Goal: Navigation & Orientation: Find specific page/section

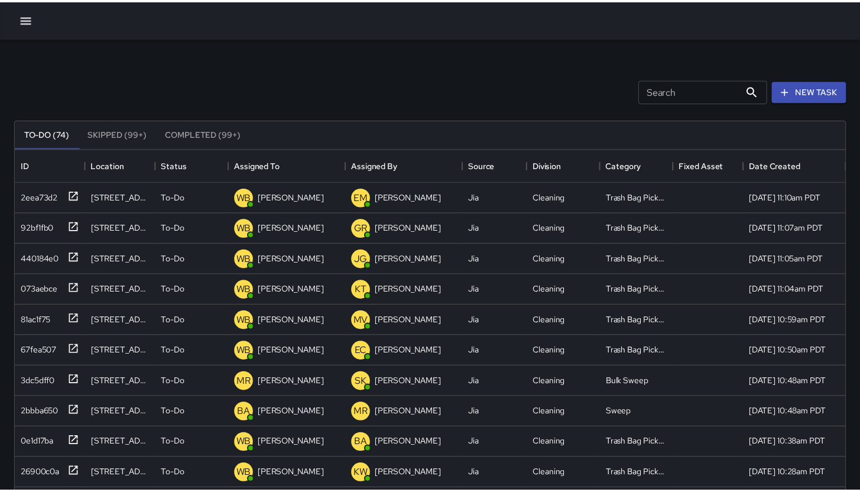
scroll to position [9, 9]
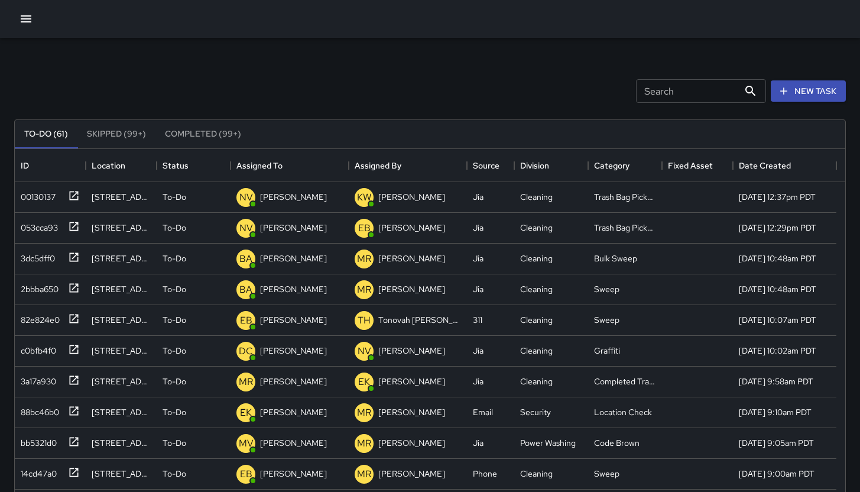
click at [23, 21] on icon "button" at bounding box center [26, 19] width 14 height 14
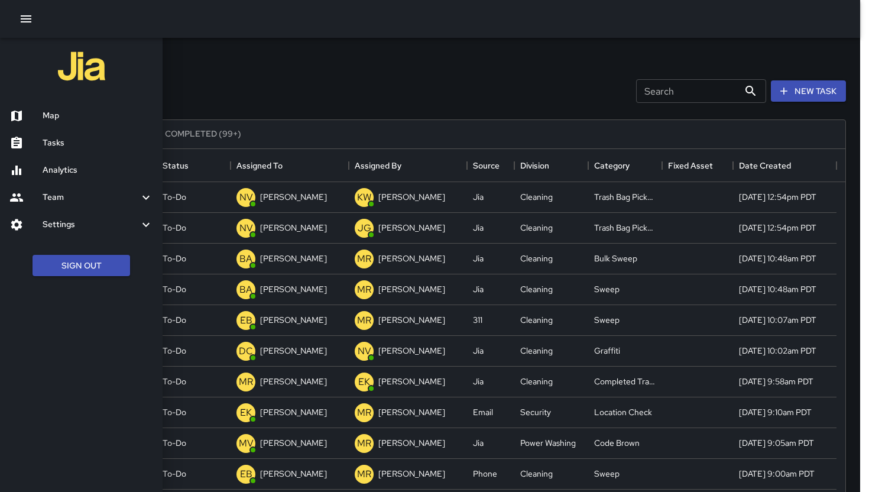
click at [348, 82] on div at bounding box center [434, 246] width 869 height 492
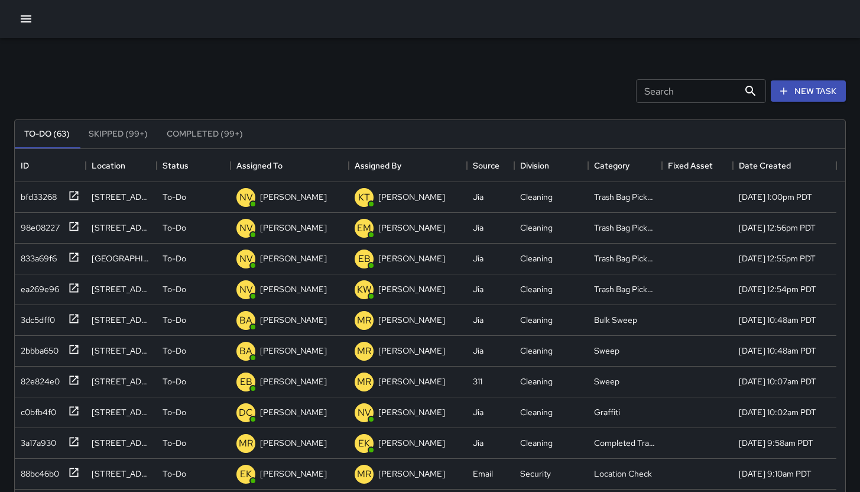
click at [288, 99] on div "Search Search New Task" at bounding box center [430, 90] width 836 height 61
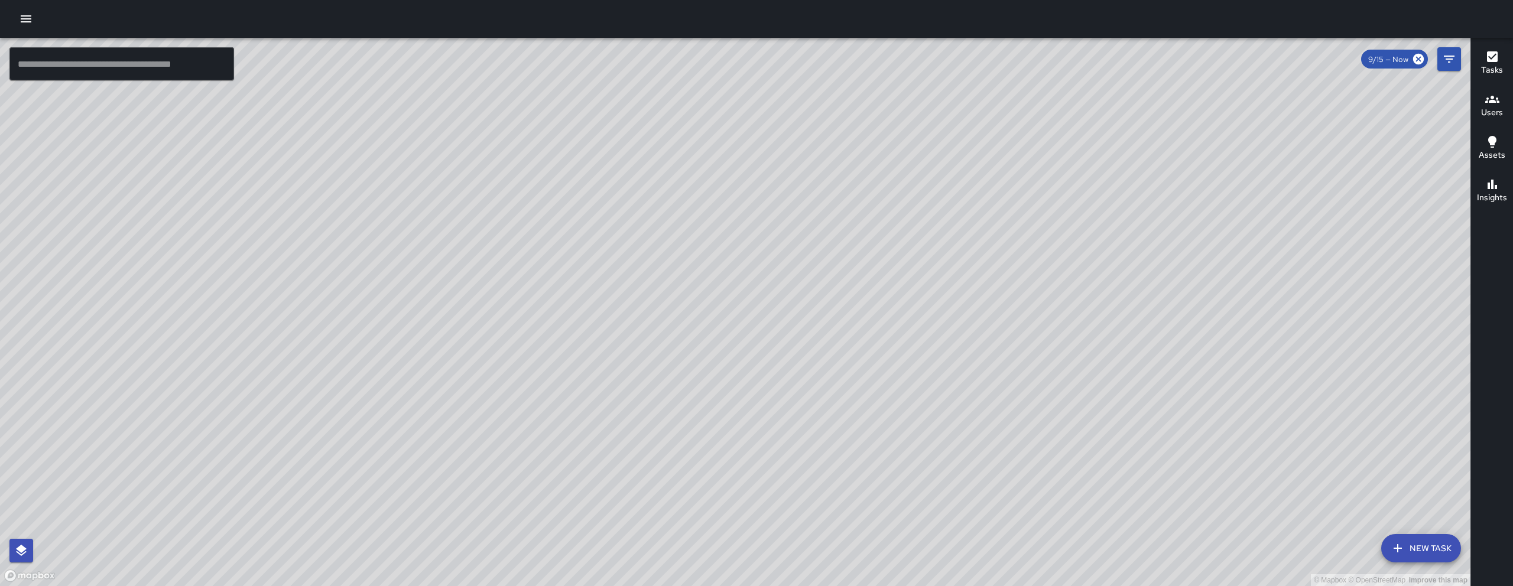
drag, startPoint x: 1057, startPoint y: 397, endPoint x: 924, endPoint y: 293, distance: 168.4
click at [868, 323] on div "© Mapbox © OpenStreetMap Improve this map" at bounding box center [735, 312] width 1471 height 549
click at [868, 293] on div "© Mapbox © OpenStreetMap Improve this map" at bounding box center [735, 312] width 1471 height 549
click at [868, 294] on div "© Mapbox © OpenStreetMap Improve this map" at bounding box center [735, 312] width 1471 height 549
drag, startPoint x: 926, startPoint y: 296, endPoint x: 922, endPoint y: 255, distance: 40.9
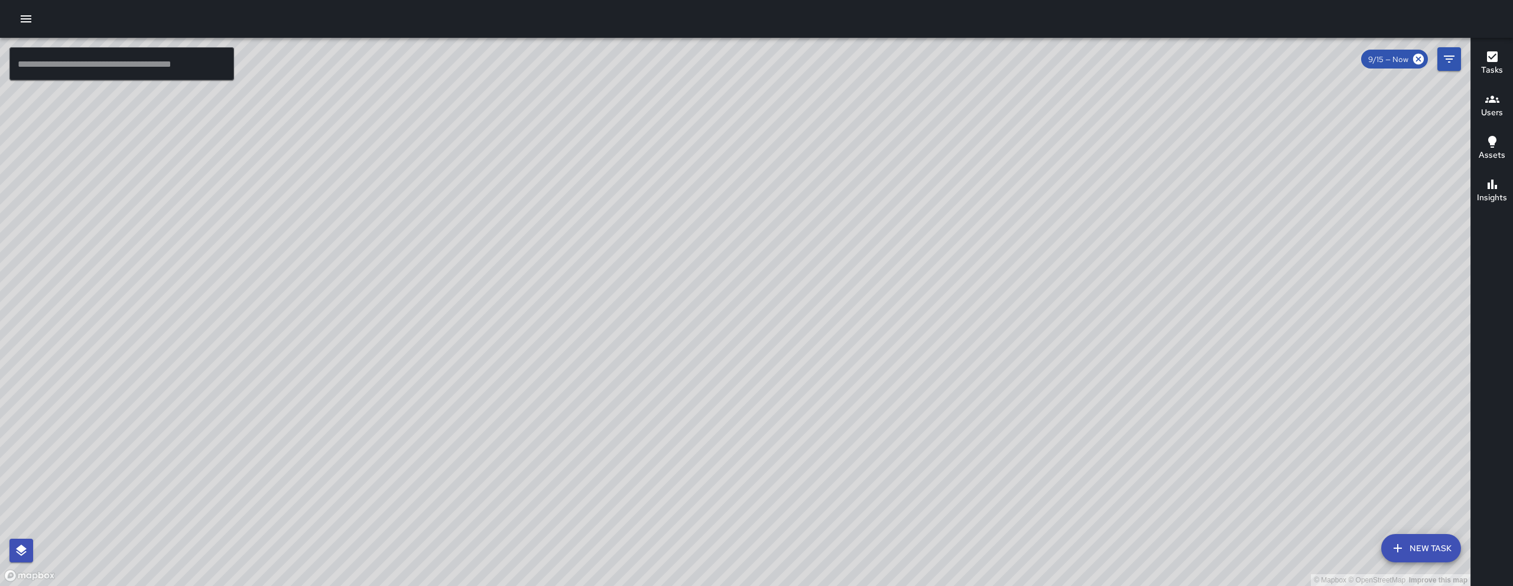
click at [868, 255] on div "© Mapbox © OpenStreetMap Improve this map" at bounding box center [735, 312] width 1471 height 549
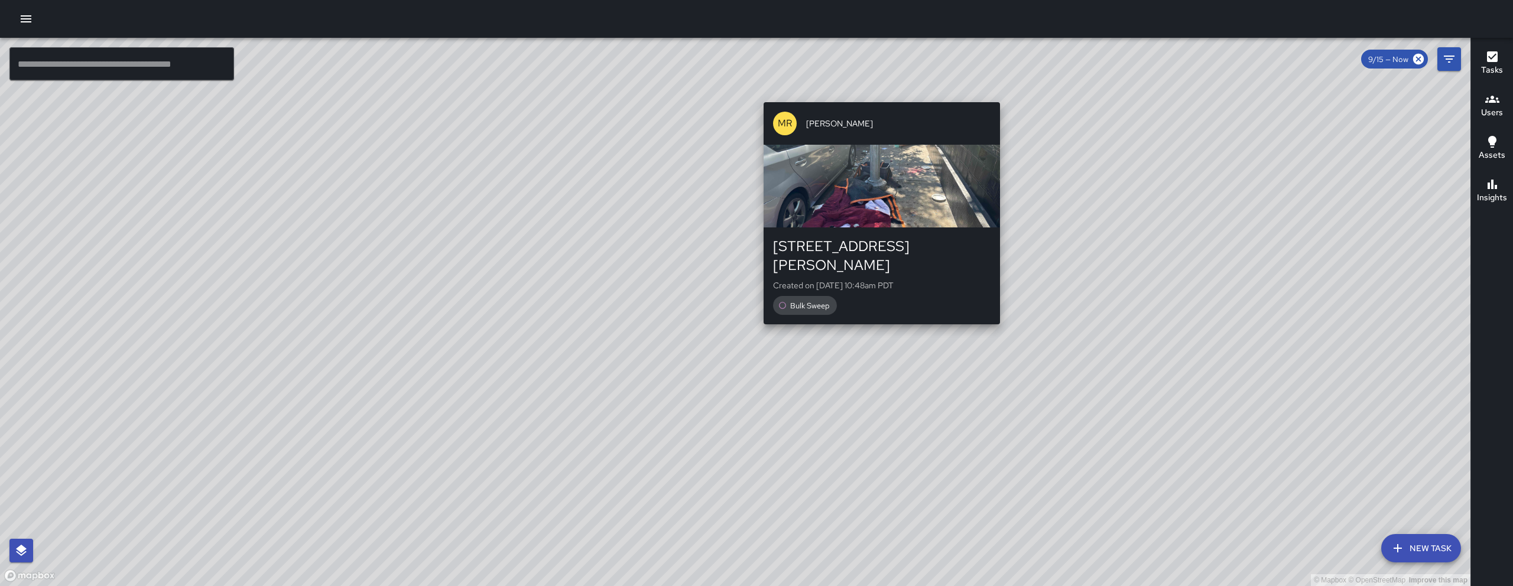
click at [868, 96] on div "© Mapbox © OpenStreetMap Improve this map MR Maria Rosas 21c Harriet Street Cre…" at bounding box center [735, 312] width 1471 height 549
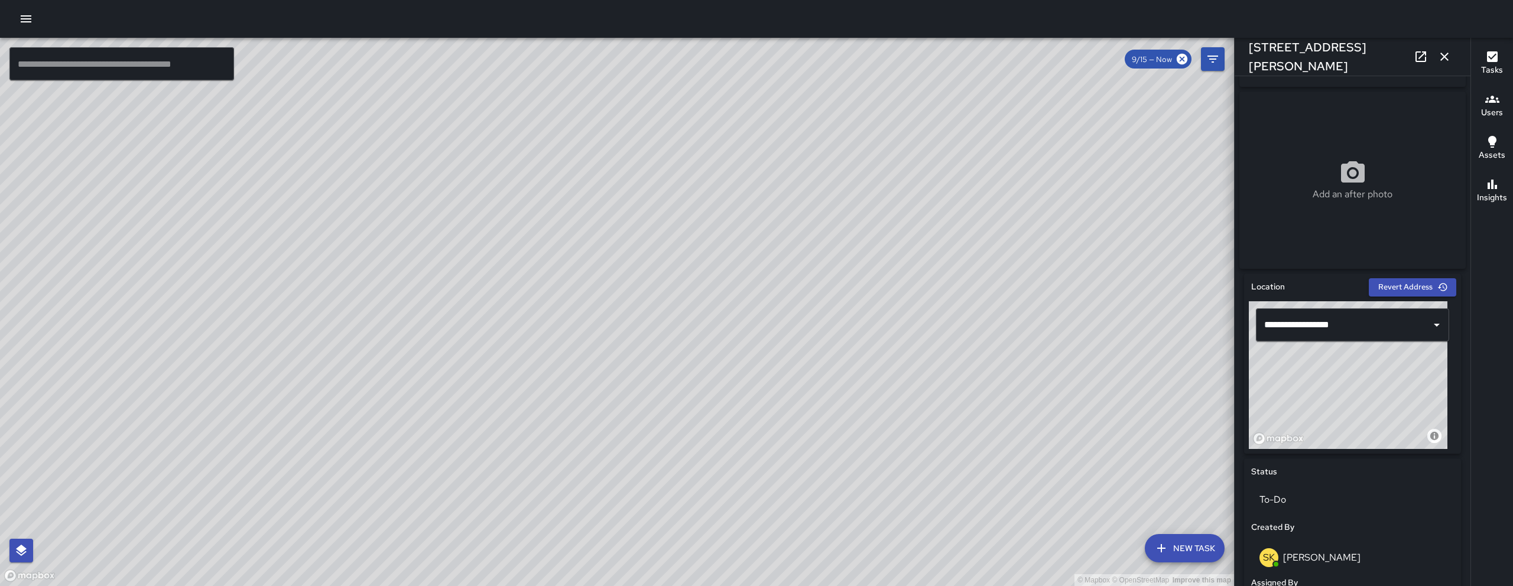
scroll to position [395, 0]
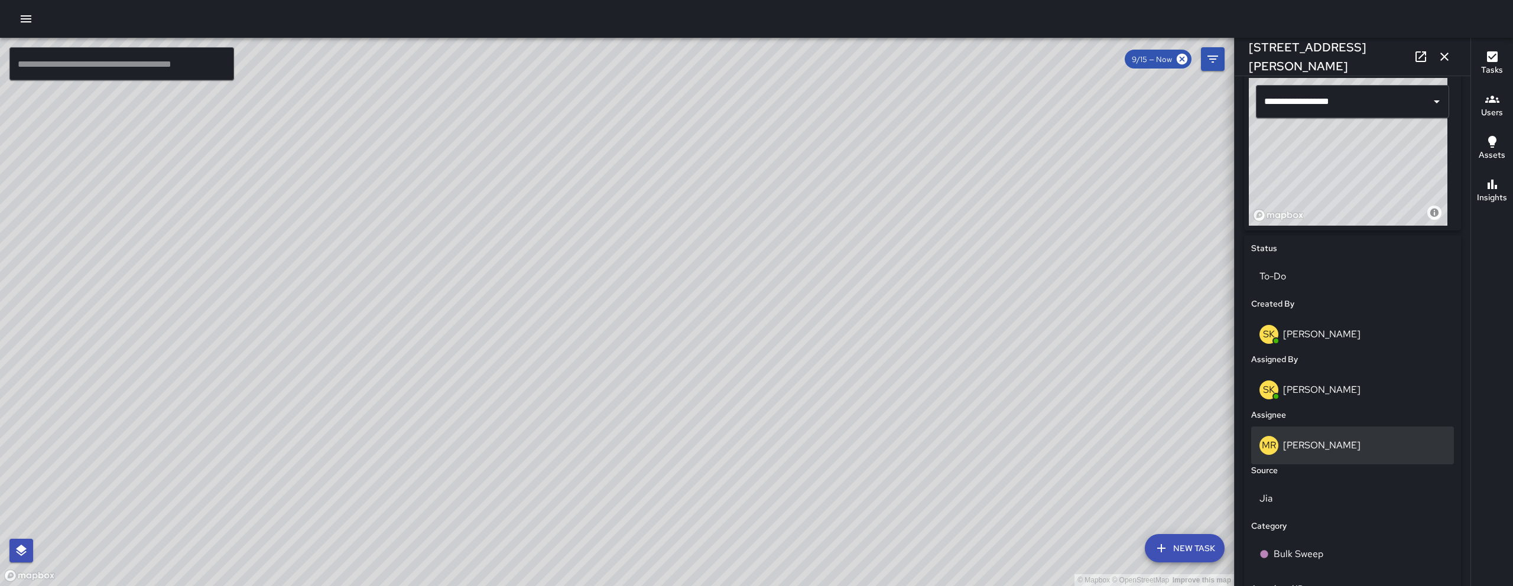
click at [868, 448] on div "MR Maria Rosas" at bounding box center [1353, 445] width 186 height 19
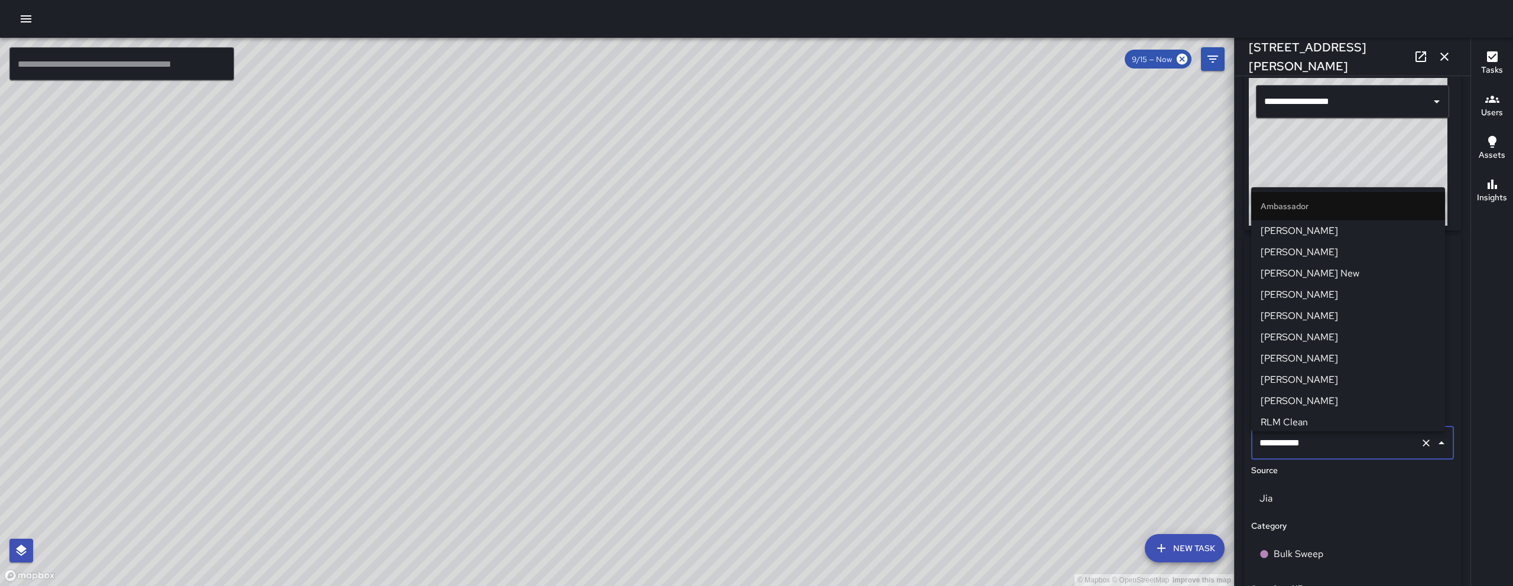
scroll to position [1115, 0]
click at [868, 449] on input "**********" at bounding box center [1336, 443] width 159 height 22
click at [868, 445] on input "**********" at bounding box center [1336, 443] width 159 height 22
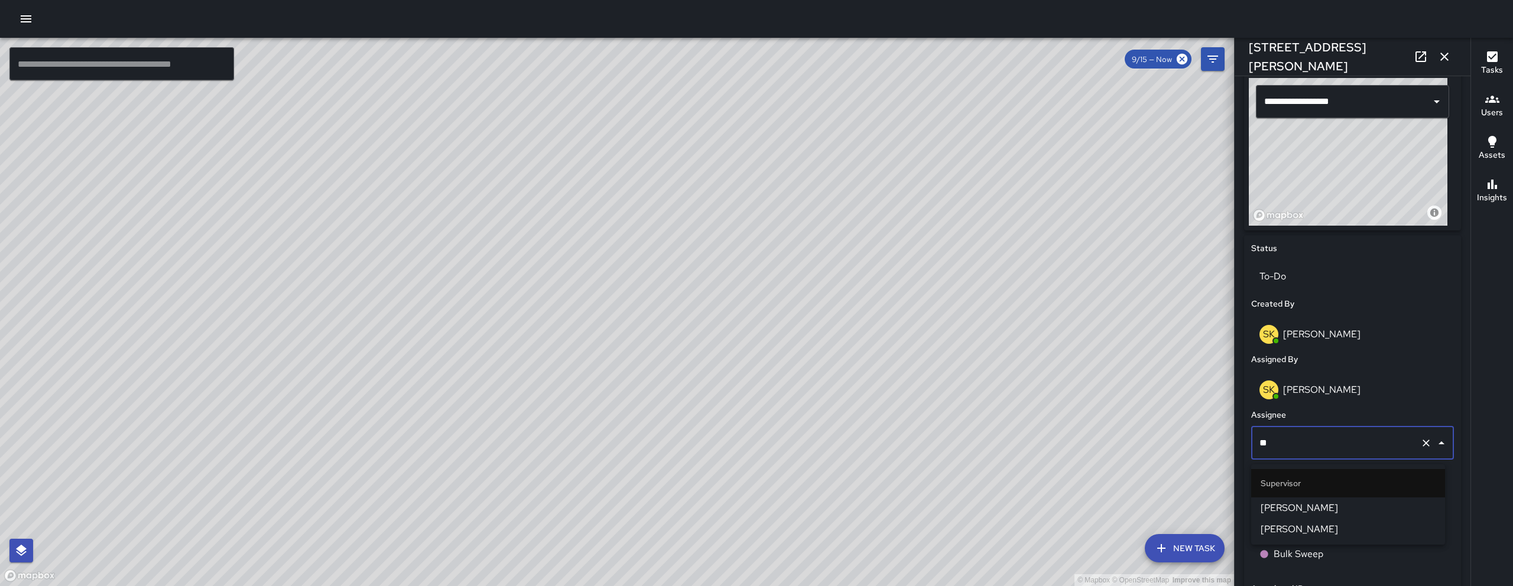
scroll to position [0, 0]
type input "*"
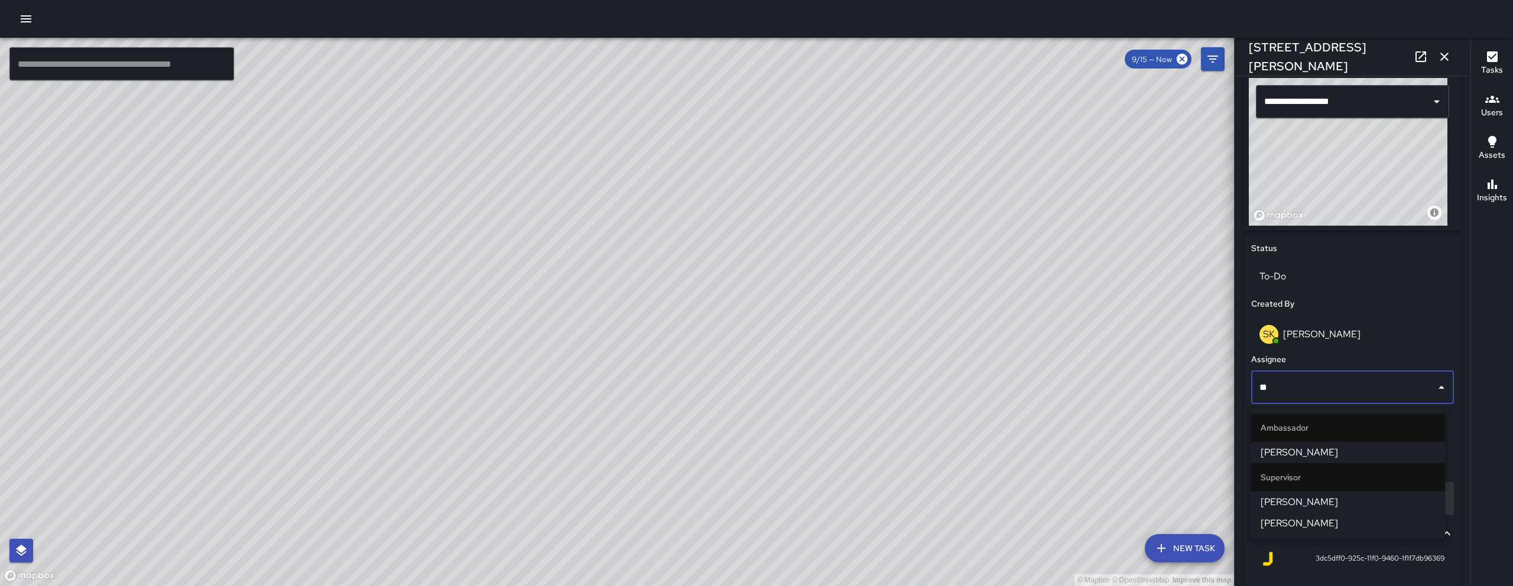
type input "***"
click at [868, 455] on span "[PERSON_NAME]" at bounding box center [1348, 453] width 175 height 14
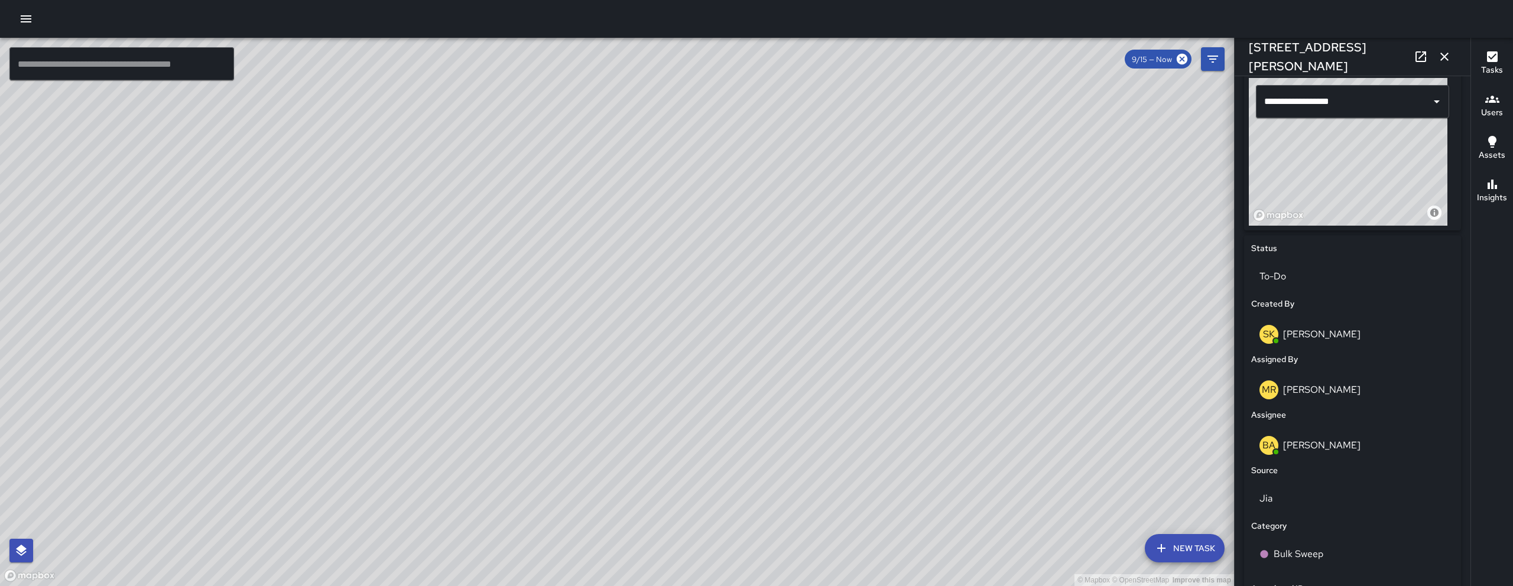
click at [868, 251] on div "© Mapbox © OpenStreetMap Improve this map" at bounding box center [617, 312] width 1234 height 549
click at [868, 56] on icon "button" at bounding box center [1444, 57] width 8 height 8
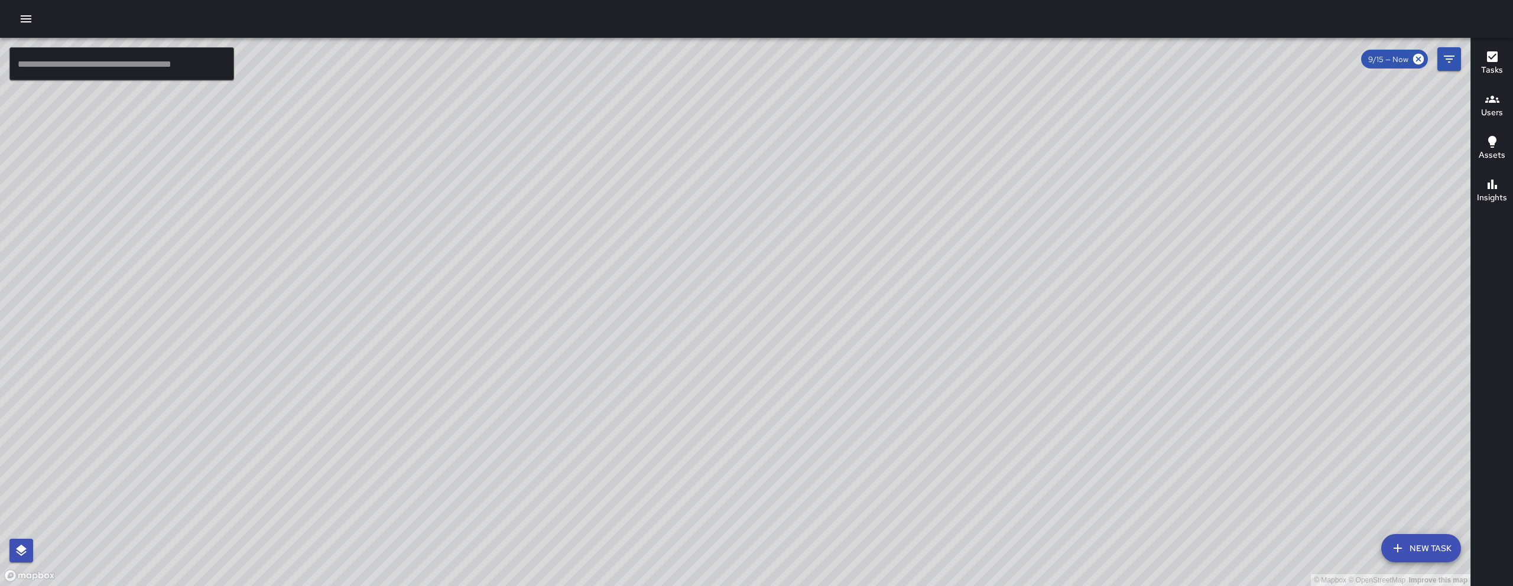
drag, startPoint x: 828, startPoint y: 548, endPoint x: 869, endPoint y: 254, distance: 296.7
click at [864, 266] on div "© Mapbox © OpenStreetMap Improve this map" at bounding box center [735, 312] width 1471 height 549
drag, startPoint x: 869, startPoint y: 254, endPoint x: 872, endPoint y: 249, distance: 6.4
click at [868, 249] on div "© Mapbox © OpenStreetMap Improve this map" at bounding box center [735, 312] width 1471 height 549
drag, startPoint x: 942, startPoint y: 257, endPoint x: 953, endPoint y: 241, distance: 19.4
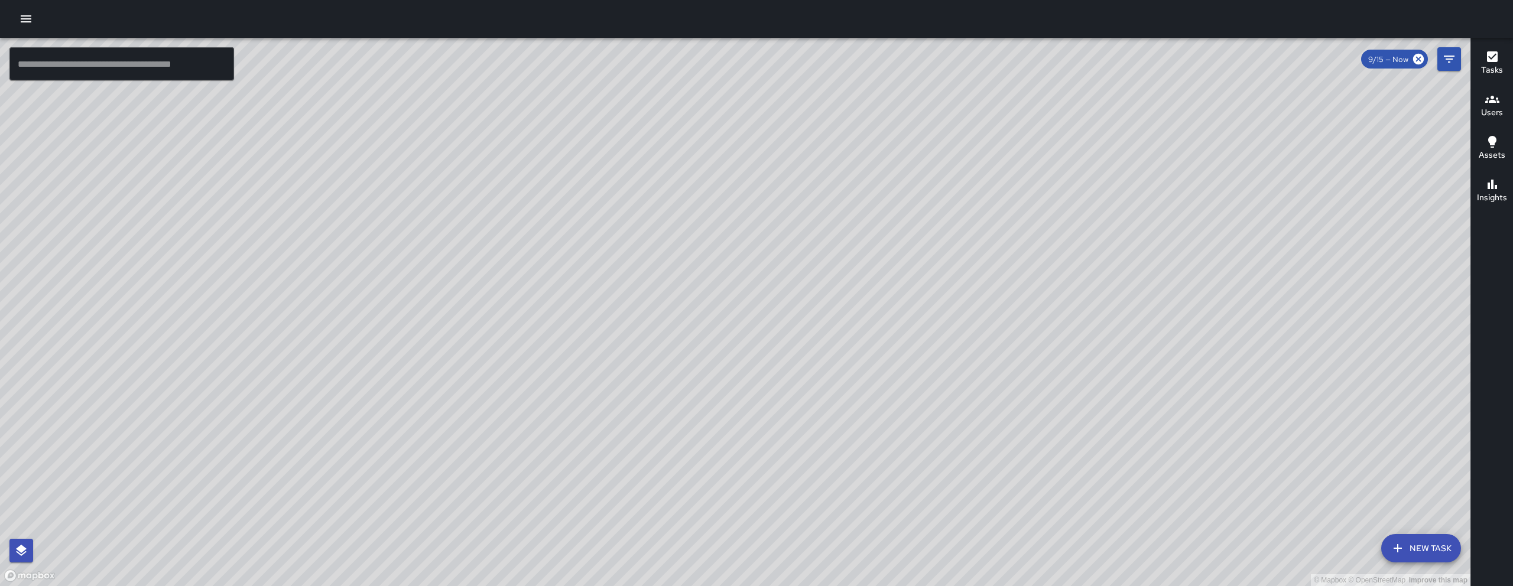
click at [868, 257] on div "© Mapbox © OpenStreetMap Improve this map" at bounding box center [735, 312] width 1471 height 549
click at [868, 252] on div "© Mapbox © OpenStreetMap Improve this map" at bounding box center [735, 312] width 1471 height 549
drag, startPoint x: 953, startPoint y: 241, endPoint x: 963, endPoint y: 228, distance: 16.9
click at [868, 228] on div "© Mapbox © OpenStreetMap Improve this map" at bounding box center [735, 312] width 1471 height 549
click at [28, 21] on icon "button" at bounding box center [26, 18] width 11 height 7
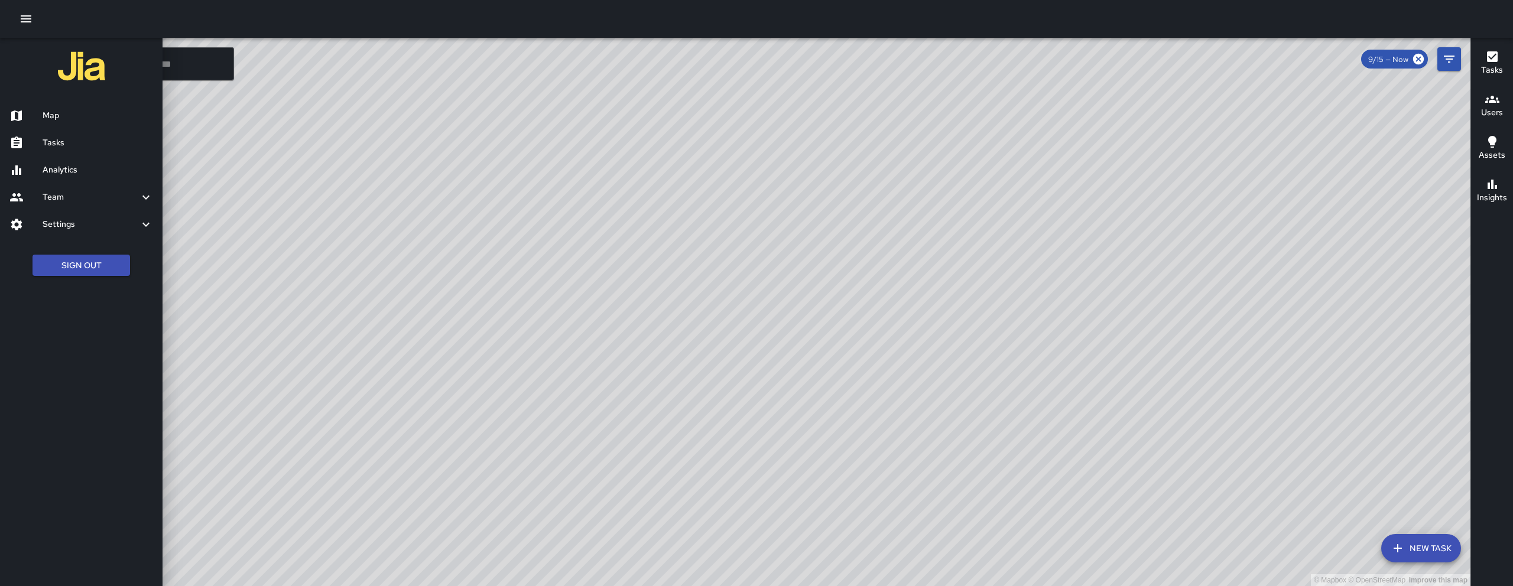
click at [102, 171] on h6 "Analytics" at bounding box center [98, 170] width 111 height 13
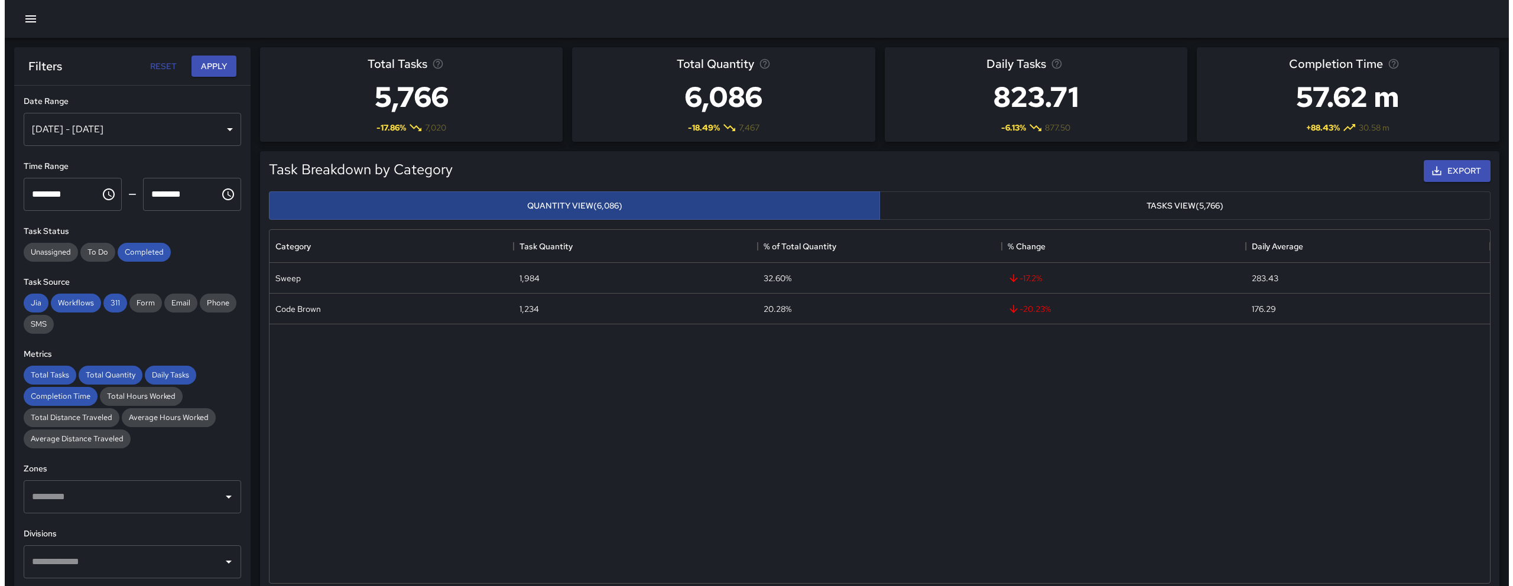
scroll to position [345, 1212]
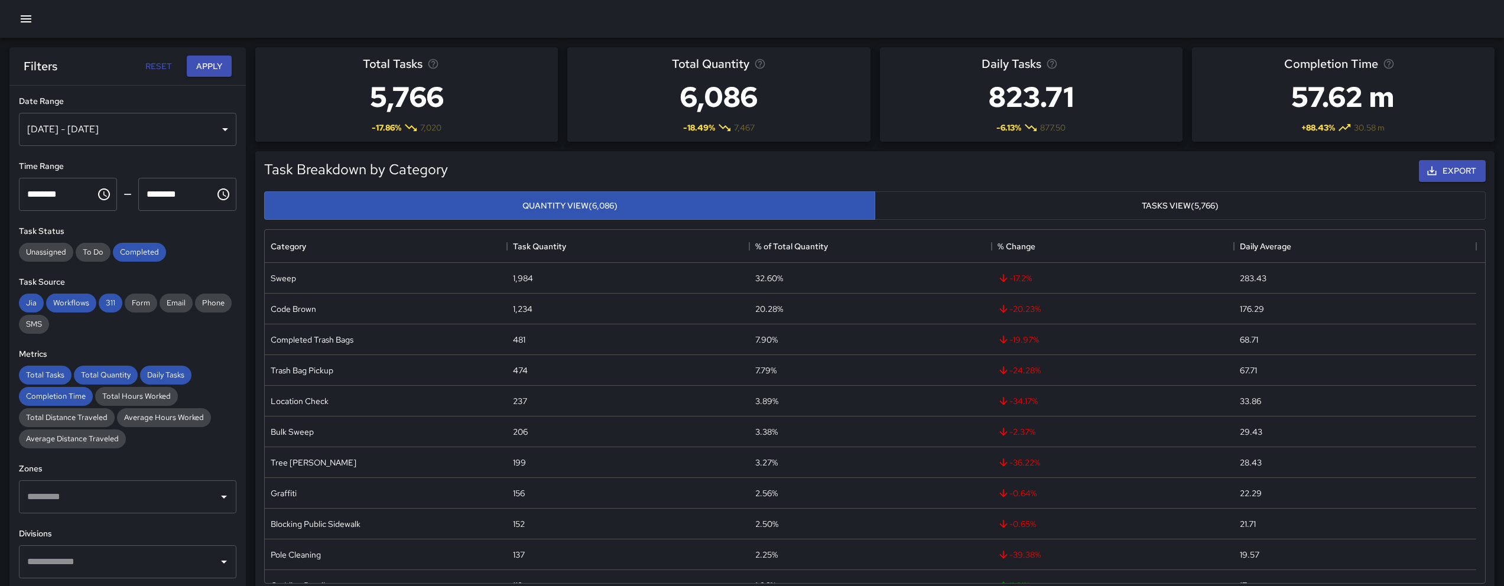
click at [27, 28] on button "button" at bounding box center [26, 19] width 24 height 24
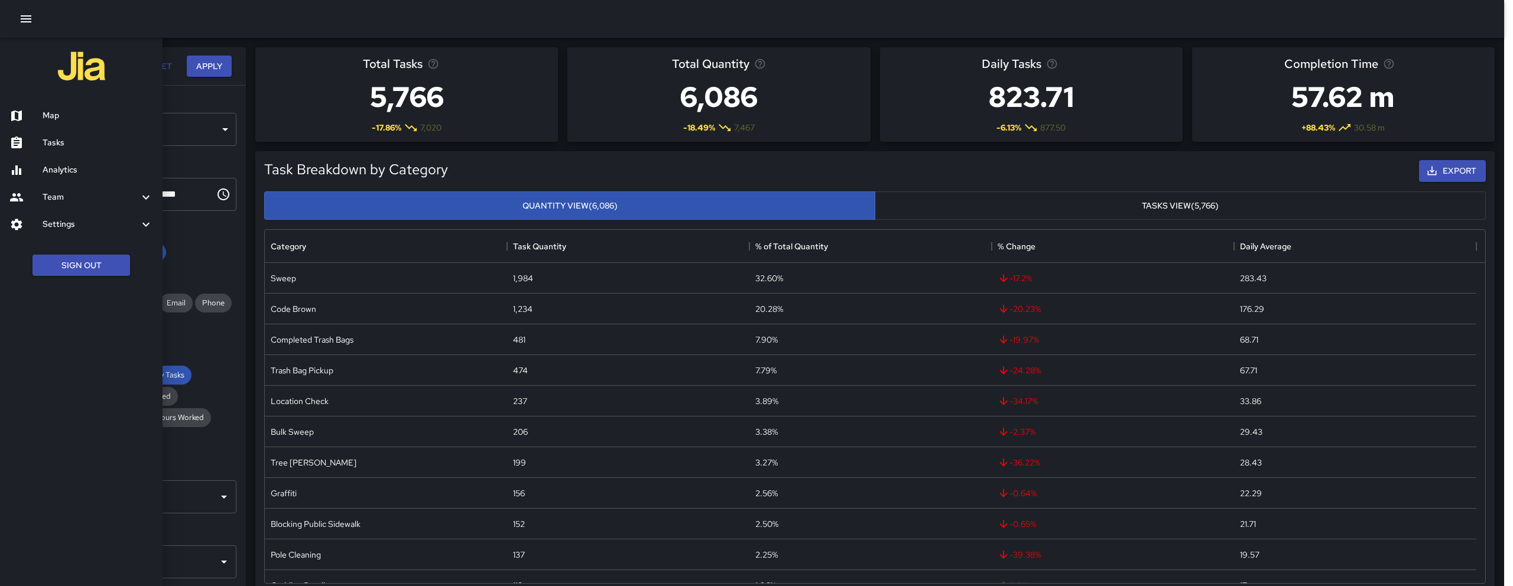
click at [31, 20] on icon "button" at bounding box center [26, 19] width 14 height 14
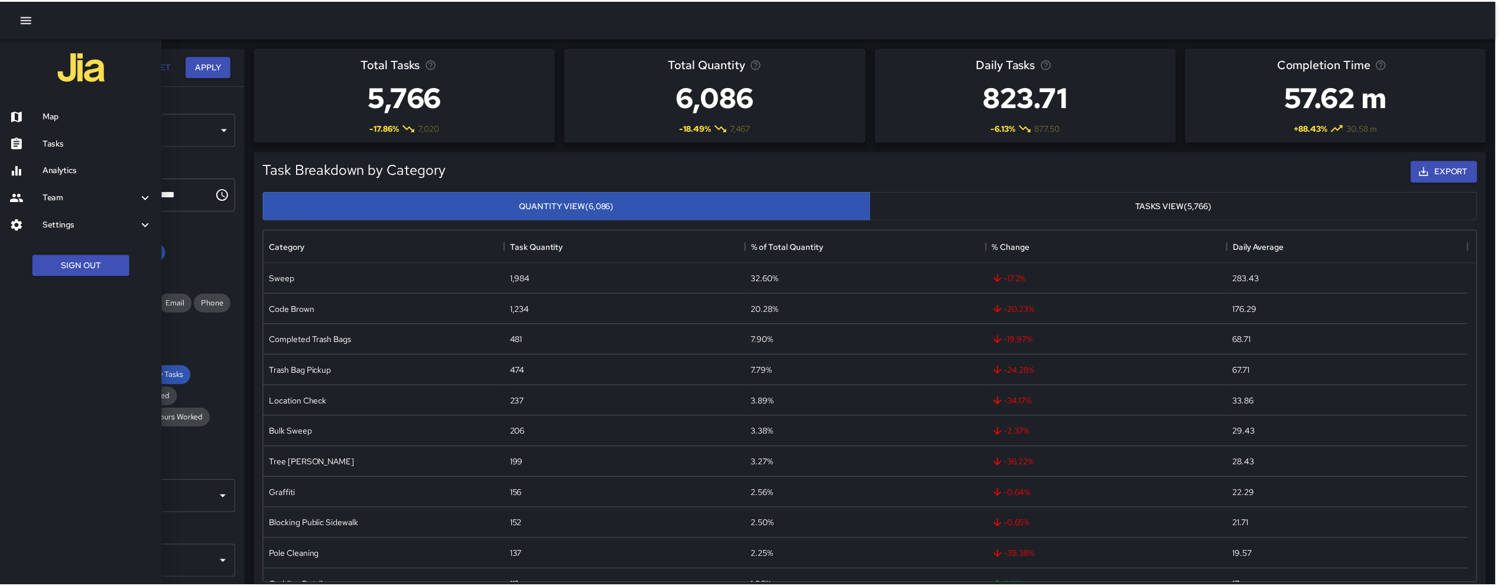
scroll to position [9, 9]
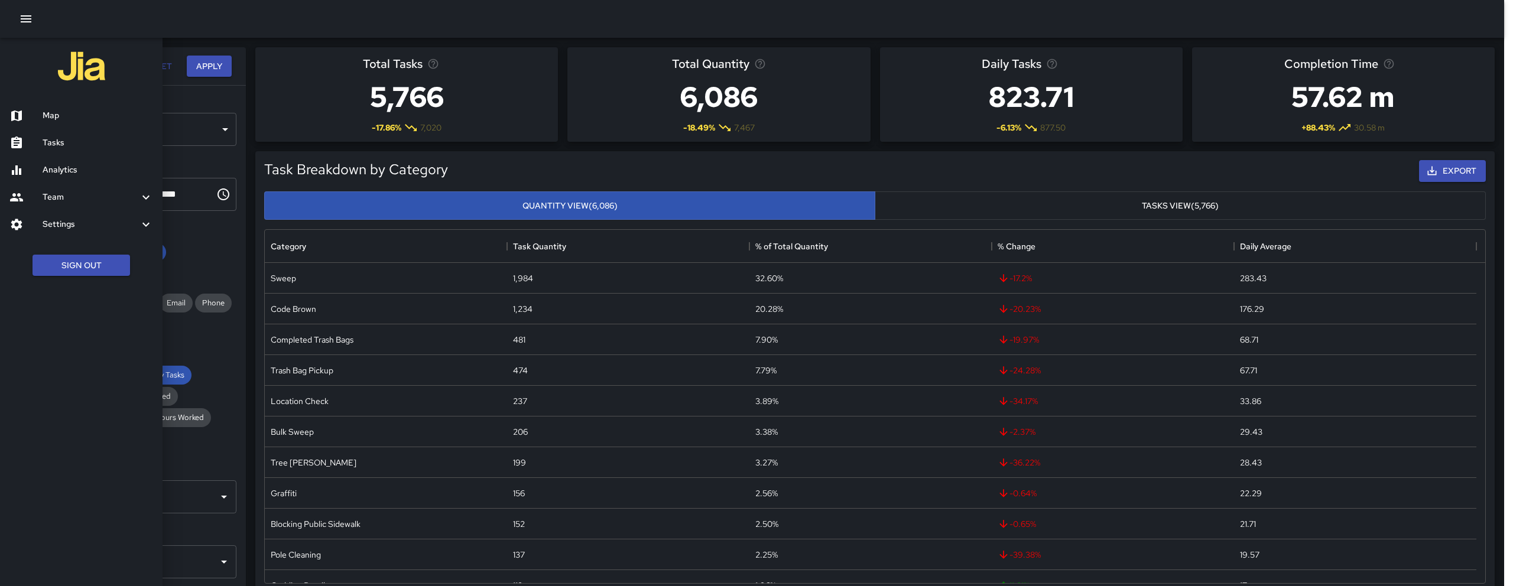
click at [54, 144] on h6 "Tasks" at bounding box center [98, 143] width 111 height 13
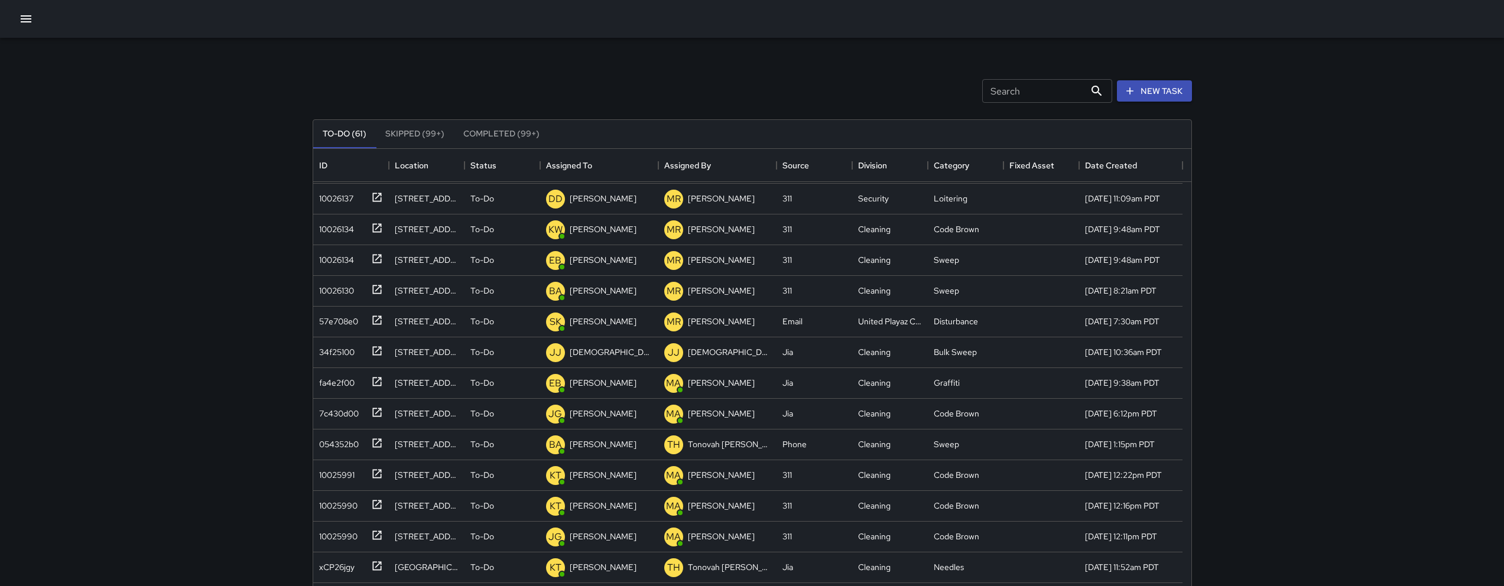
scroll to position [442, 0]
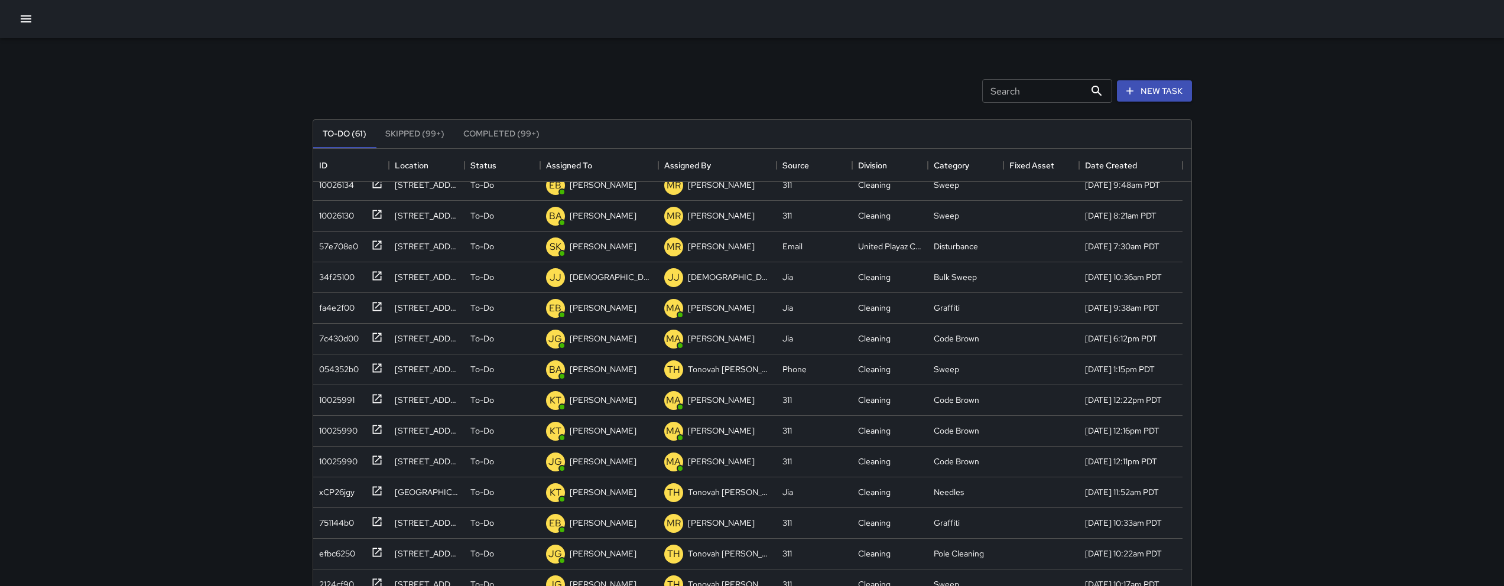
click at [31, 31] on div at bounding box center [752, 19] width 1504 height 38
click at [30, 25] on icon "button" at bounding box center [26, 19] width 14 height 14
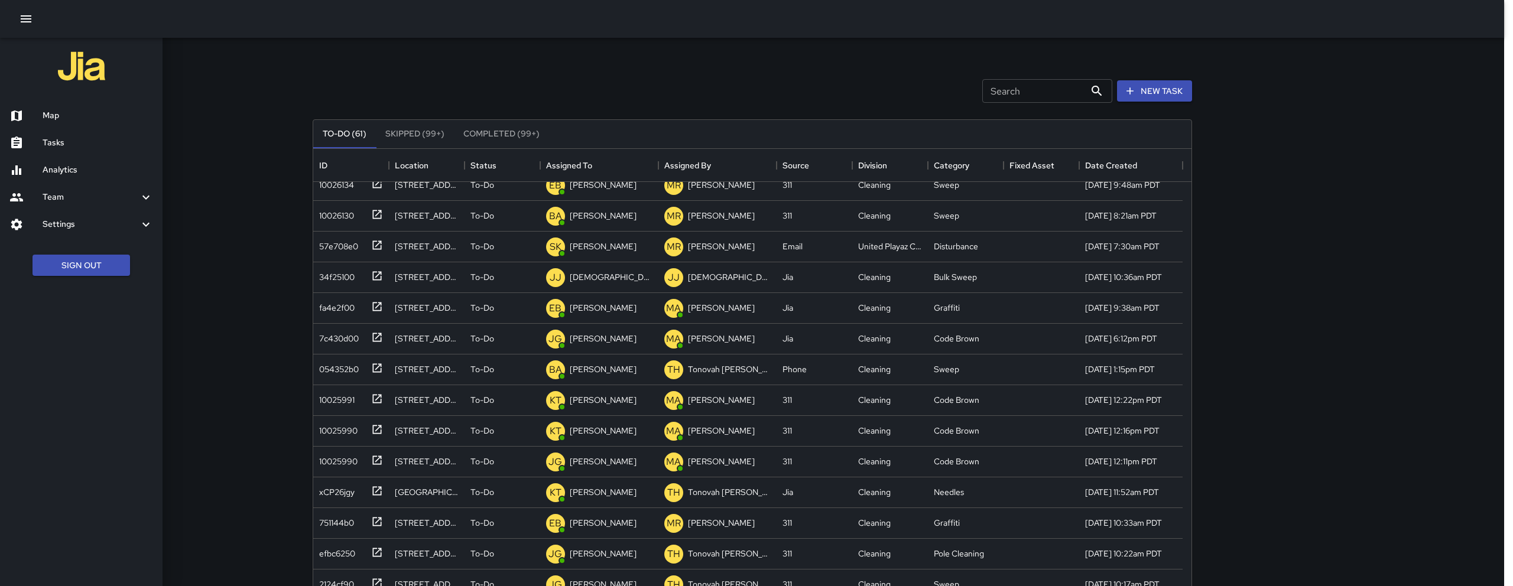
click at [49, 119] on h6 "Map" at bounding box center [98, 115] width 111 height 13
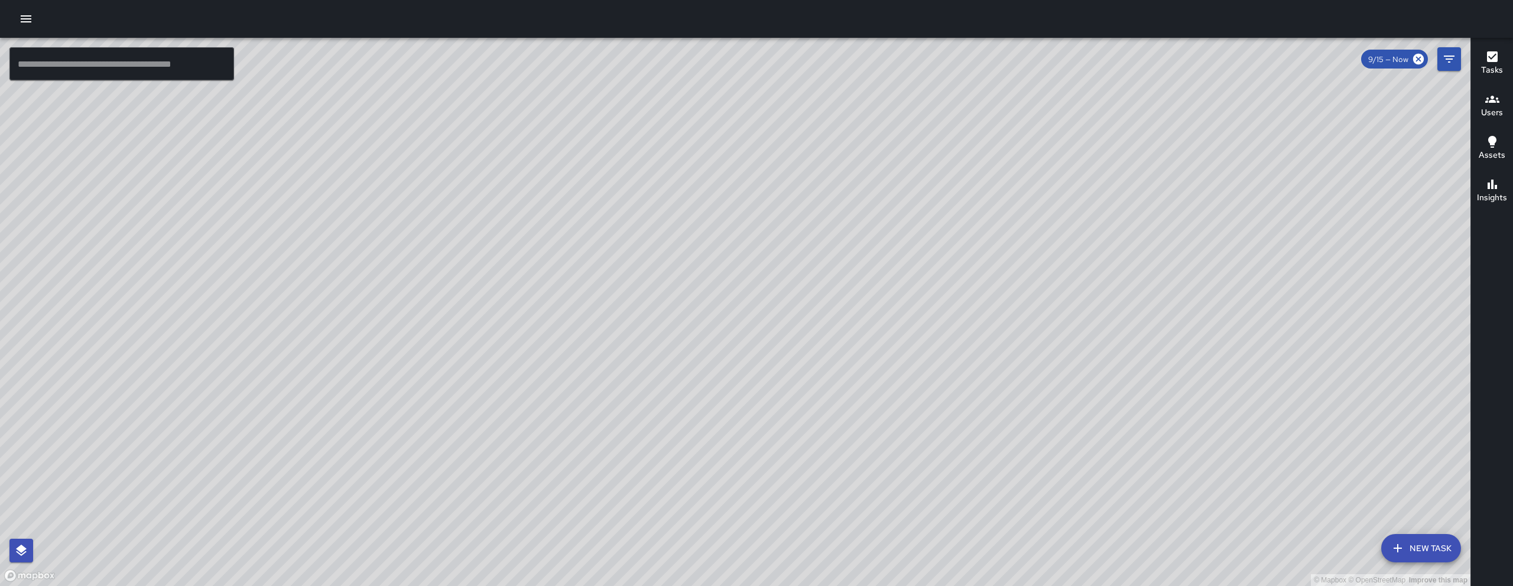
drag, startPoint x: 1034, startPoint y: 436, endPoint x: 917, endPoint y: 353, distance: 143.0
click at [917, 353] on div "© Mapbox © OpenStreetMap Improve this map" at bounding box center [735, 312] width 1471 height 549
drag, startPoint x: 926, startPoint y: 335, endPoint x: 923, endPoint y: 299, distance: 36.2
click at [923, 304] on div "© Mapbox © OpenStreetMap Improve this map" at bounding box center [735, 312] width 1471 height 549
drag, startPoint x: 926, startPoint y: 290, endPoint x: 916, endPoint y: 263, distance: 28.8
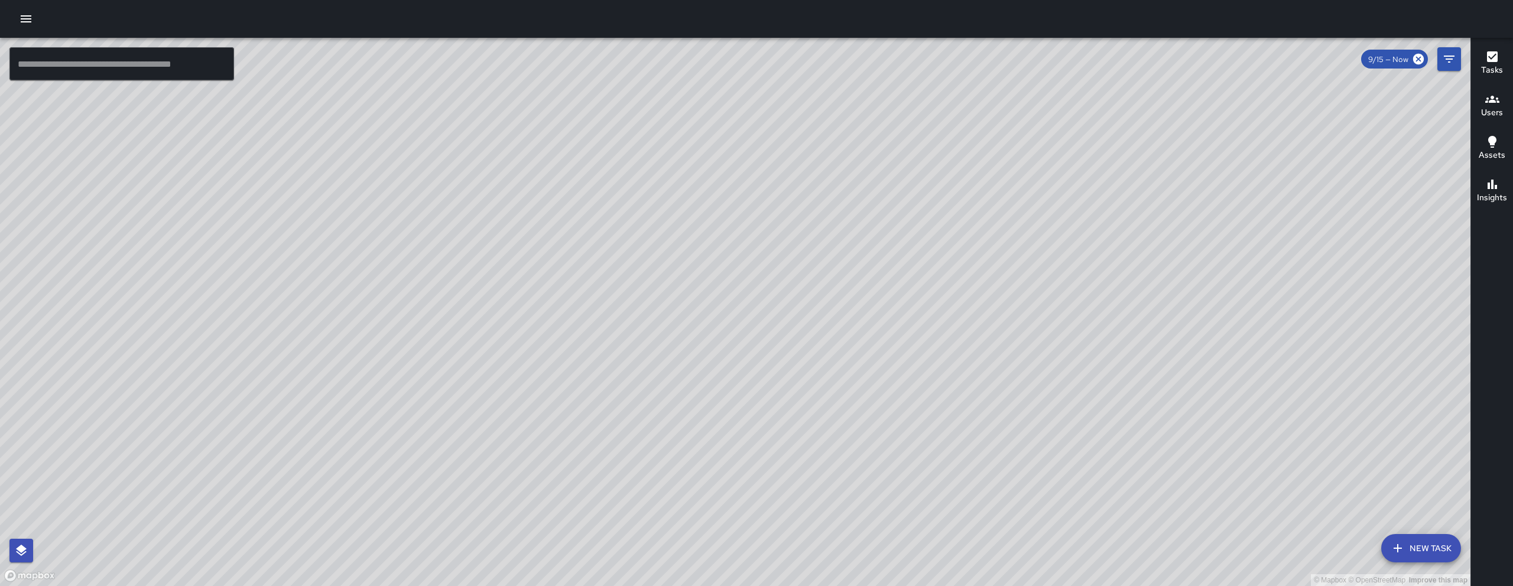
click at [921, 274] on div "© Mapbox © OpenStreetMap Improve this map" at bounding box center [735, 312] width 1471 height 549
click at [917, 265] on div "© Mapbox © OpenStreetMap Improve this map" at bounding box center [735, 312] width 1471 height 549
click at [913, 254] on div "© Mapbox © OpenStreetMap Improve this map" at bounding box center [735, 312] width 1471 height 549
click at [913, 248] on div "© Mapbox © OpenStreetMap Improve this map" at bounding box center [735, 312] width 1471 height 549
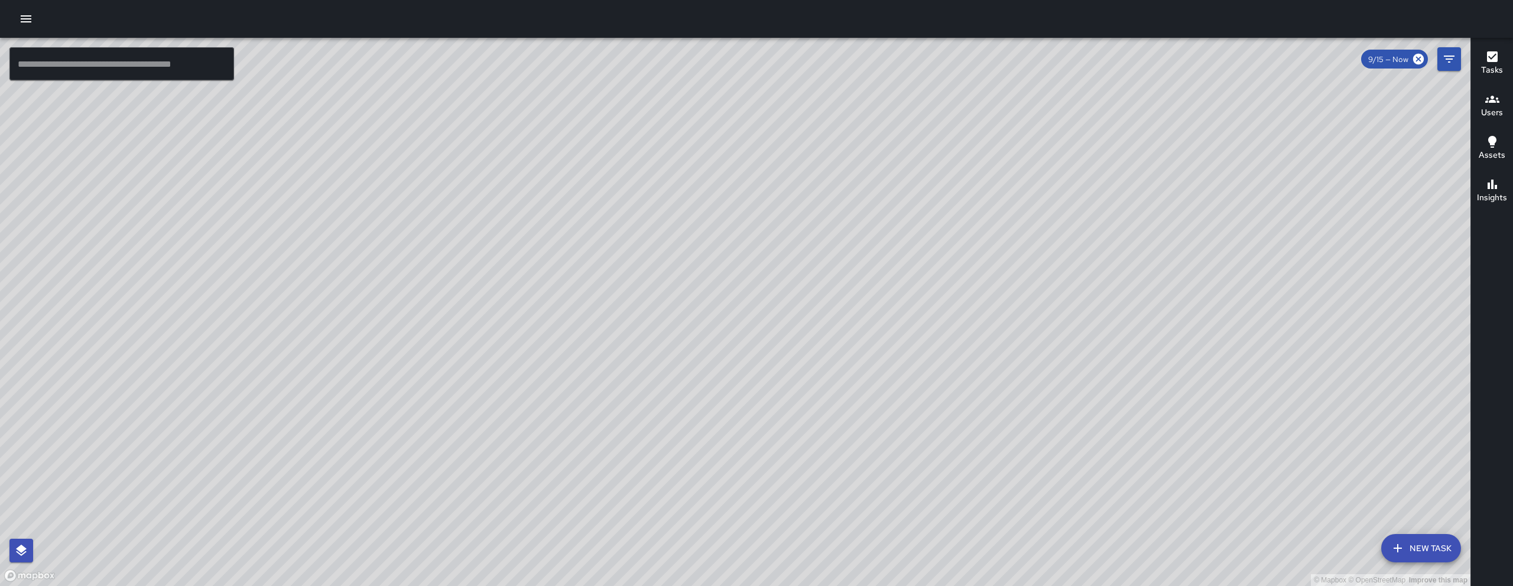
drag, startPoint x: 923, startPoint y: 320, endPoint x: 969, endPoint y: 280, distance: 60.7
click at [969, 280] on div "© Mapbox © OpenStreetMap Improve this map" at bounding box center [735, 312] width 1471 height 549
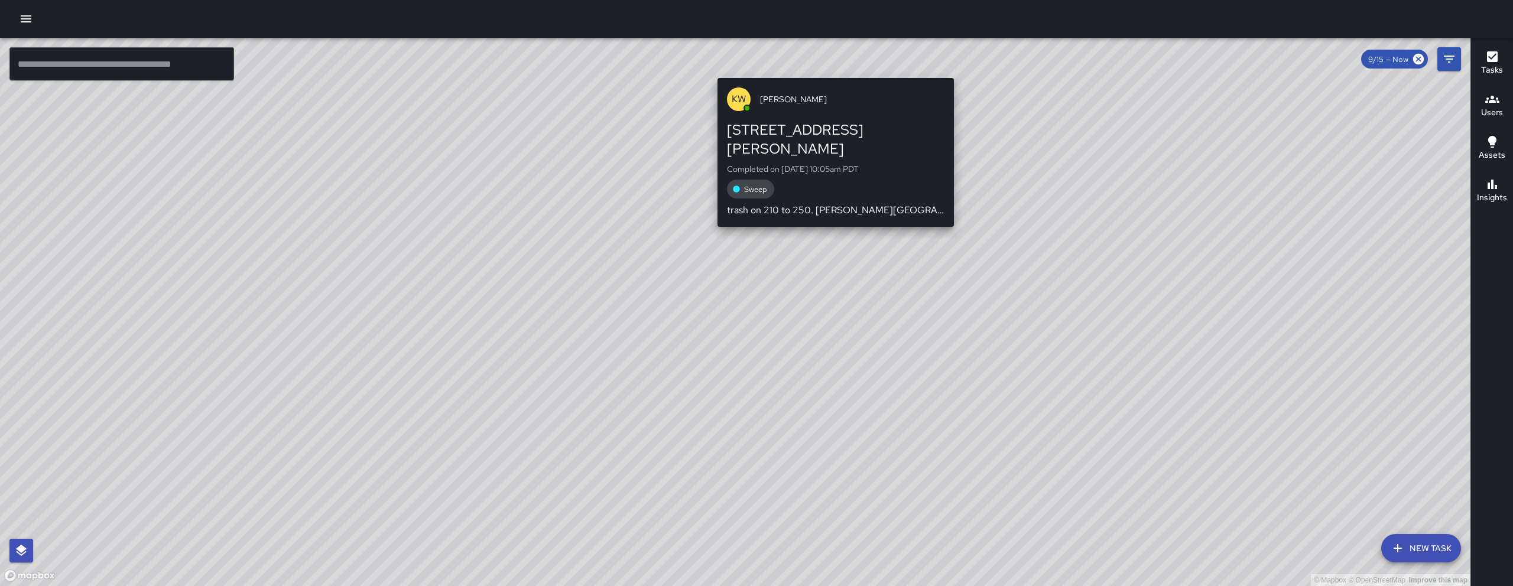
click at [831, 72] on div "© Mapbox © OpenStreetMap Improve this map KW [PERSON_NAME] [STREET_ADDRESS][PER…" at bounding box center [735, 312] width 1471 height 549
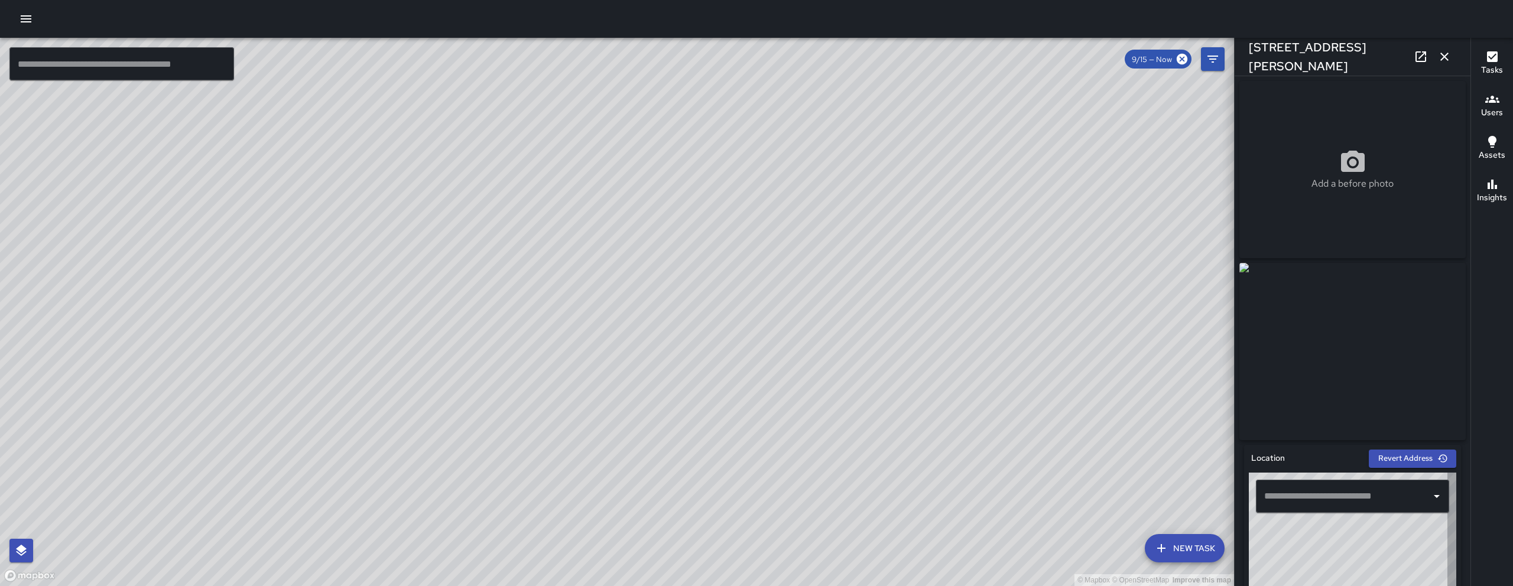
type input "**********"
drag, startPoint x: 398, startPoint y: 433, endPoint x: 530, endPoint y: 384, distance: 141.2
click at [563, 335] on div "© Mapbox © OpenStreetMap Improve this map" at bounding box center [617, 312] width 1234 height 549
drag, startPoint x: 433, startPoint y: 443, endPoint x: 664, endPoint y: 312, distance: 265.0
click at [659, 313] on div "© Mapbox © OpenStreetMap Improve this map" at bounding box center [617, 312] width 1234 height 549
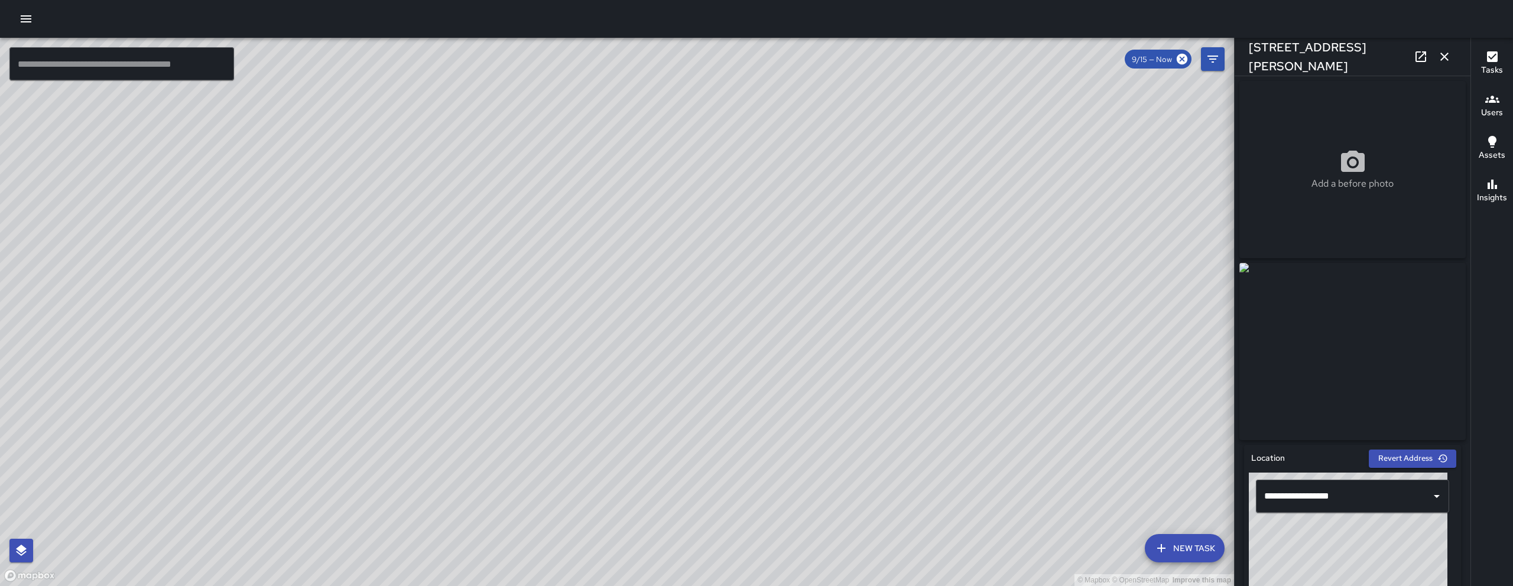
drag, startPoint x: 388, startPoint y: 489, endPoint x: 754, endPoint y: 278, distance: 421.9
click at [754, 278] on div "© Mapbox © OpenStreetMap Improve this map" at bounding box center [617, 312] width 1234 height 549
click at [1452, 53] on button "button" at bounding box center [1445, 57] width 24 height 24
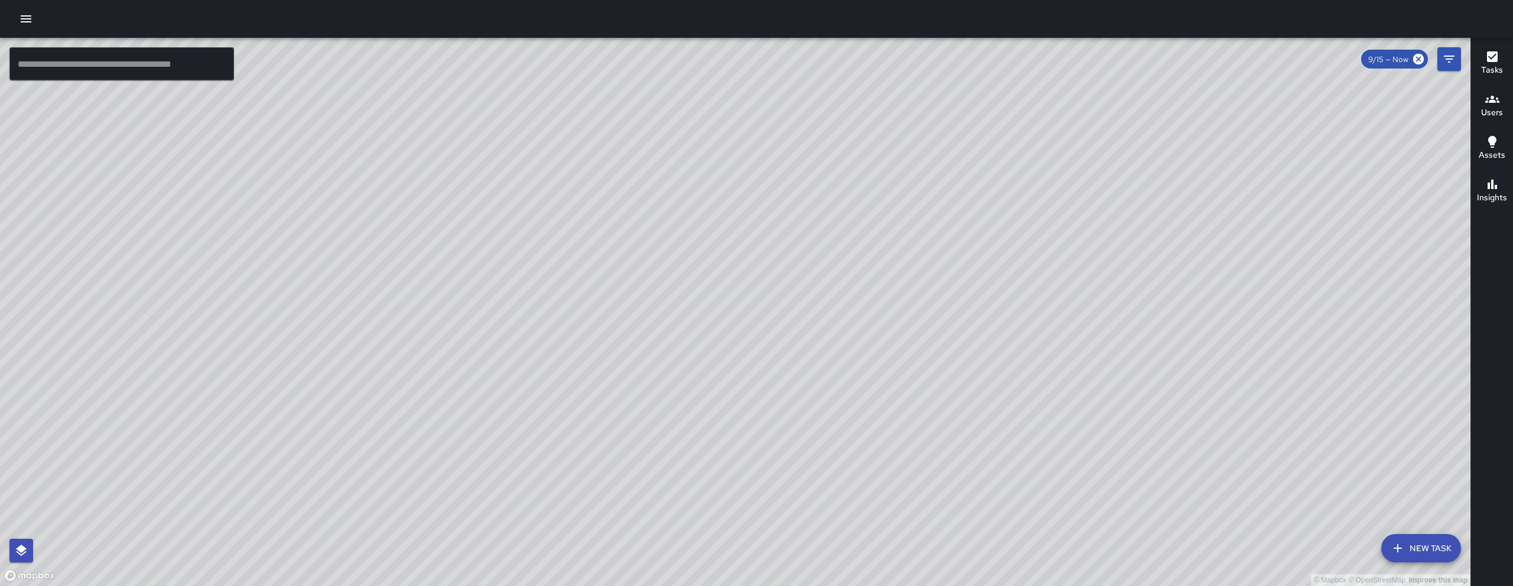
drag, startPoint x: 1293, startPoint y: 186, endPoint x: 953, endPoint y: 293, distance: 356.3
click at [1057, 262] on div "© Mapbox © OpenStreetMap Improve this map" at bounding box center [735, 312] width 1471 height 549
click at [973, 287] on div "© Mapbox © OpenStreetMap Improve this map" at bounding box center [735, 312] width 1471 height 549
drag, startPoint x: 1002, startPoint y: 297, endPoint x: 797, endPoint y: 351, distance: 211.9
click at [735, 370] on div "© Mapbox © OpenStreetMap Improve this map" at bounding box center [735, 312] width 1471 height 549
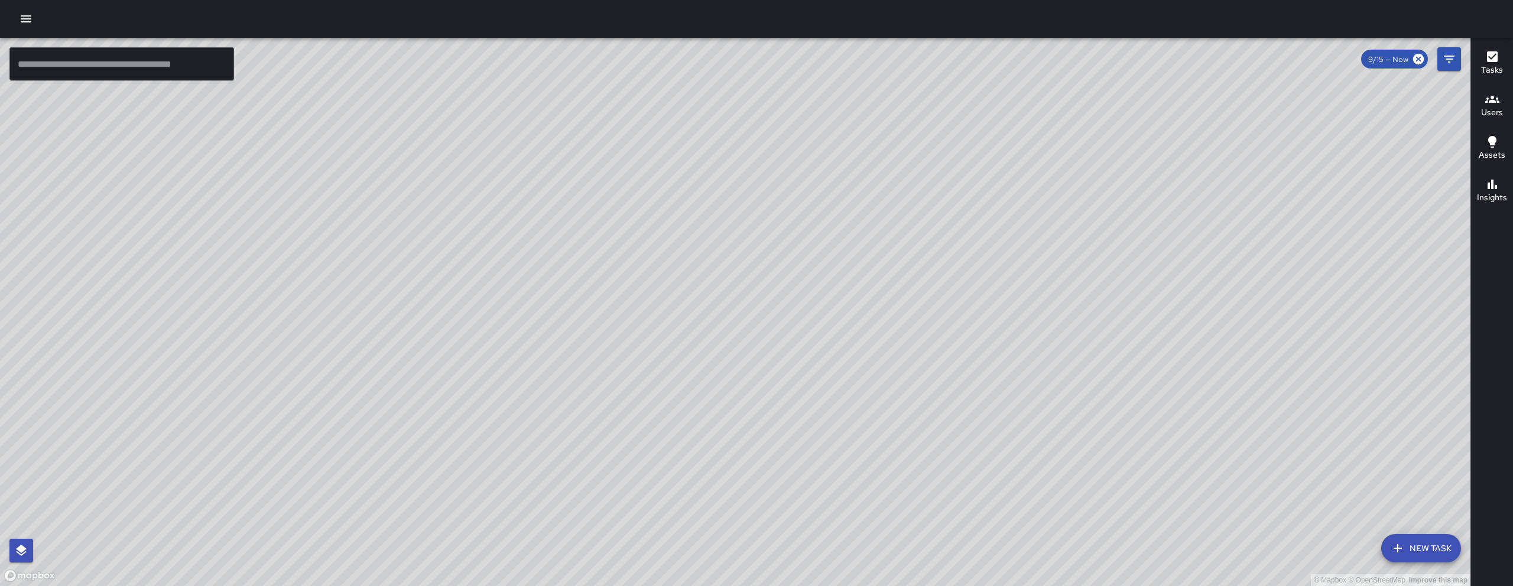
drag, startPoint x: 862, startPoint y: 363, endPoint x: 791, endPoint y: 365, distance: 71.0
click at [726, 403] on div "© Mapbox © OpenStreetMap Improve this map" at bounding box center [735, 312] width 1471 height 549
drag, startPoint x: 839, startPoint y: 413, endPoint x: 859, endPoint y: 369, distance: 47.4
click at [799, 466] on div "© Mapbox © OpenStreetMap Improve this map" at bounding box center [735, 312] width 1471 height 549
drag, startPoint x: 829, startPoint y: 438, endPoint x: 825, endPoint y: 425, distance: 13.6
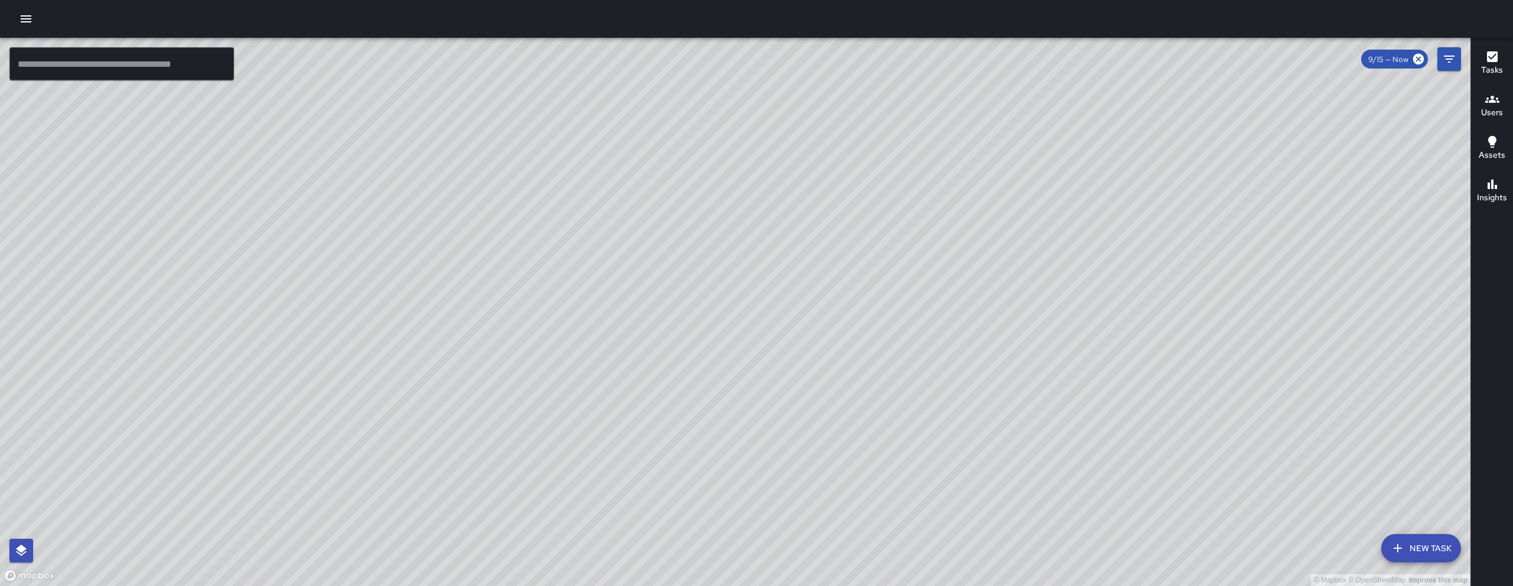
click at [828, 438] on div "© Mapbox © OpenStreetMap Improve this map" at bounding box center [735, 312] width 1471 height 549
drag, startPoint x: 563, startPoint y: 194, endPoint x: 551, endPoint y: 288, distance: 95.3
click at [551, 288] on div "© Mapbox © OpenStreetMap Improve this map" at bounding box center [735, 312] width 1471 height 549
drag, startPoint x: 367, startPoint y: 422, endPoint x: 514, endPoint y: 326, distance: 175.1
click at [514, 326] on div "© Mapbox © OpenStreetMap Improve this map" at bounding box center [735, 312] width 1471 height 549
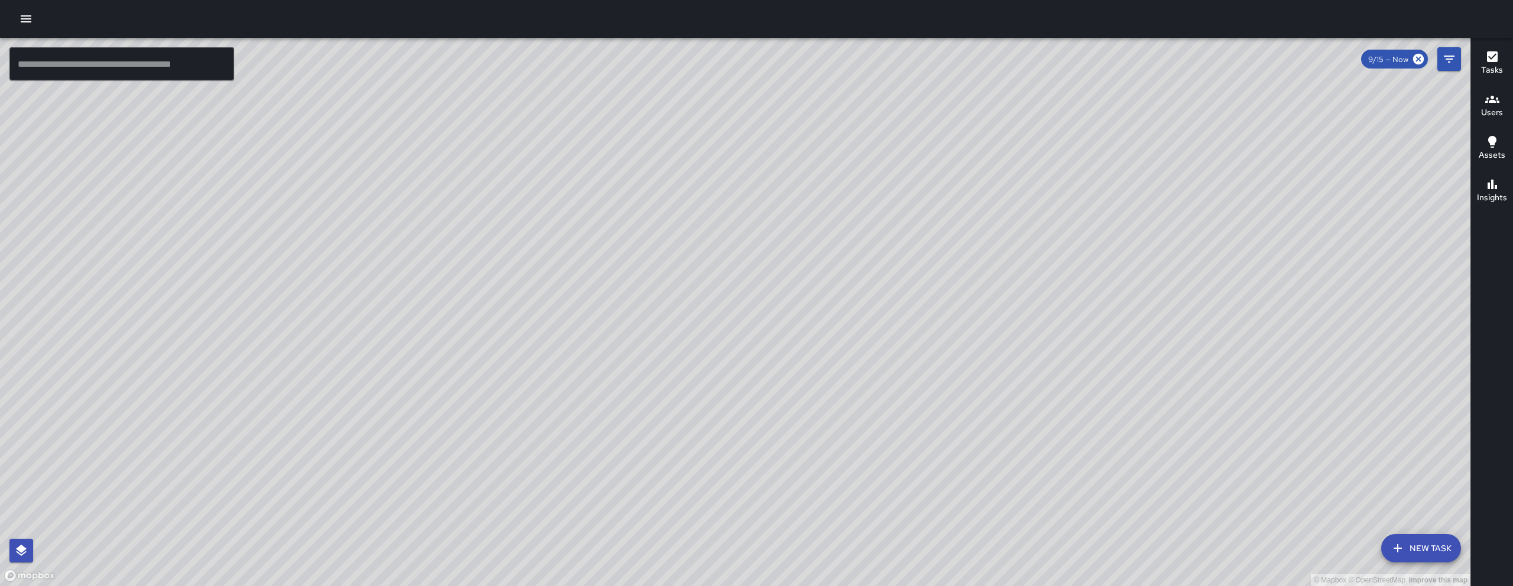
click at [462, 406] on div "© Mapbox © OpenStreetMap Improve this map" at bounding box center [735, 312] width 1471 height 549
click at [469, 395] on div "© Mapbox © OpenStreetMap Improve this map" at bounding box center [735, 312] width 1471 height 549
click at [484, 384] on div "© Mapbox © OpenStreetMap Improve this map" at bounding box center [735, 312] width 1471 height 549
click at [150, 63] on input "text" at bounding box center [121, 63] width 225 height 33
click at [31, 21] on icon "button" at bounding box center [26, 19] width 14 height 14
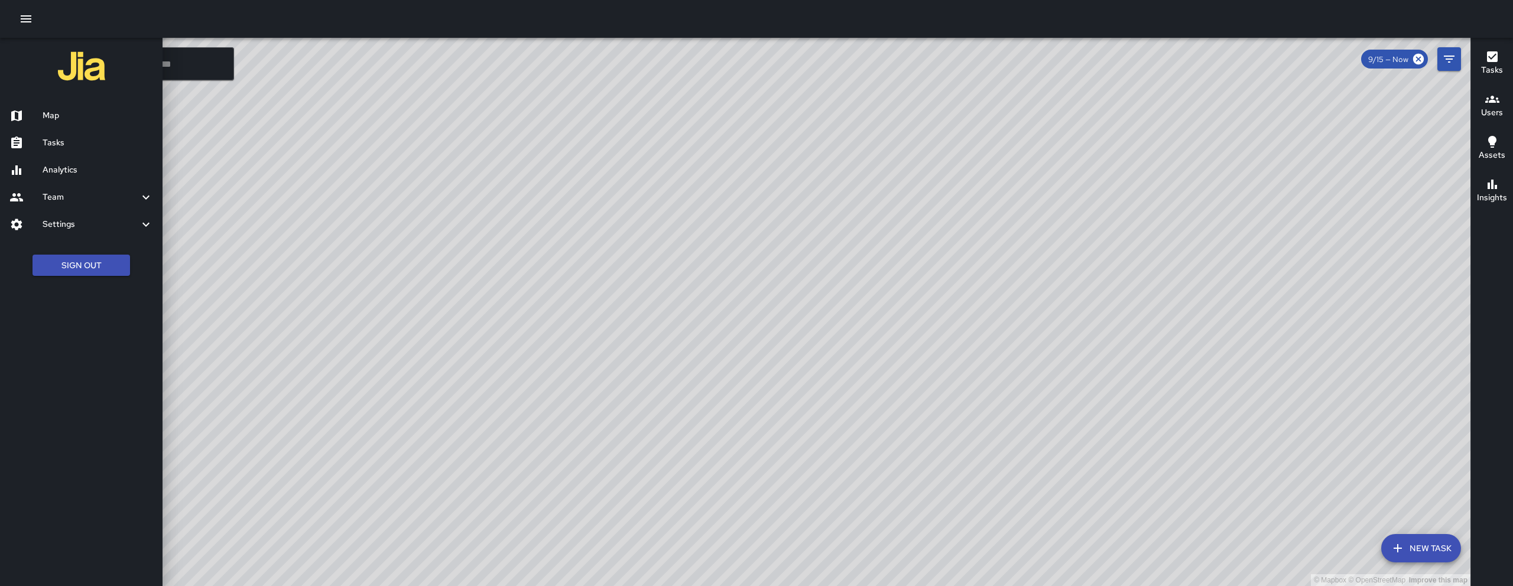
click at [89, 173] on h6 "Analytics" at bounding box center [98, 170] width 111 height 13
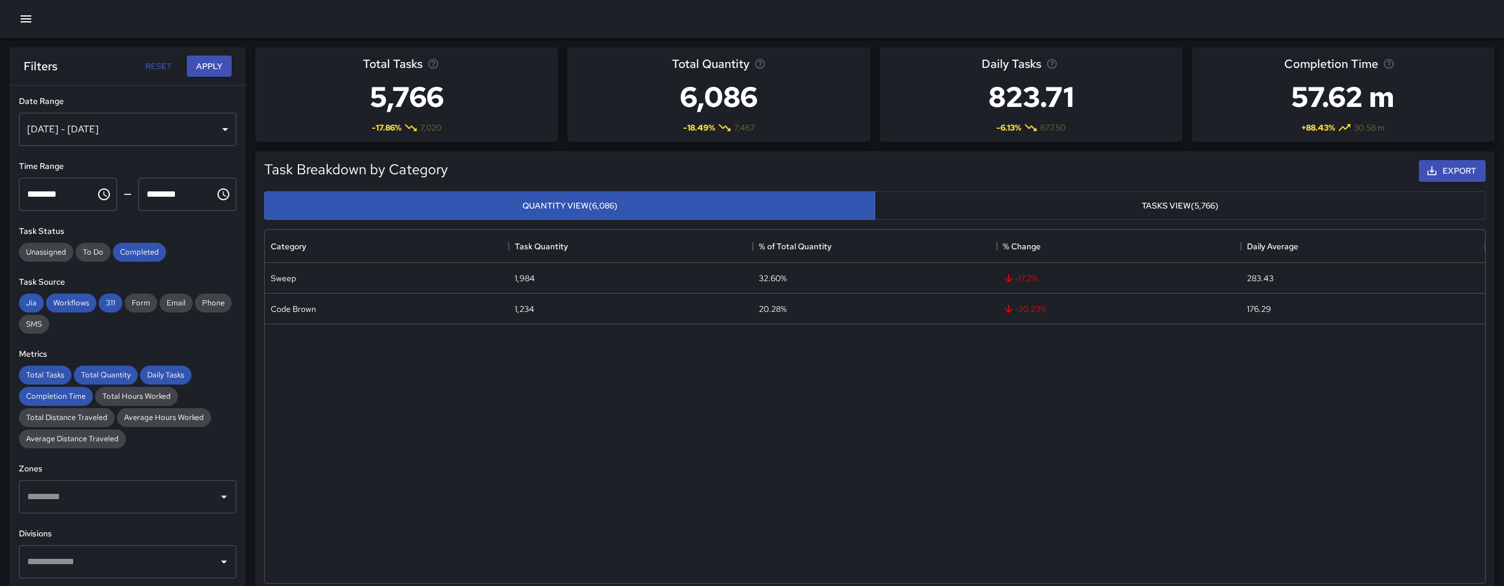
scroll to position [345, 1212]
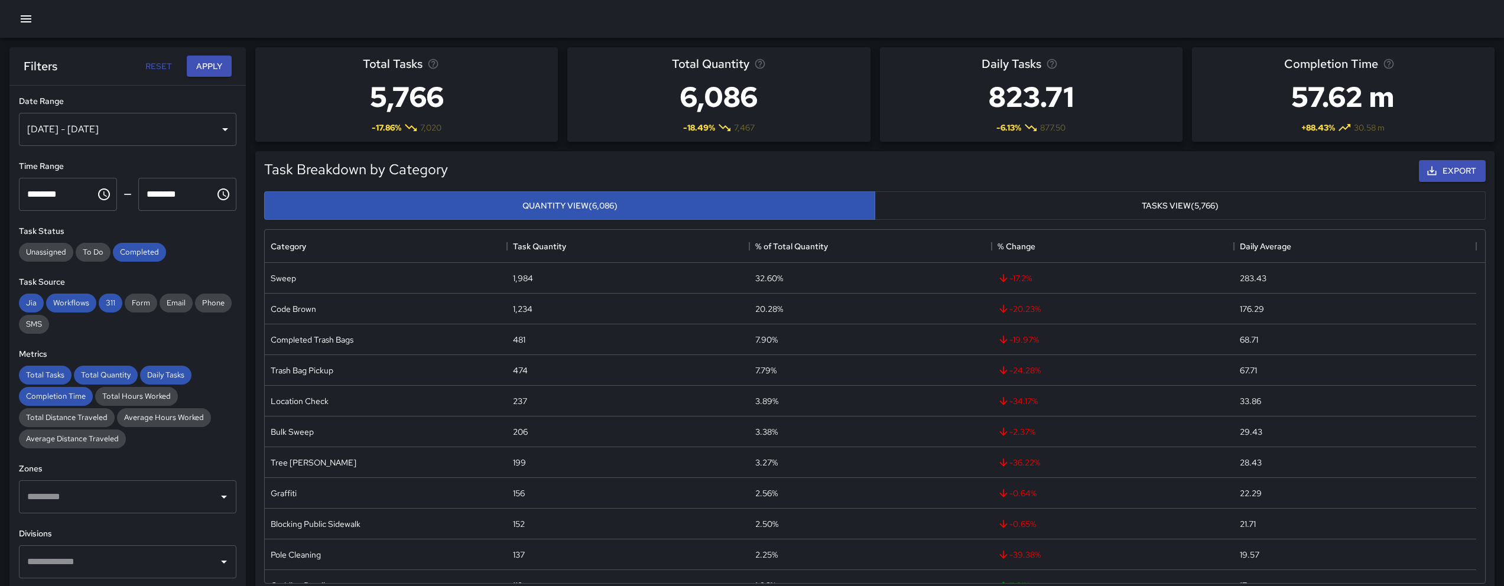
click at [117, 142] on div "[DATE] - [DATE]" at bounding box center [128, 129] width 218 height 33
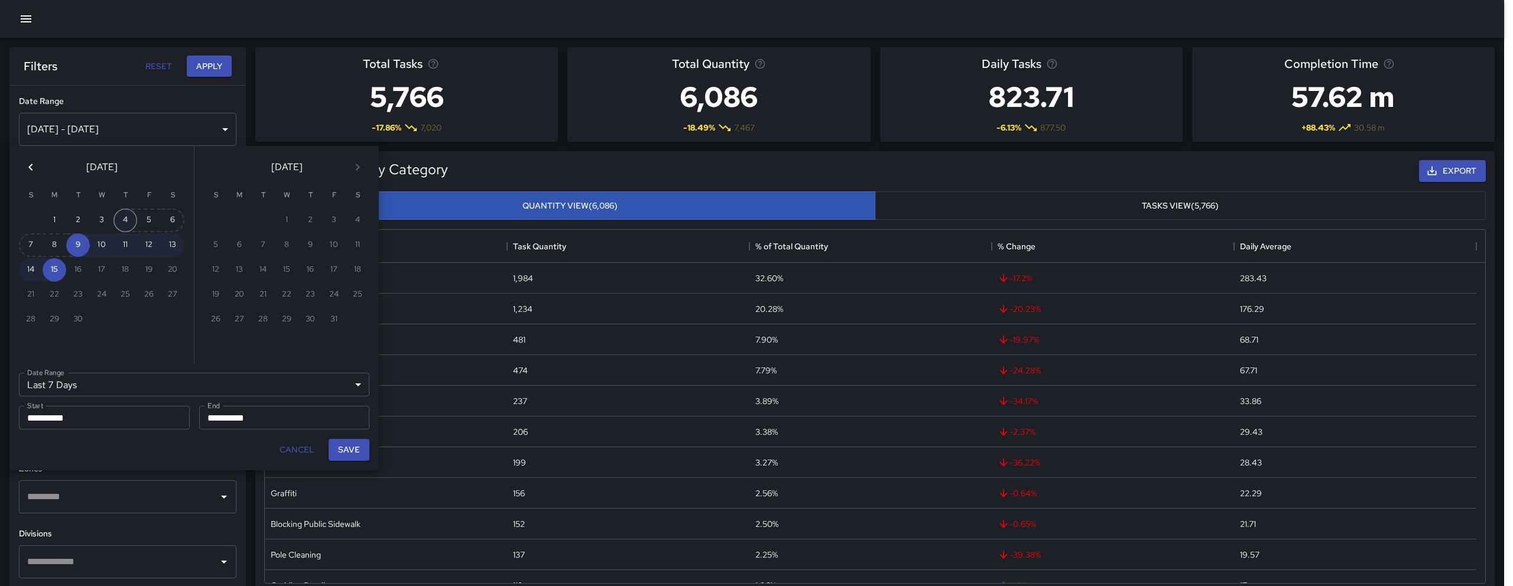
click at [118, 223] on button "4" at bounding box center [125, 221] width 24 height 24
type input "******"
type input "**********"
click at [359, 447] on button "Save" at bounding box center [349, 450] width 41 height 22
type input "**********"
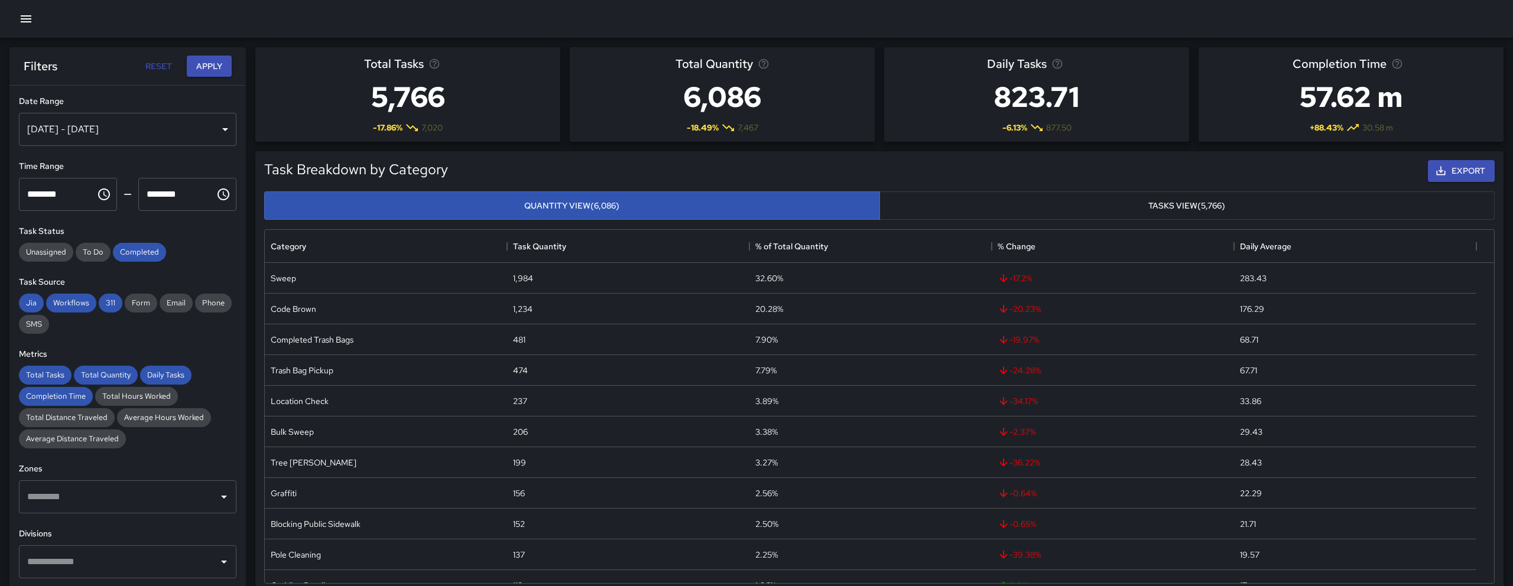
scroll to position [9, 9]
click at [32, 12] on icon "button" at bounding box center [26, 19] width 14 height 14
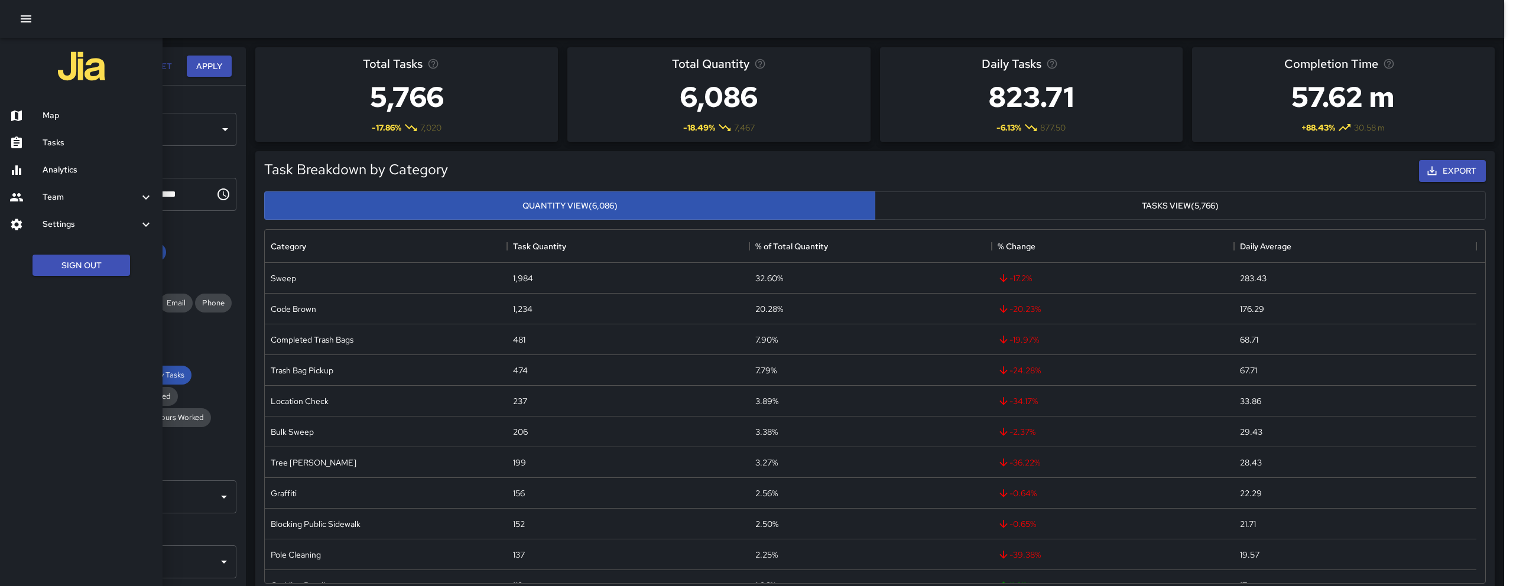
click at [63, 124] on div "Map" at bounding box center [81, 115] width 163 height 27
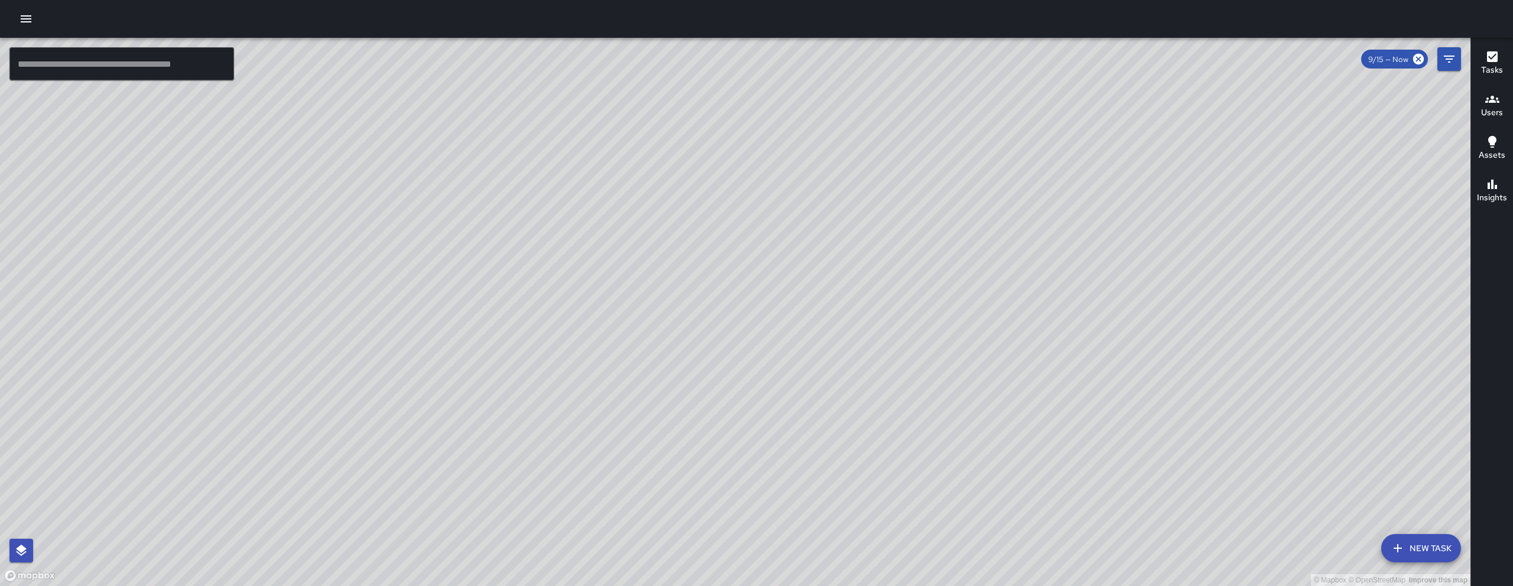
click at [17, 15] on button "button" at bounding box center [26, 19] width 24 height 24
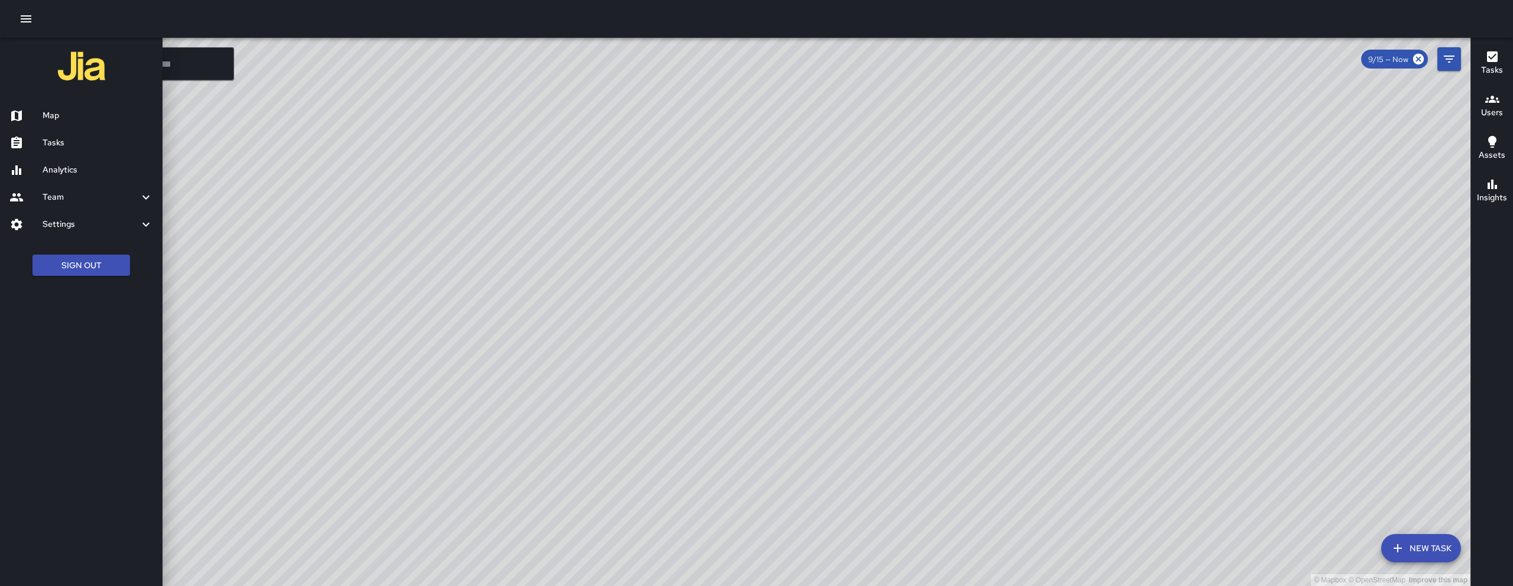
click at [95, 174] on h6 "Analytics" at bounding box center [98, 170] width 111 height 13
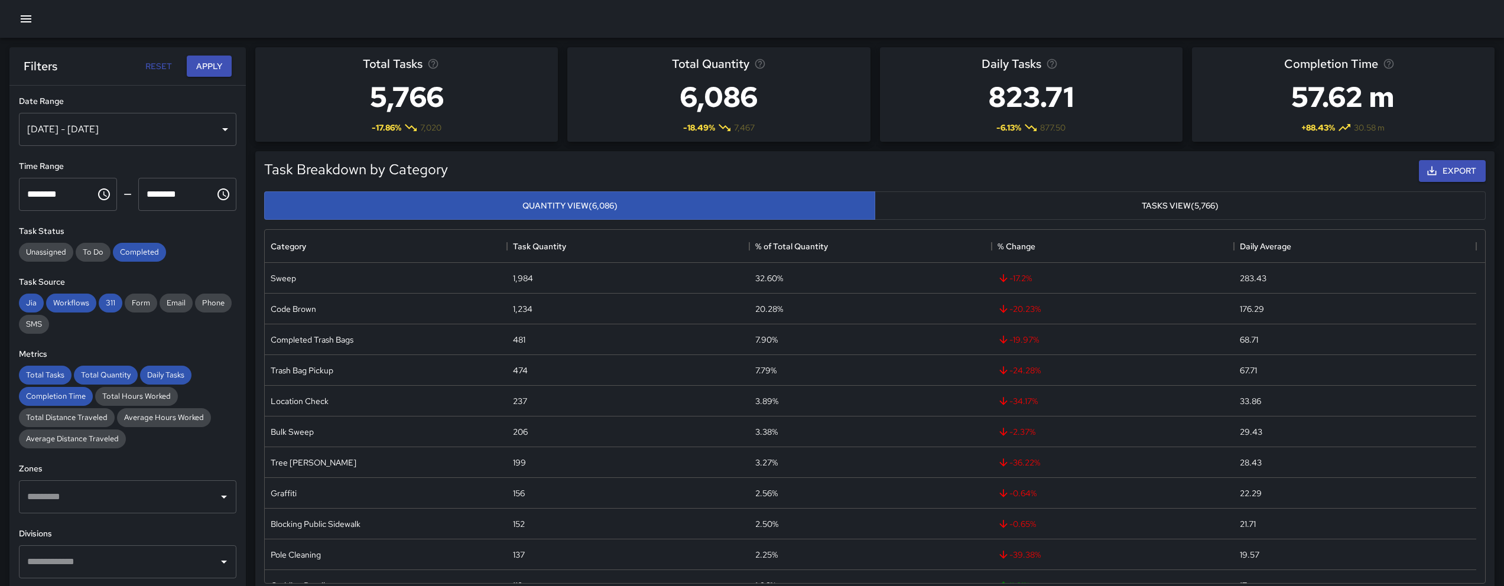
scroll to position [345, 1212]
click at [137, 117] on div "[DATE] - [DATE]" at bounding box center [128, 129] width 218 height 33
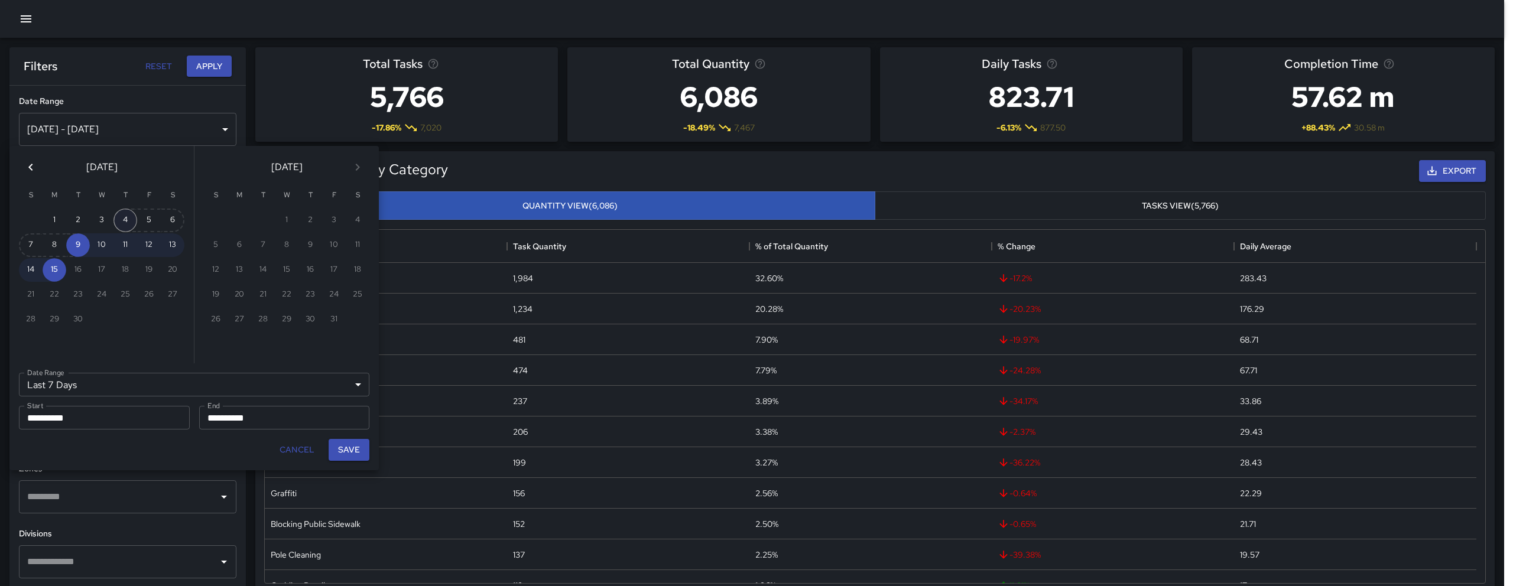
click at [122, 222] on button "4" at bounding box center [125, 221] width 24 height 24
type input "******"
type input "**********"
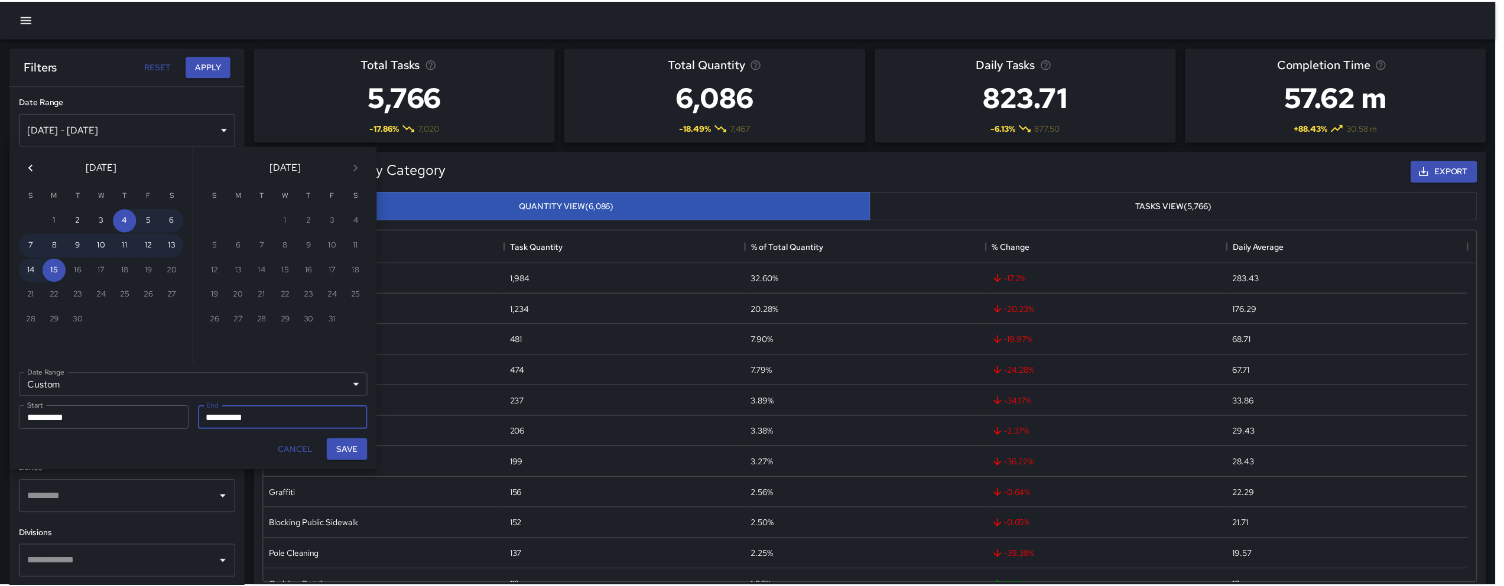
scroll to position [9, 9]
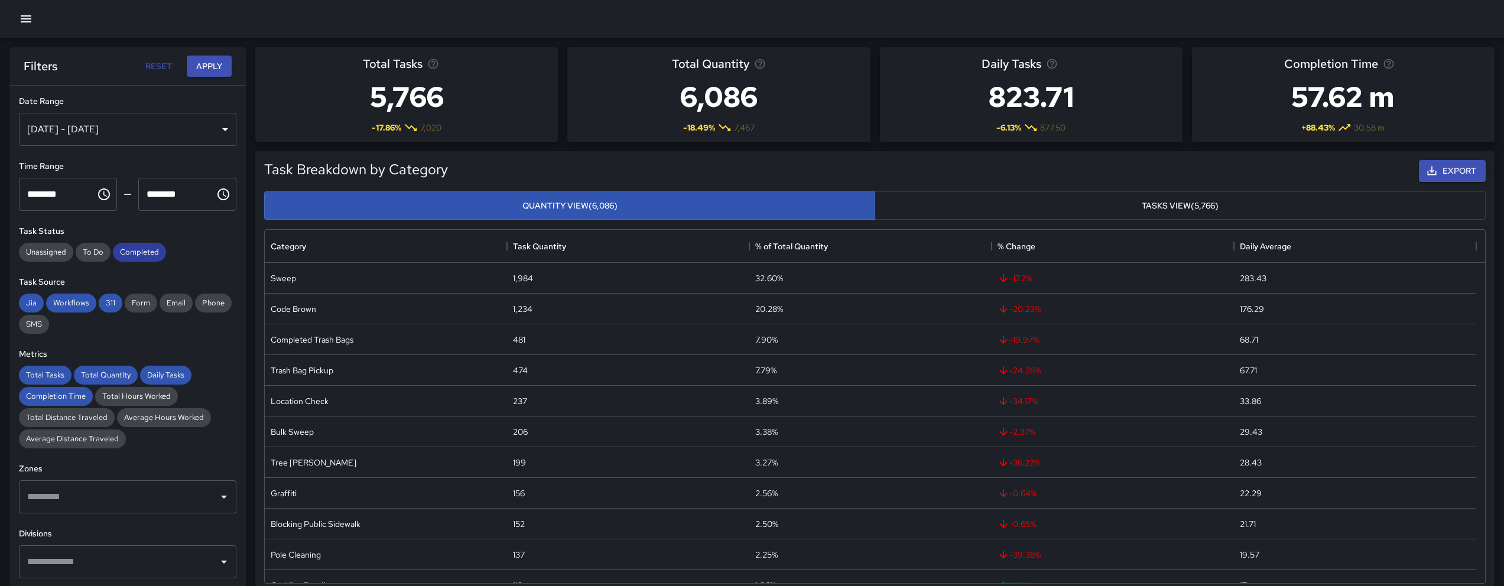
click at [118, 254] on span "Completed" at bounding box center [139, 252] width 53 height 10
click at [103, 297] on div "311" at bounding box center [111, 303] width 24 height 19
click at [73, 301] on span "Workflows" at bounding box center [71, 303] width 50 height 10
click at [38, 302] on span "Jia" at bounding box center [31, 303] width 25 height 10
click at [45, 380] on div "Total Tasks" at bounding box center [45, 375] width 53 height 19
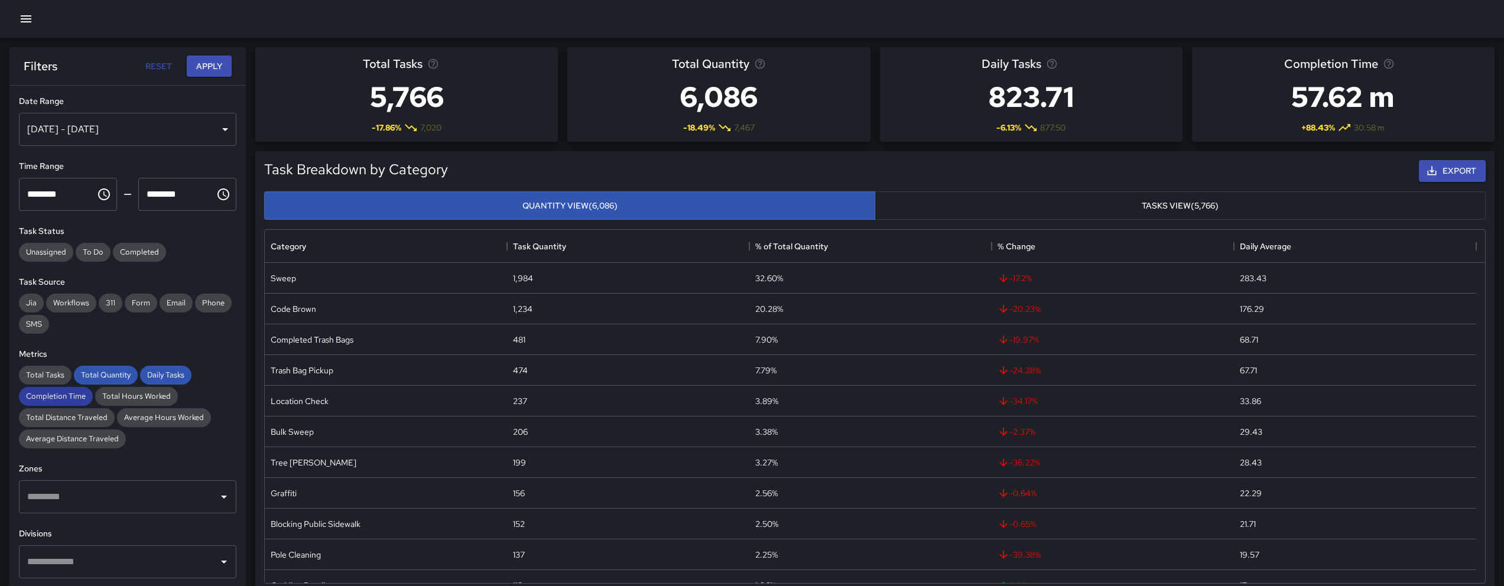
click at [57, 391] on span "Completion Time" at bounding box center [56, 396] width 74 height 10
click at [106, 375] on span "Total Quantity" at bounding box center [106, 375] width 64 height 10
drag, startPoint x: 145, startPoint y: 374, endPoint x: 139, endPoint y: 370, distance: 7.2
click at [145, 374] on span "Daily Tasks" at bounding box center [165, 375] width 51 height 10
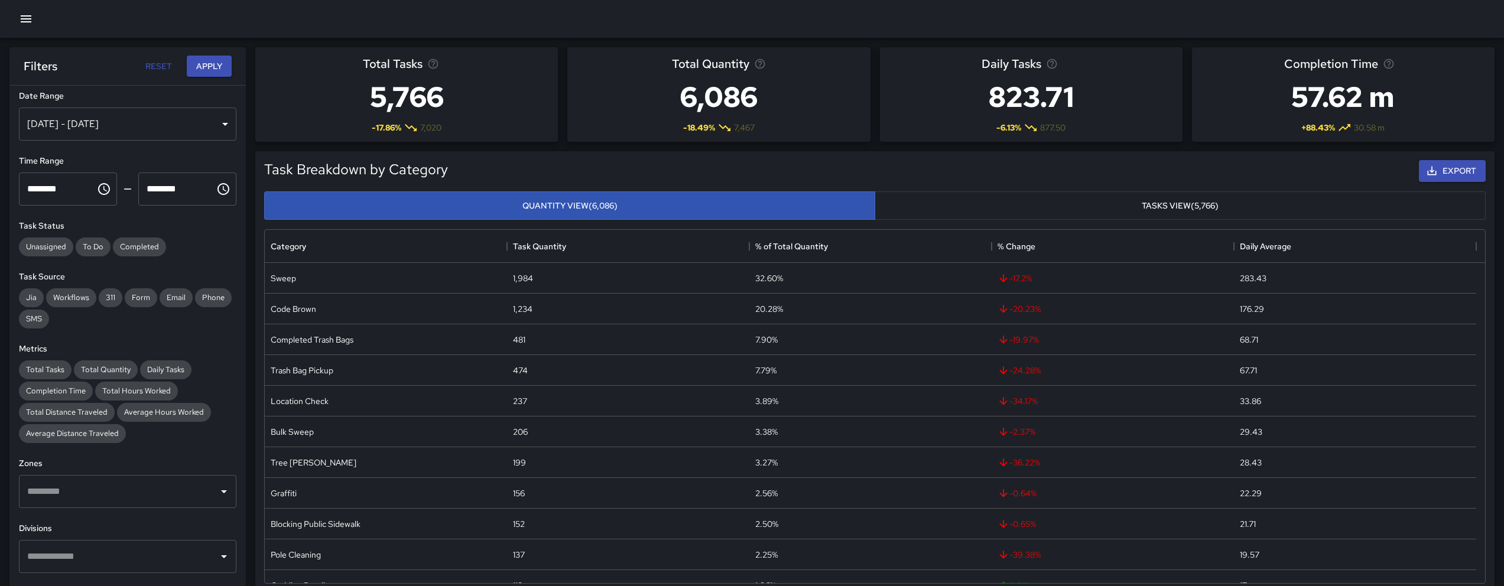
scroll to position [0, 0]
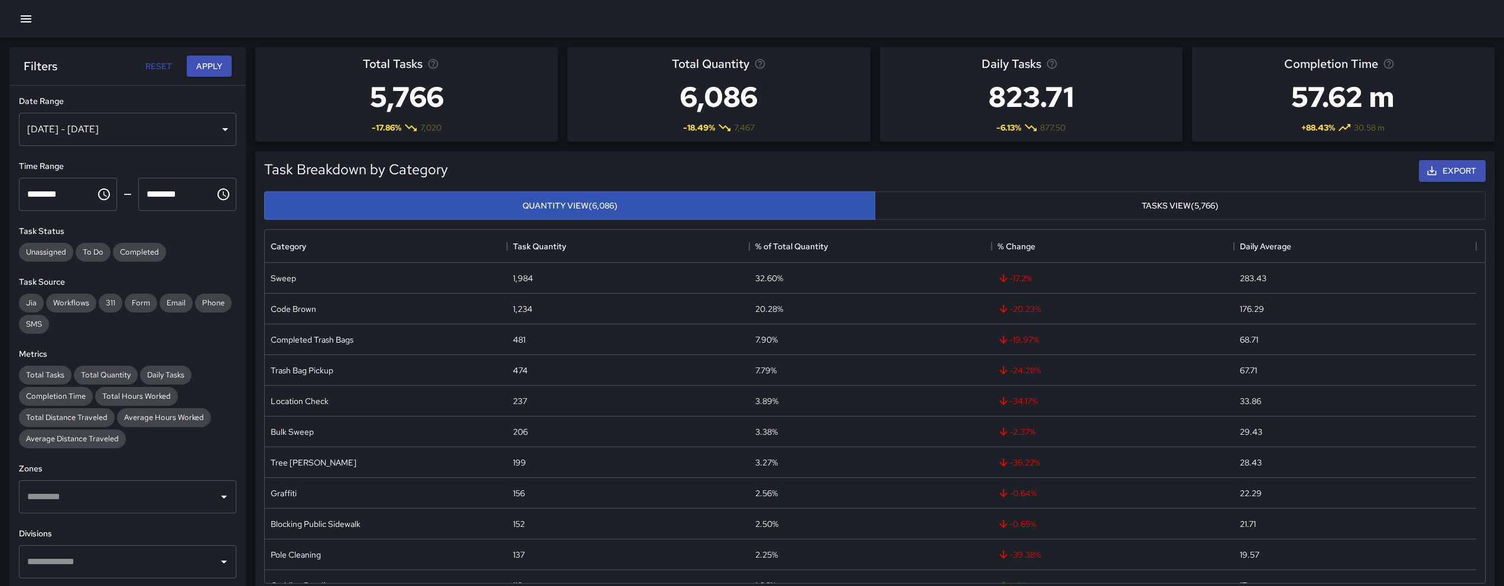
click at [164, 108] on div "**********" at bounding box center [128, 120] width 218 height 51
click at [167, 115] on div "[DATE] - [DATE]" at bounding box center [128, 129] width 218 height 33
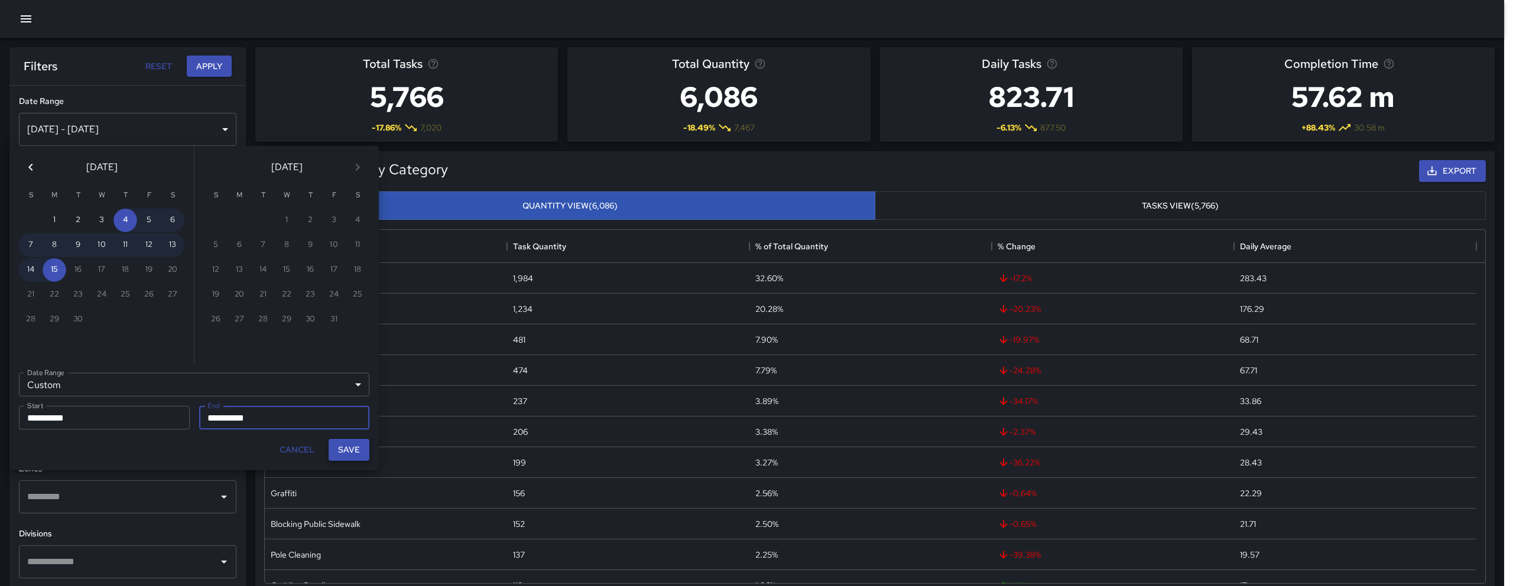
click at [345, 448] on button "Save" at bounding box center [349, 450] width 41 height 22
type input "**********"
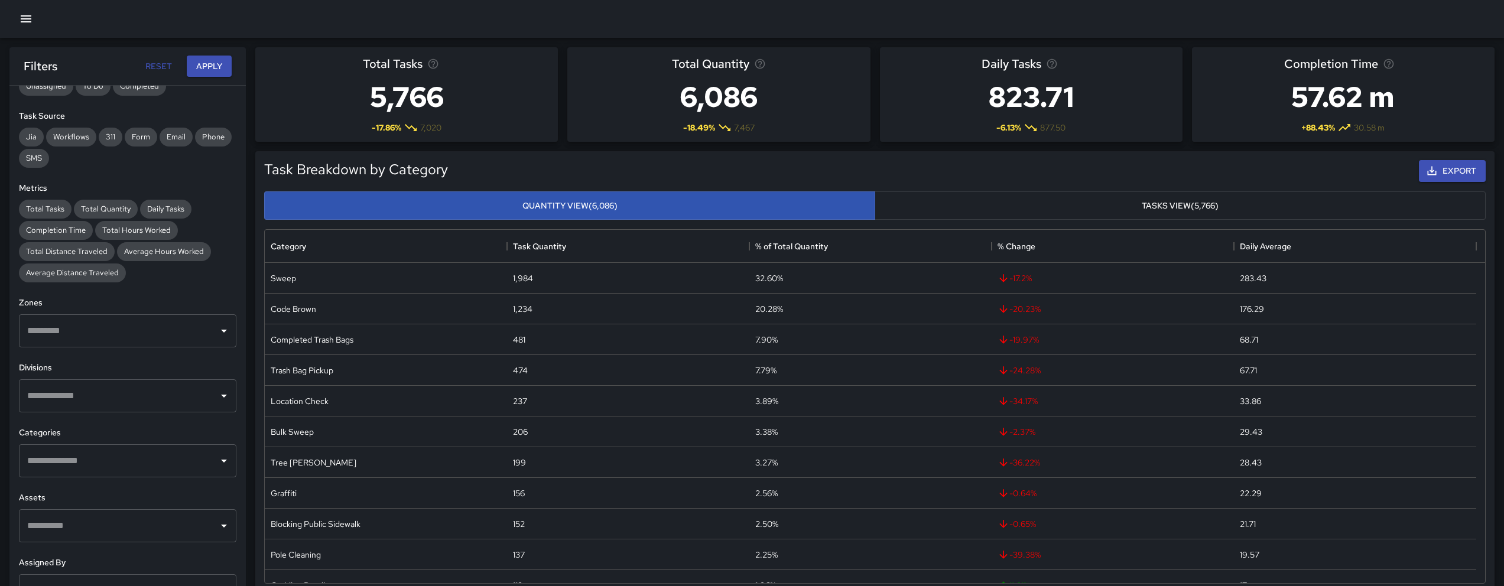
scroll to position [215, 0]
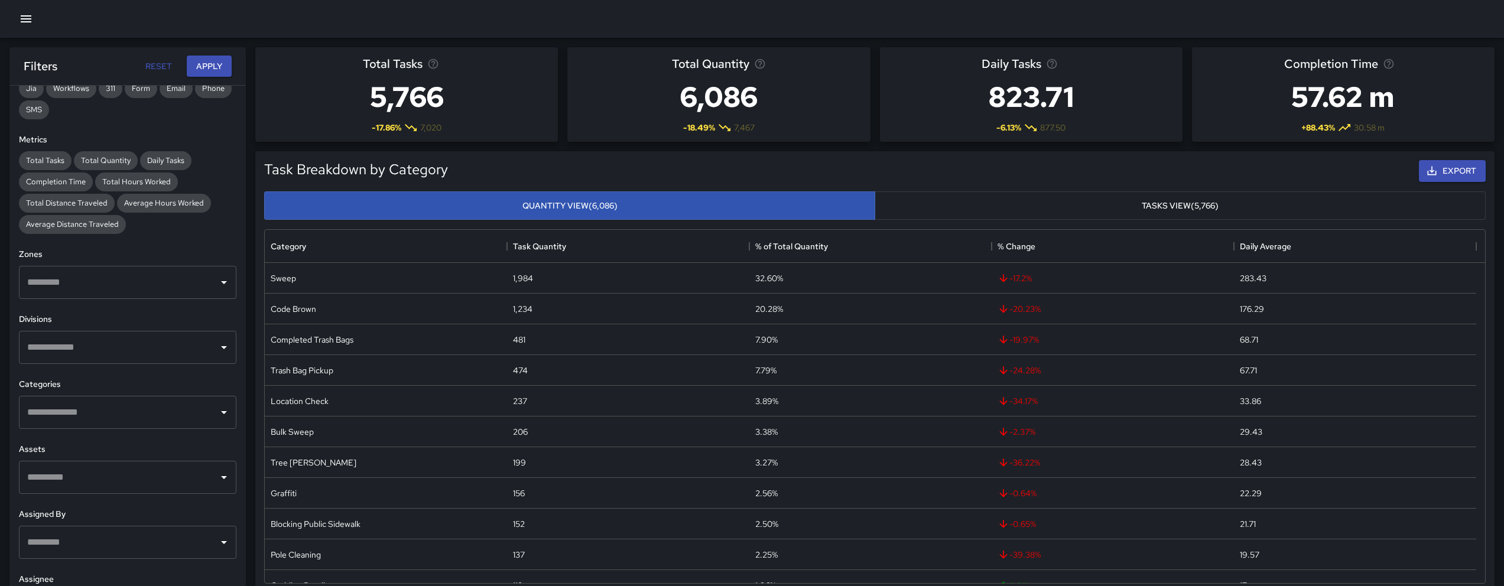
click at [28, 18] on icon "button" at bounding box center [26, 19] width 14 height 14
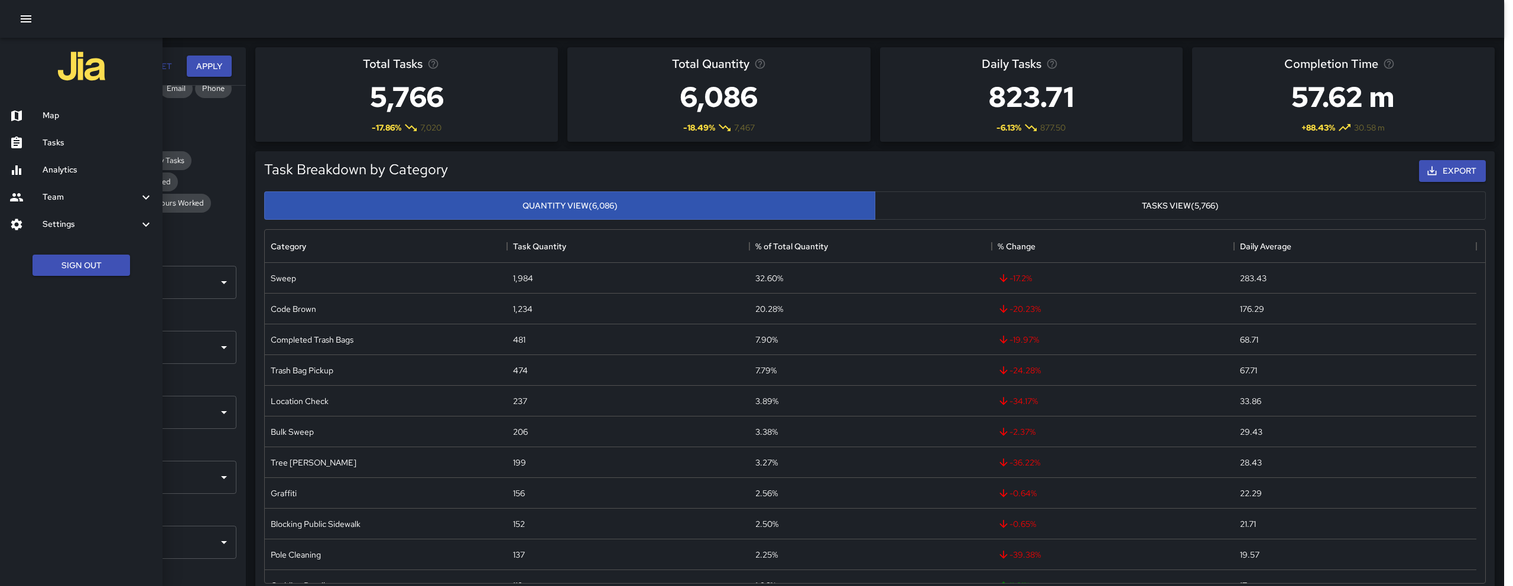
click at [82, 134] on div "Tasks" at bounding box center [81, 142] width 163 height 27
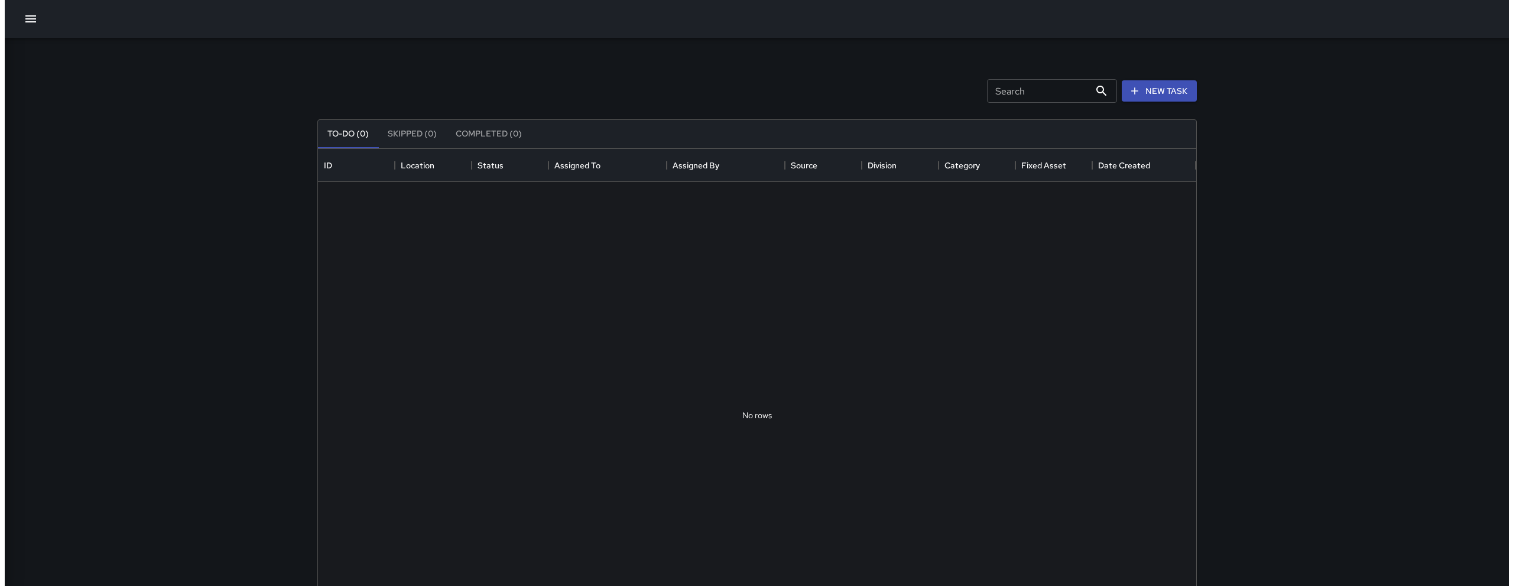
scroll to position [492, 869]
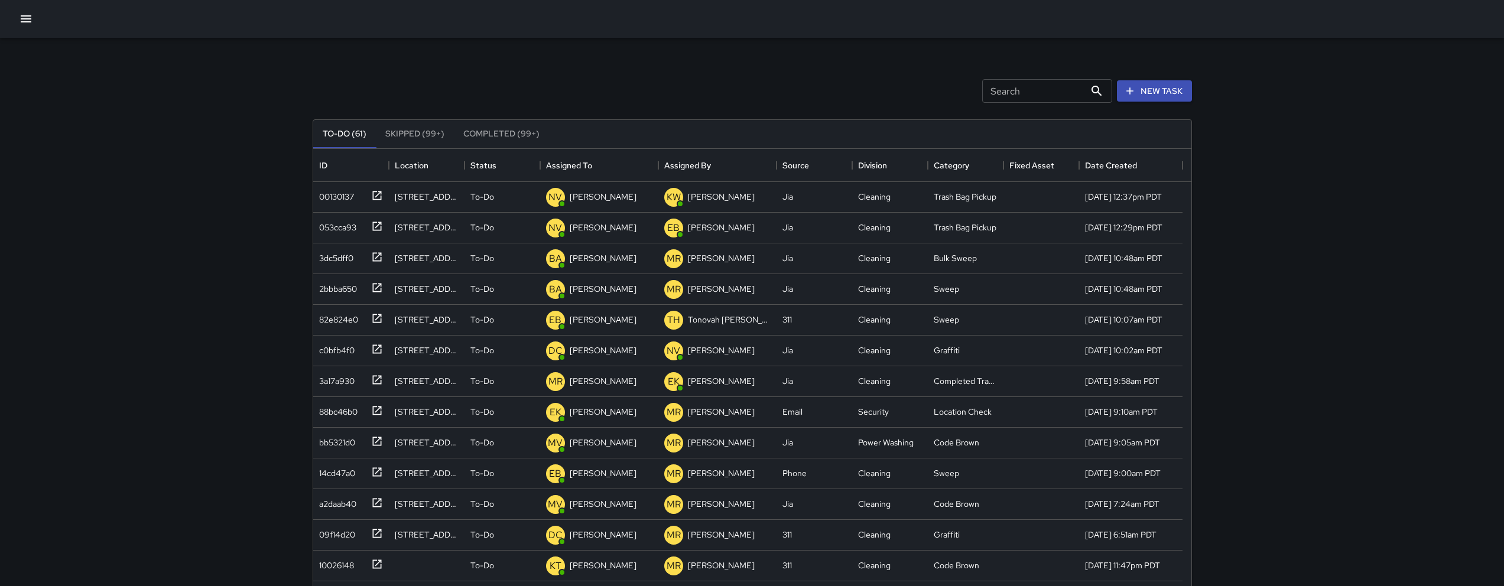
click at [35, 18] on button "button" at bounding box center [26, 19] width 24 height 24
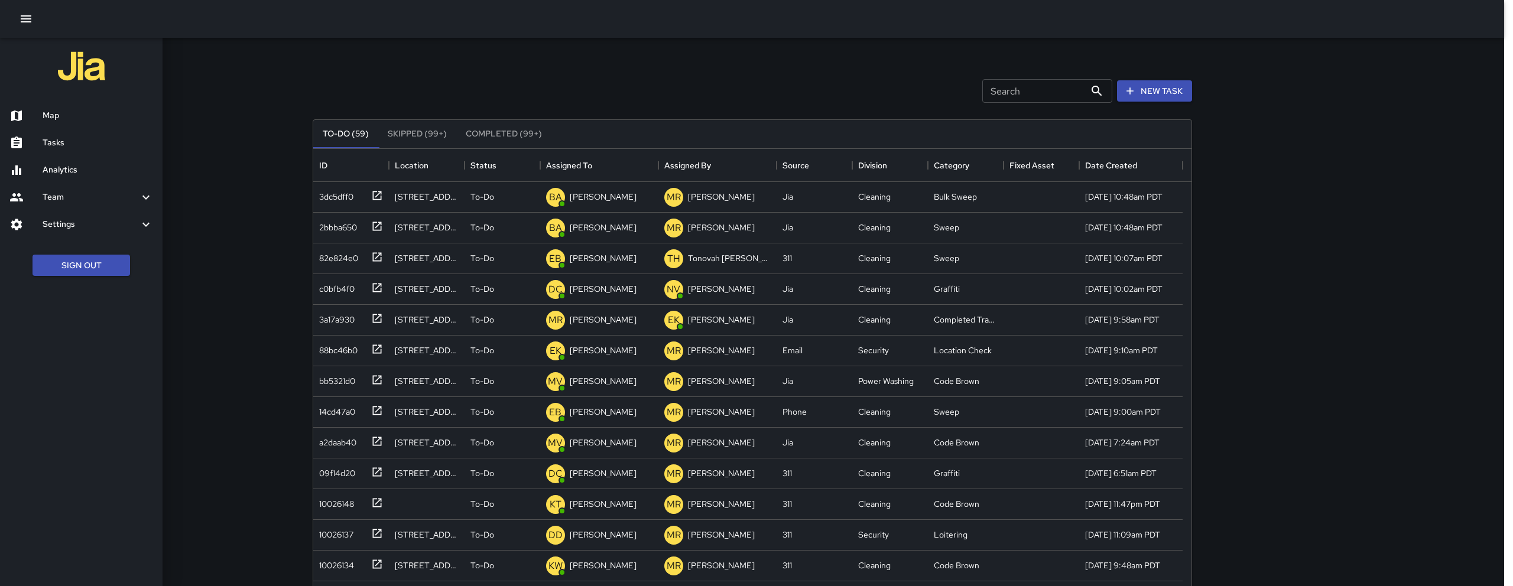
click at [63, 61] on img at bounding box center [81, 66] width 47 height 47
click at [86, 86] on img at bounding box center [81, 66] width 47 height 47
click at [83, 78] on img at bounding box center [81, 66] width 47 height 47
click at [30, 22] on icon "button" at bounding box center [26, 19] width 14 height 14
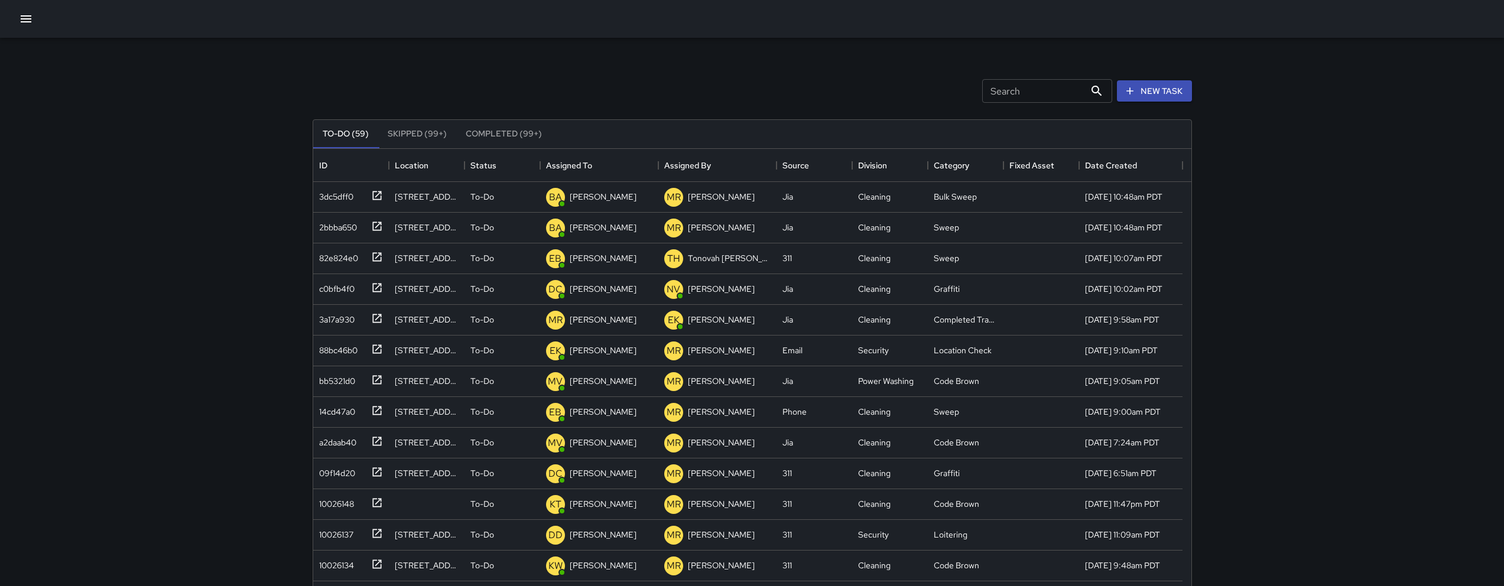
click at [30, 31] on div at bounding box center [752, 19] width 1504 height 38
click at [33, 16] on icon "button" at bounding box center [26, 19] width 14 height 14
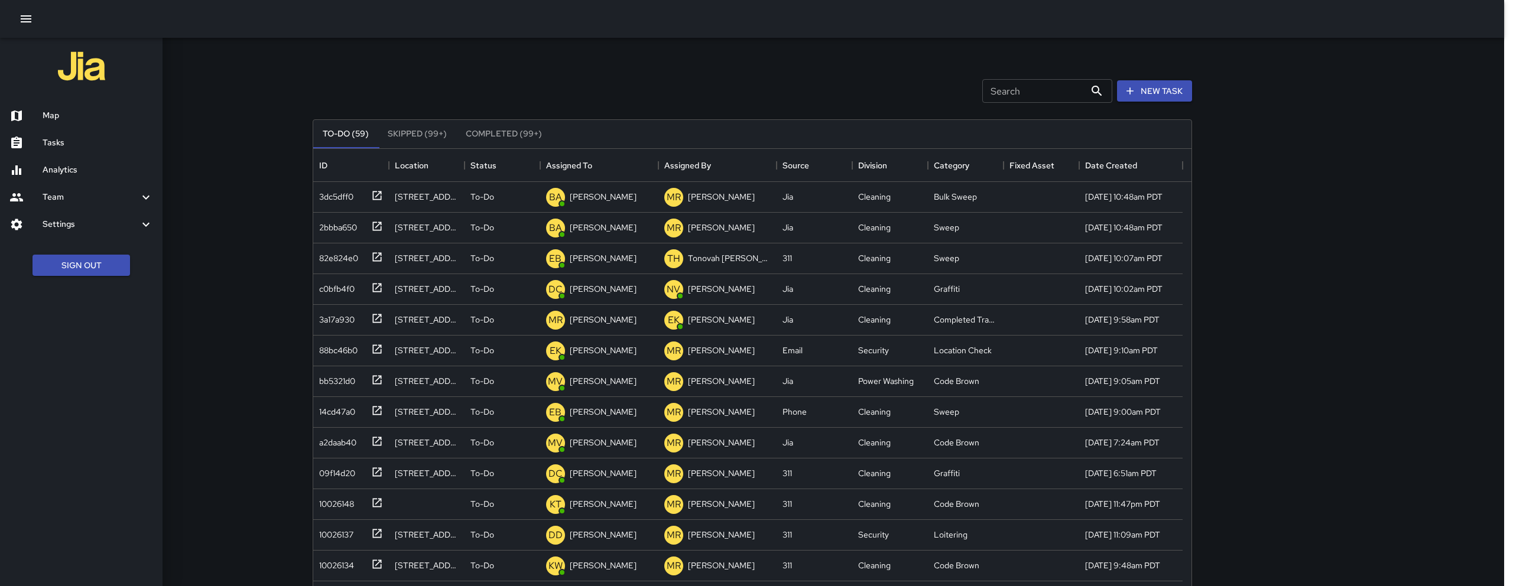
click at [69, 64] on img at bounding box center [81, 66] width 47 height 47
click at [72, 115] on h6 "Map" at bounding box center [98, 115] width 111 height 13
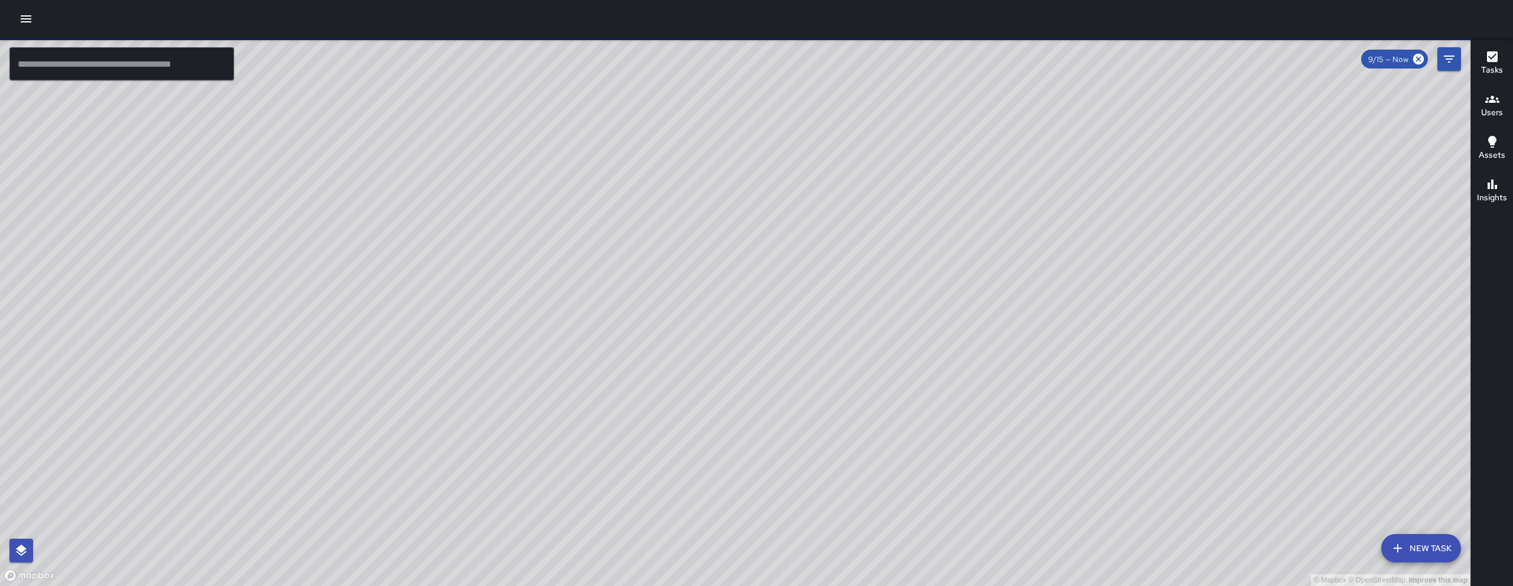
drag, startPoint x: 806, startPoint y: 486, endPoint x: 643, endPoint y: 373, distance: 198.4
click at [644, 373] on div "© Mapbox © OpenStreetMap Improve this map" at bounding box center [735, 312] width 1471 height 549
click at [1456, 64] on button "Filters" at bounding box center [1450, 59] width 24 height 24
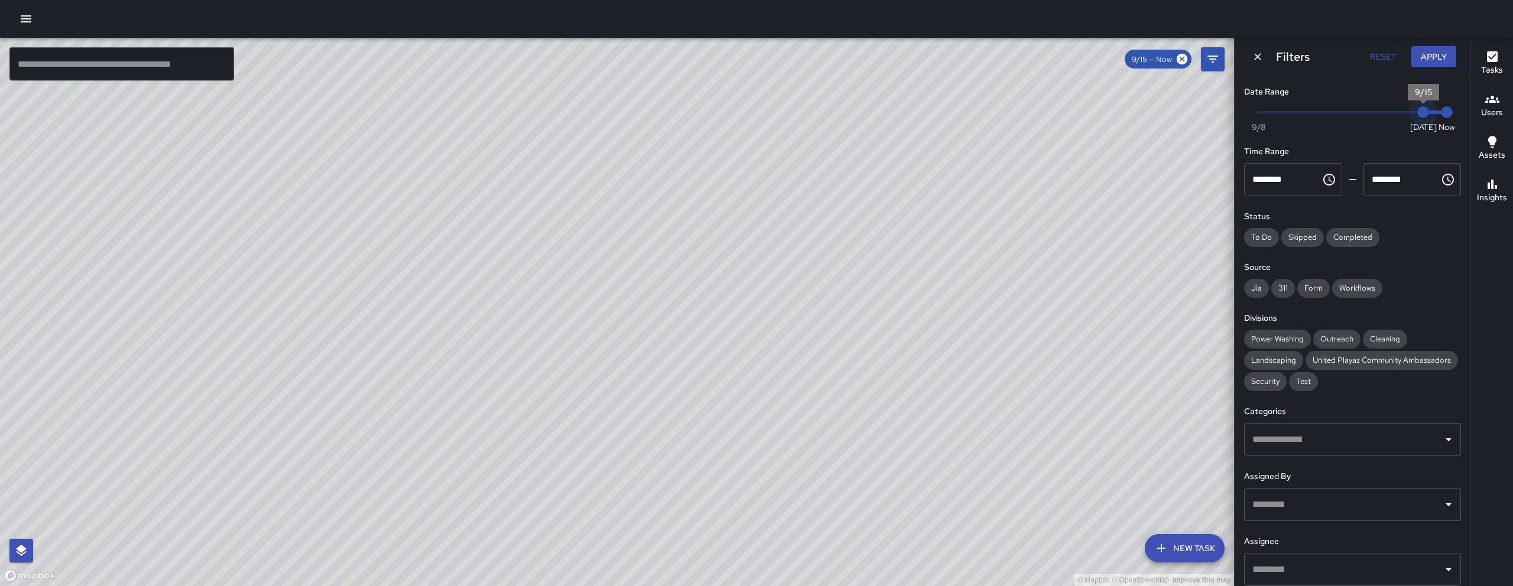
type input "*"
drag, startPoint x: 1415, startPoint y: 119, endPoint x: 1124, endPoint y: 121, distance: 291.4
click at [1124, 121] on div "© Mapbox © OpenStreetMap Improve this map ​ New Task 9/15 — Now Map Layers Task…" at bounding box center [756, 312] width 1513 height 549
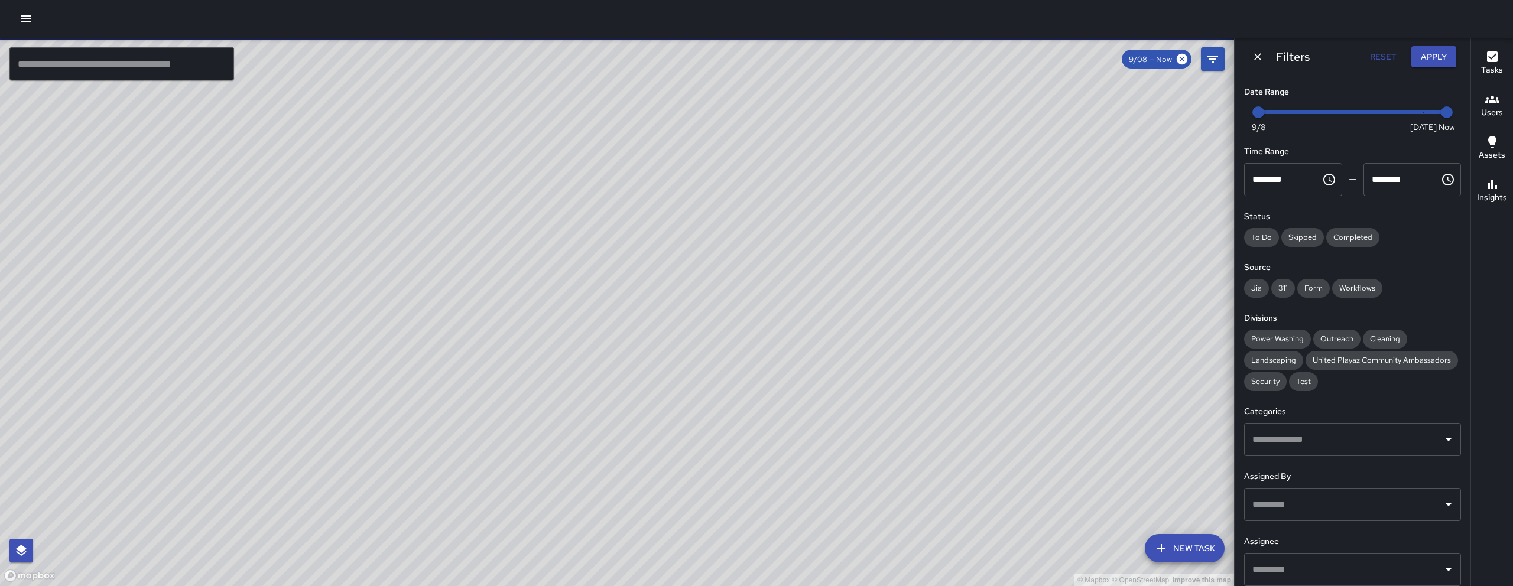
drag, startPoint x: 395, startPoint y: 362, endPoint x: 464, endPoint y: 400, distance: 78.8
click at [460, 400] on div "© Mapbox © OpenStreetMap Improve this map" at bounding box center [617, 312] width 1234 height 549
drag, startPoint x: 241, startPoint y: 192, endPoint x: 353, endPoint y: 312, distance: 164.4
click at [353, 312] on div "© Mapbox © OpenStreetMap Improve this map" at bounding box center [617, 312] width 1234 height 549
click at [306, 255] on div "© Mapbox © OpenStreetMap Improve this map EB [PERSON_NAME] [STREET_ADDRESS] Cre…" at bounding box center [617, 312] width 1234 height 549
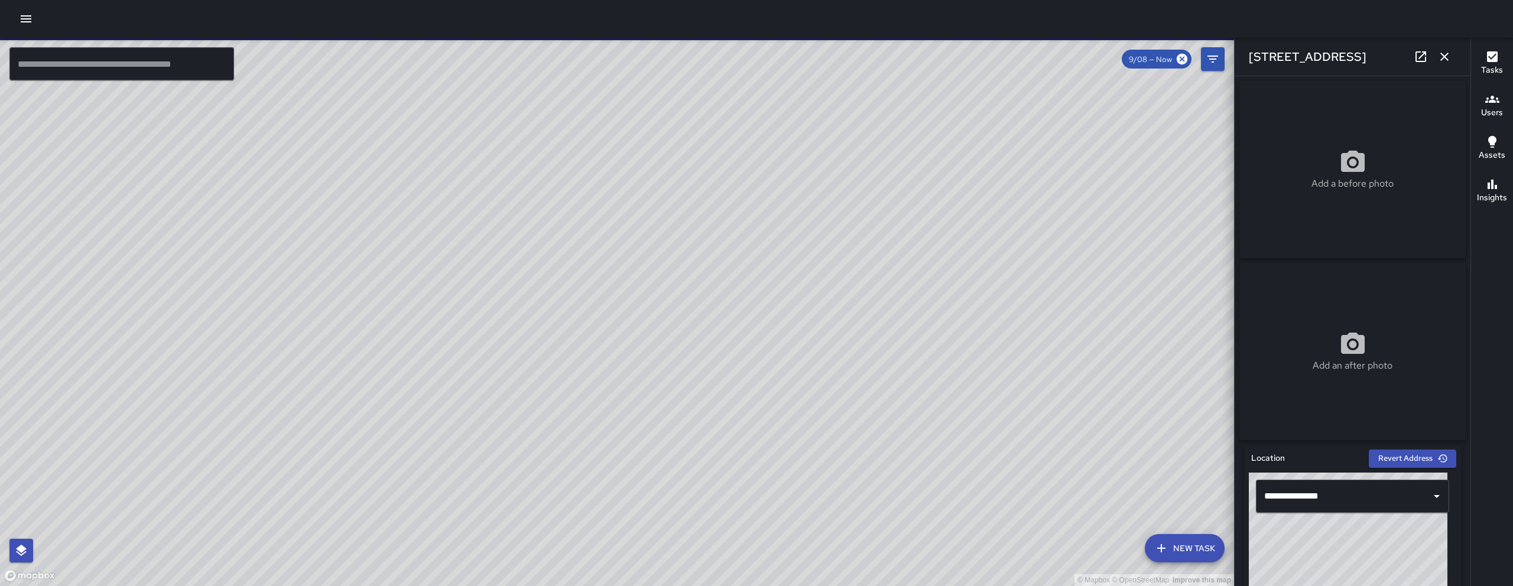
scroll to position [397, 0]
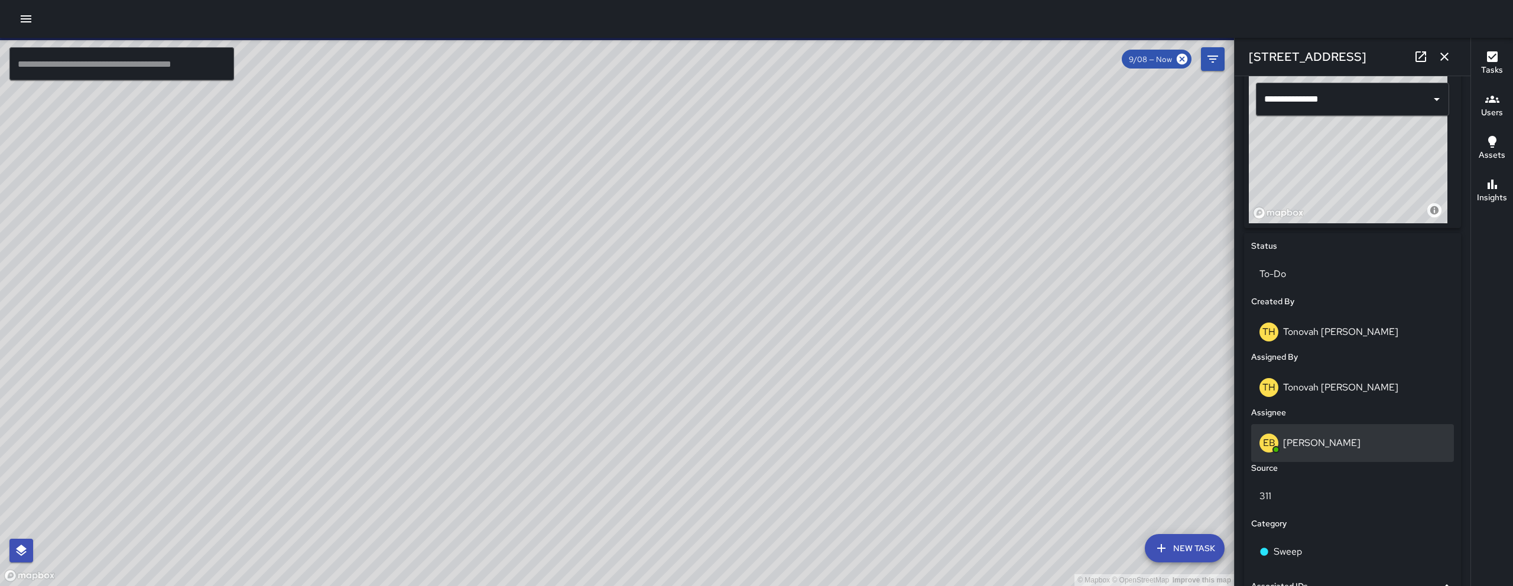
click at [1358, 452] on div "EB [PERSON_NAME]" at bounding box center [1353, 443] width 186 height 19
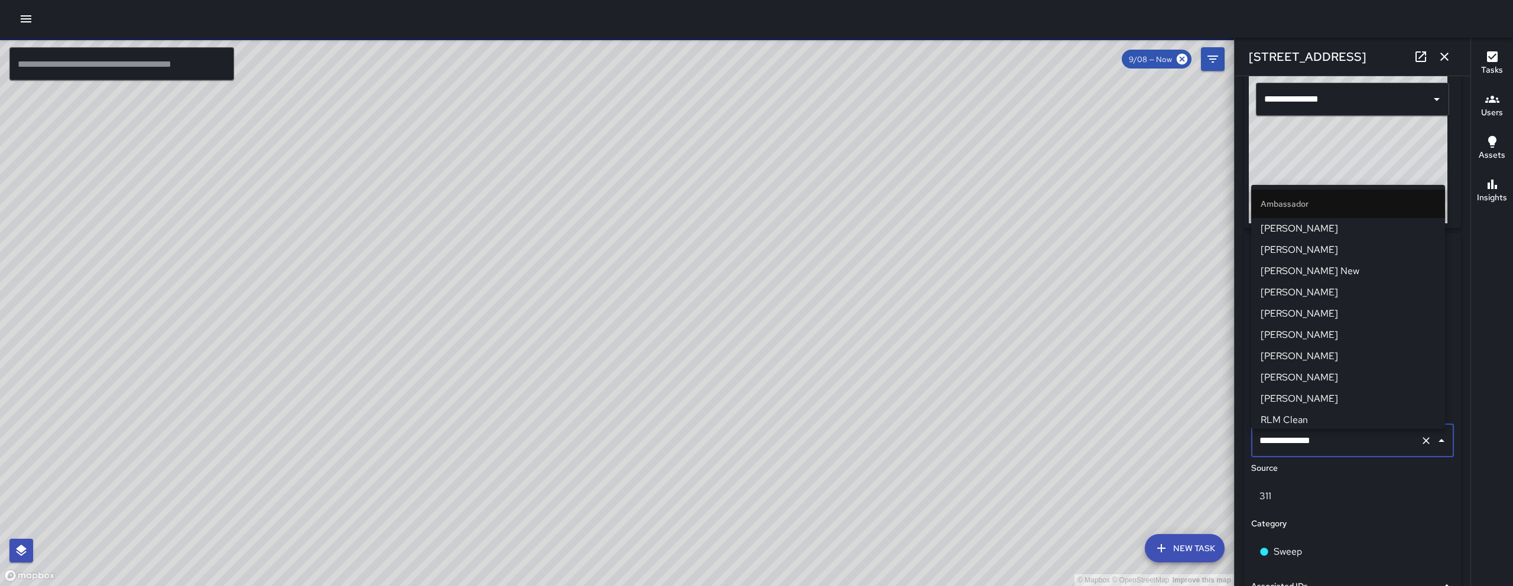
click at [1358, 451] on input "**********" at bounding box center [1336, 441] width 159 height 22
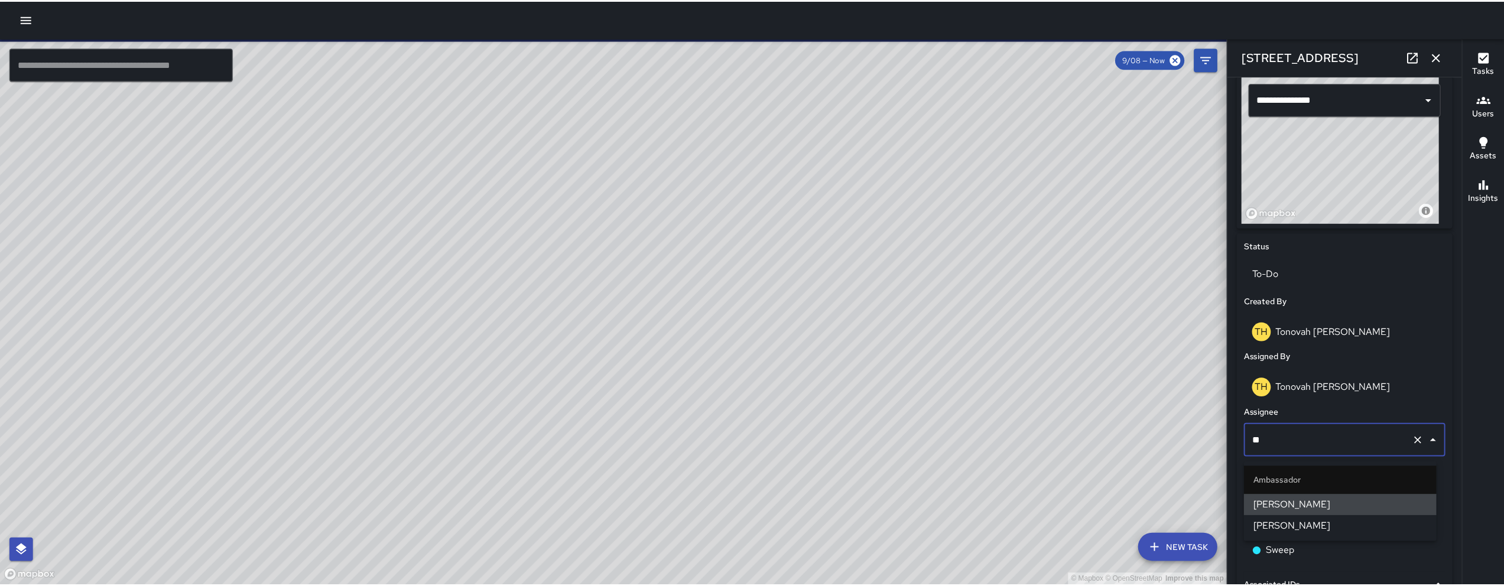
scroll to position [0, 0]
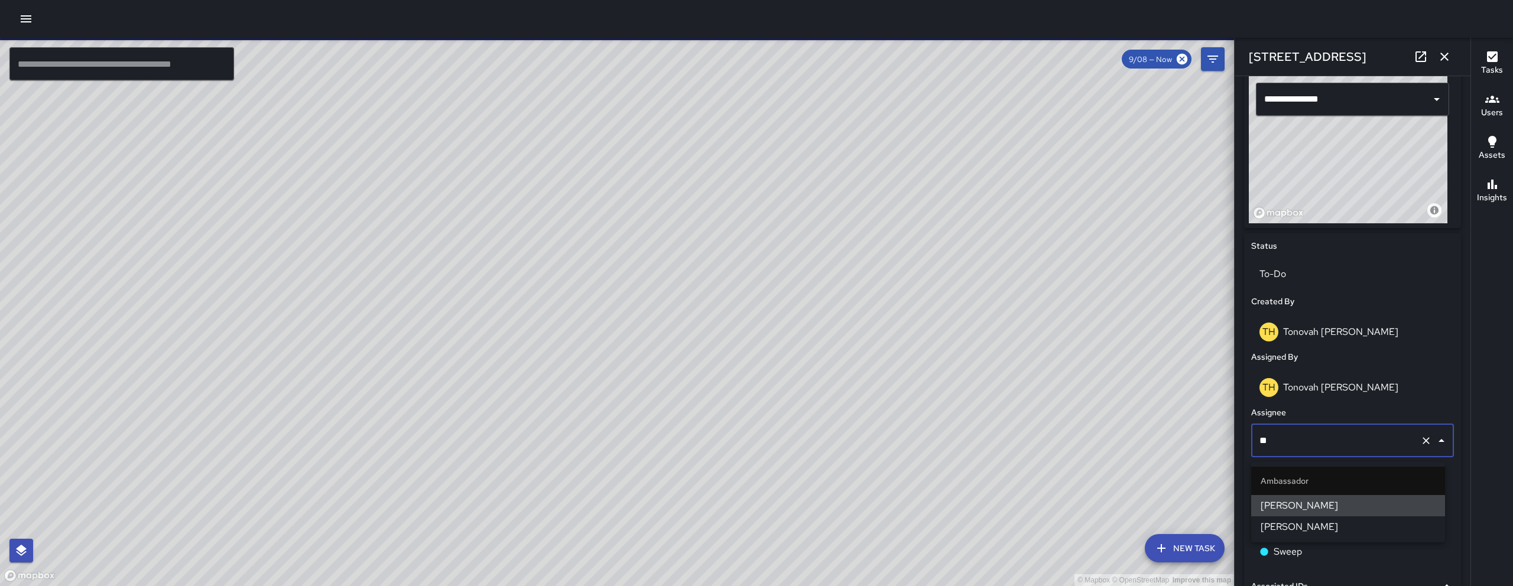
type input "***"
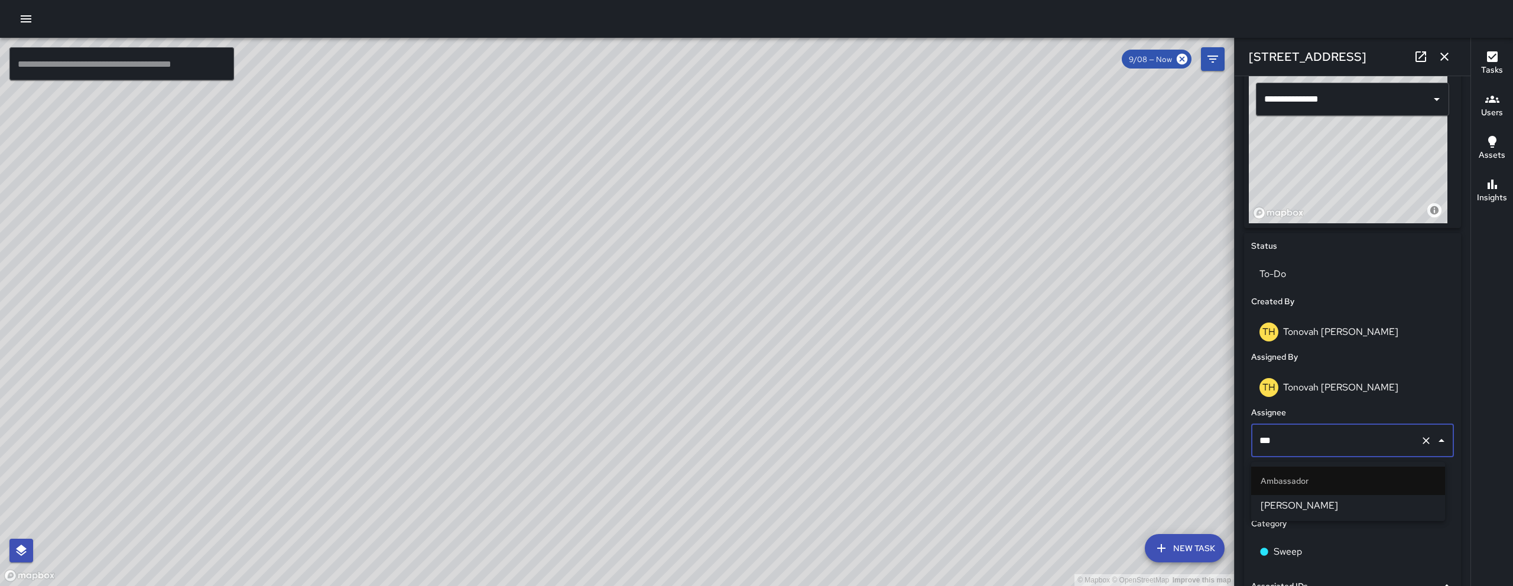
click at [1305, 503] on span "[PERSON_NAME]" at bounding box center [1348, 506] width 175 height 14
click at [1448, 64] on button "button" at bounding box center [1445, 57] width 24 height 24
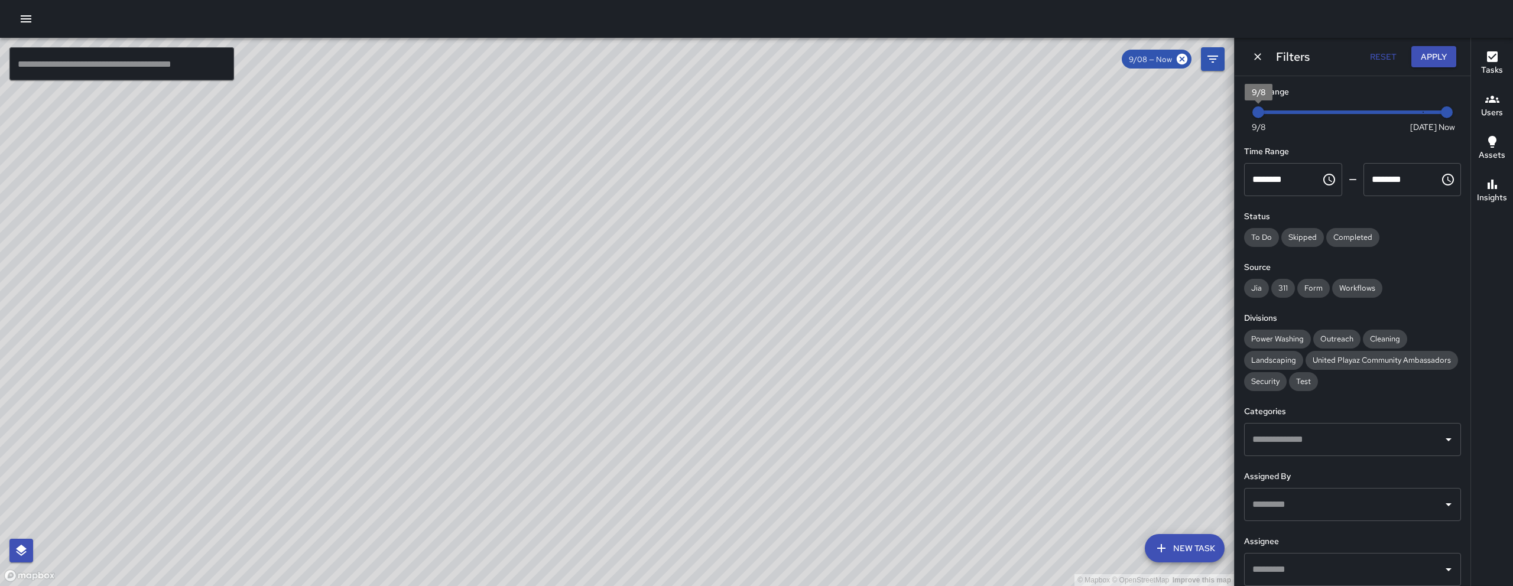
click at [1261, 112] on span "9/8" at bounding box center [1259, 112] width 12 height 12
click at [1334, 113] on span "Now [DATE] [DATE] 12:53 pm" at bounding box center [1352, 112] width 189 height 18
type input "*"
drag, startPoint x: 1362, startPoint y: 113, endPoint x: 1477, endPoint y: 114, distance: 114.1
click at [1477, 114] on div "© Mapbox © OpenStreetMap Improve this map ​ New Task 9/08 — Now Map Layers Task…" at bounding box center [756, 312] width 1513 height 549
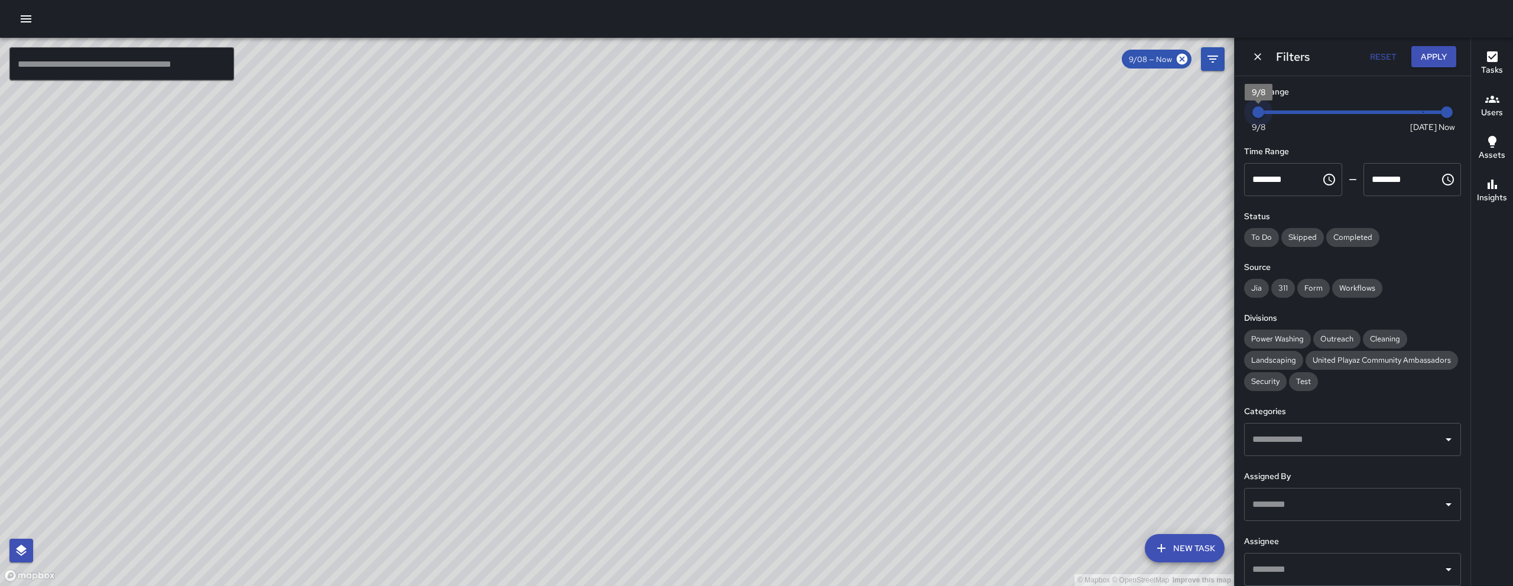
type input "*"
drag, startPoint x: 1259, startPoint y: 105, endPoint x: 1447, endPoint y: 109, distance: 188.0
click at [1447, 109] on div "Now [DATE] [DATE] 12:53 pm" at bounding box center [1352, 119] width 217 height 33
click at [1268, 57] on div "Filters Reset Apply" at bounding box center [1353, 57] width 236 height 38
click at [1250, 57] on button "Dismiss" at bounding box center [1258, 57] width 18 height 18
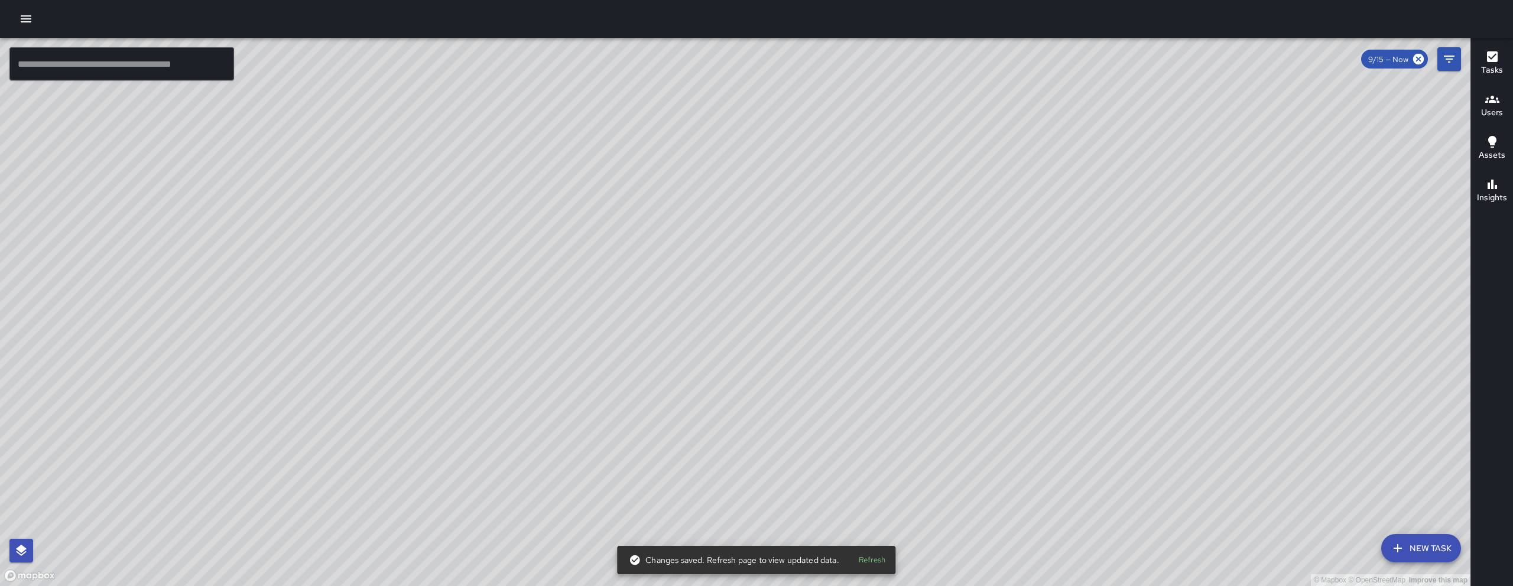
drag, startPoint x: 1030, startPoint y: 359, endPoint x: 842, endPoint y: 425, distance: 198.5
click at [872, 417] on div "© Mapbox © OpenStreetMap Improve this map" at bounding box center [735, 312] width 1471 height 549
click at [659, 471] on div "© Mapbox © OpenStreetMap Improve this map" at bounding box center [735, 312] width 1471 height 549
click at [161, 76] on input "text" at bounding box center [121, 63] width 225 height 33
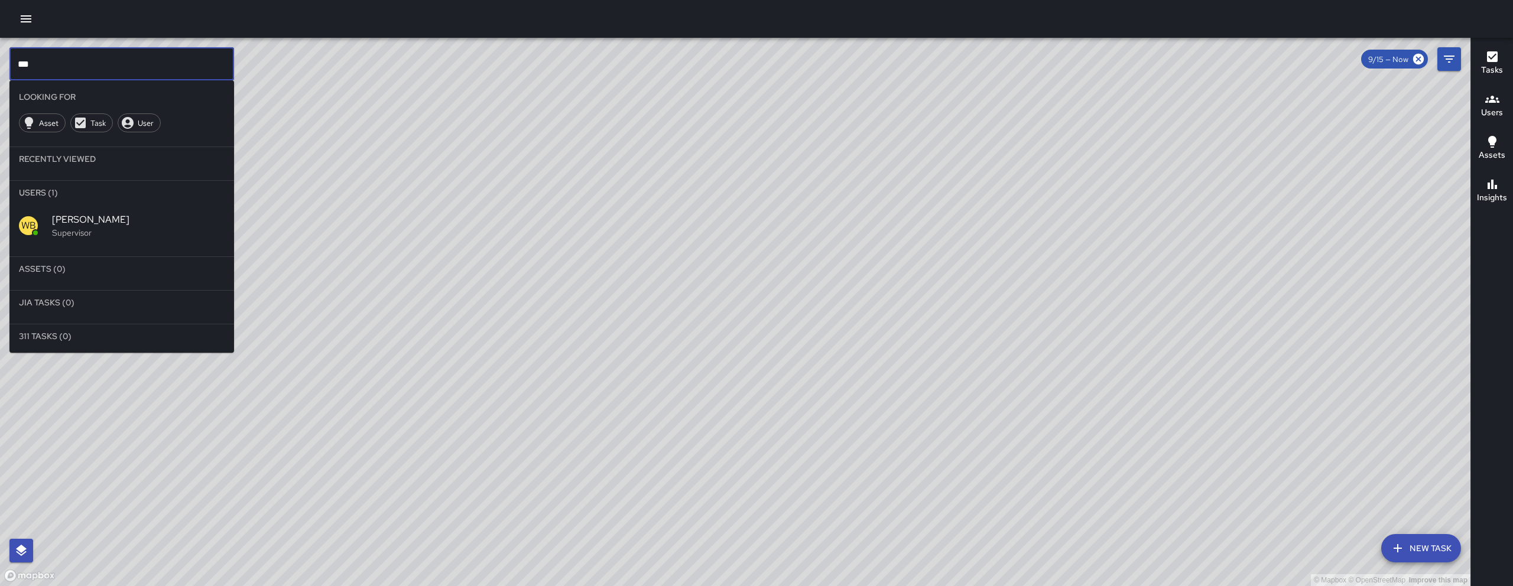
type input "***"
click at [126, 222] on span "[PERSON_NAME]" at bounding box center [138, 220] width 173 height 14
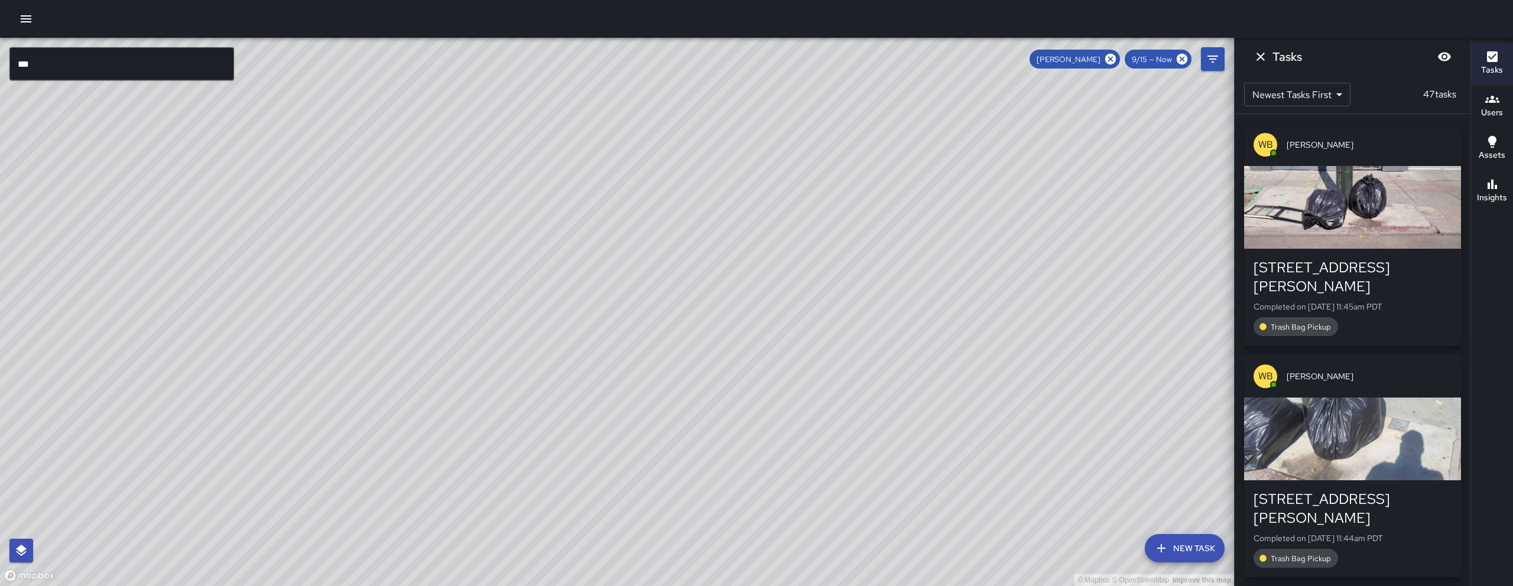
drag, startPoint x: 645, startPoint y: 380, endPoint x: 658, endPoint y: 263, distance: 117.8
click at [658, 264] on div "© Mapbox © OpenStreetMap Improve this map" at bounding box center [617, 312] width 1234 height 549
click at [658, 263] on div "© Mapbox © OpenStreetMap Improve this map" at bounding box center [617, 312] width 1234 height 549
click at [1112, 57] on icon at bounding box center [1110, 59] width 13 height 13
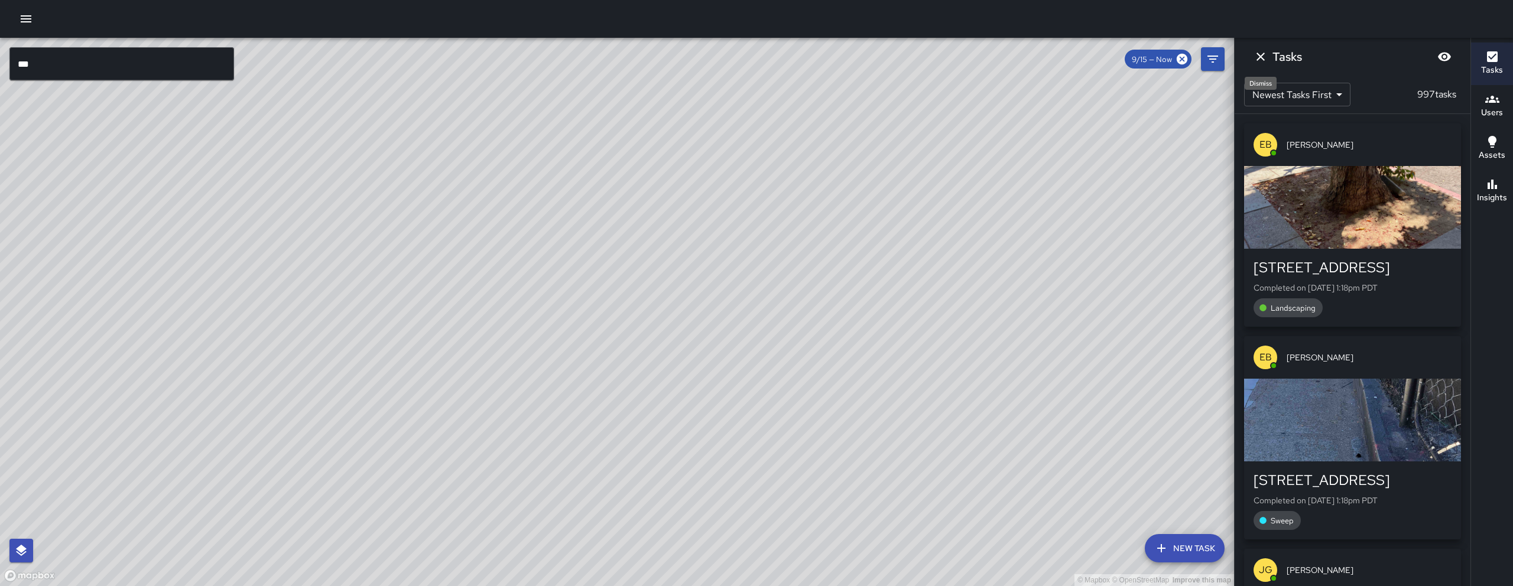
click at [1257, 55] on icon "Dismiss" at bounding box center [1261, 57] width 14 height 14
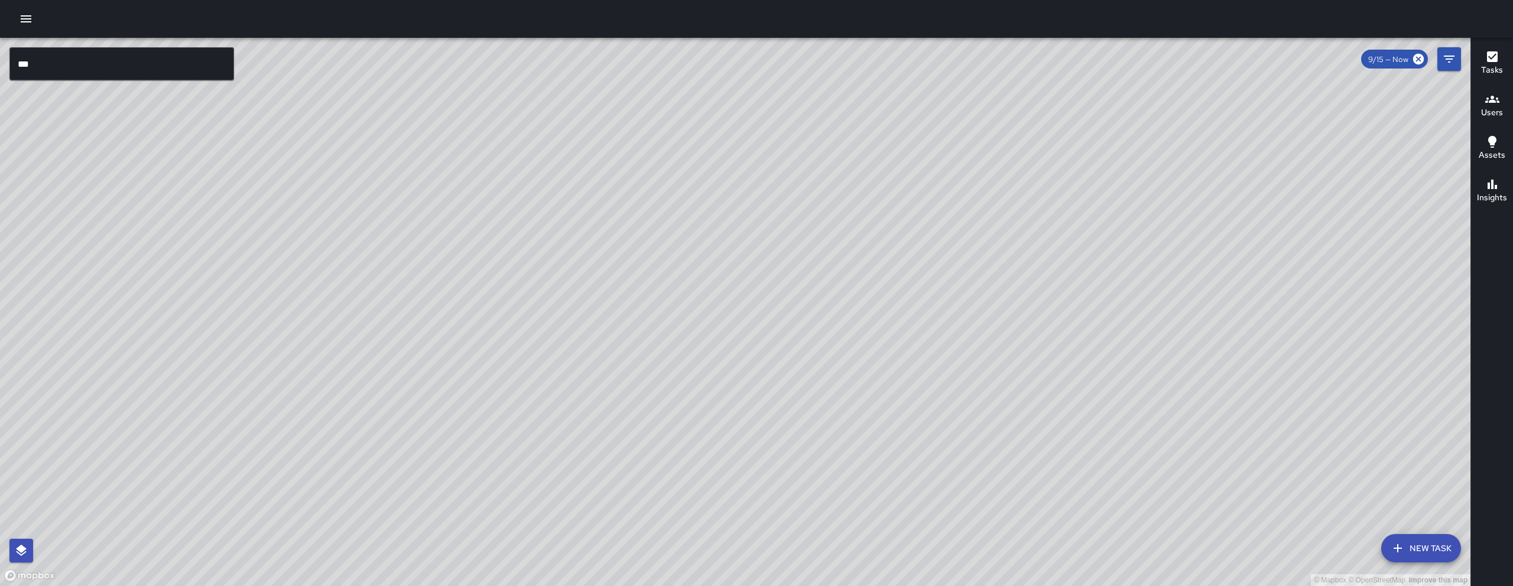
drag, startPoint x: 943, startPoint y: 362, endPoint x: 734, endPoint y: 276, distance: 226.3
click at [734, 276] on div "© Mapbox © OpenStreetMap Improve this map" at bounding box center [735, 312] width 1471 height 549
drag, startPoint x: 686, startPoint y: 343, endPoint x: 720, endPoint y: 320, distance: 40.8
click at [720, 320] on div "© Mapbox © OpenStreetMap Improve this map" at bounding box center [735, 312] width 1471 height 549
drag, startPoint x: 829, startPoint y: 249, endPoint x: 900, endPoint y: 385, distance: 153.6
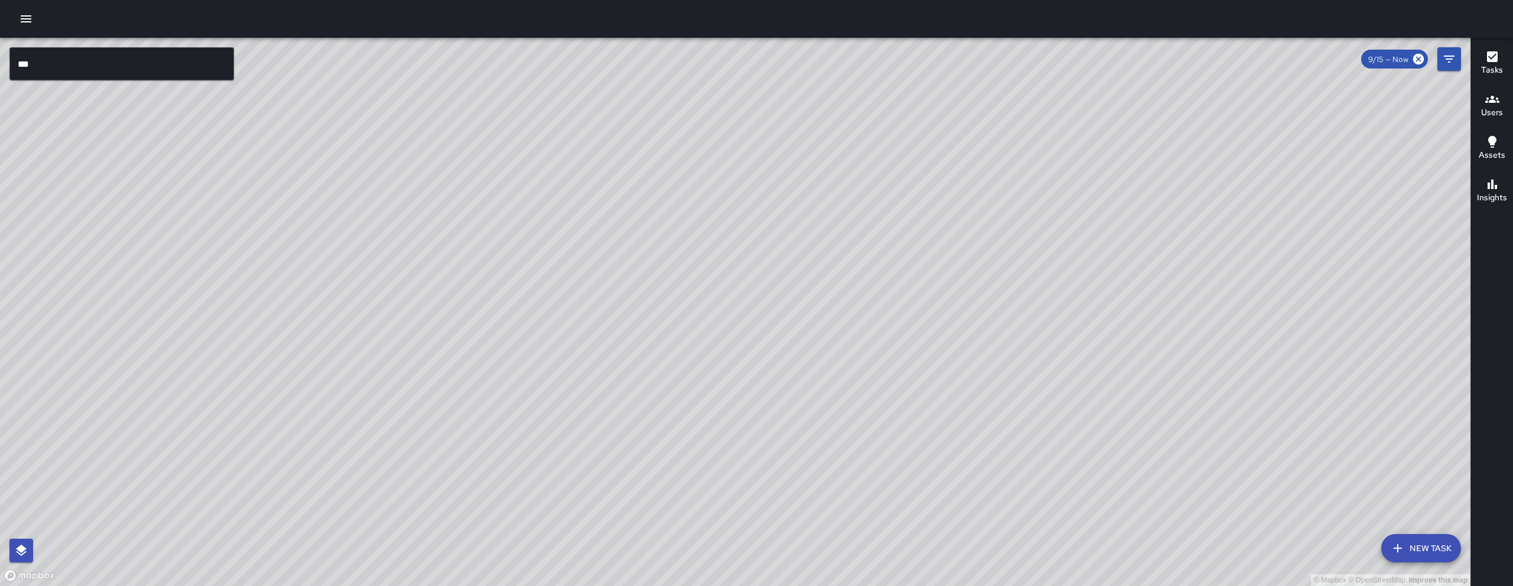
click at [900, 385] on div "© Mapbox © OpenStreetMap Improve this map" at bounding box center [735, 312] width 1471 height 549
drag, startPoint x: 878, startPoint y: 372, endPoint x: 666, endPoint y: 176, distance: 289.0
click at [667, 176] on div "© Mapbox © OpenStreetMap Improve this map" at bounding box center [735, 312] width 1471 height 549
drag, startPoint x: 463, startPoint y: 450, endPoint x: 483, endPoint y: 319, distance: 133.3
click at [481, 373] on div "© Mapbox © OpenStreetMap Improve this map" at bounding box center [735, 312] width 1471 height 549
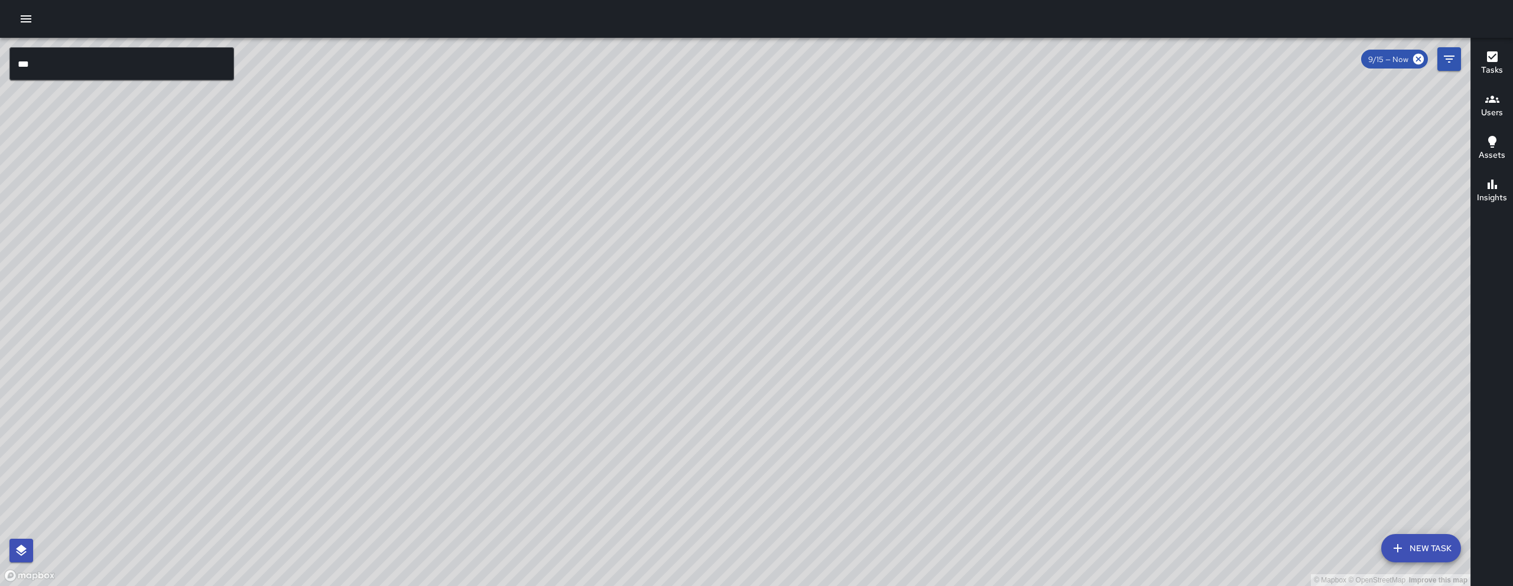
click at [483, 318] on div "© Mapbox © OpenStreetMap Improve this map" at bounding box center [735, 312] width 1471 height 549
drag, startPoint x: 559, startPoint y: 381, endPoint x: 636, endPoint y: 319, distance: 99.2
click at [636, 319] on div "© Mapbox © OpenStreetMap Improve this map" at bounding box center [735, 312] width 1471 height 549
drag, startPoint x: 927, startPoint y: 297, endPoint x: 663, endPoint y: 418, distance: 291.0
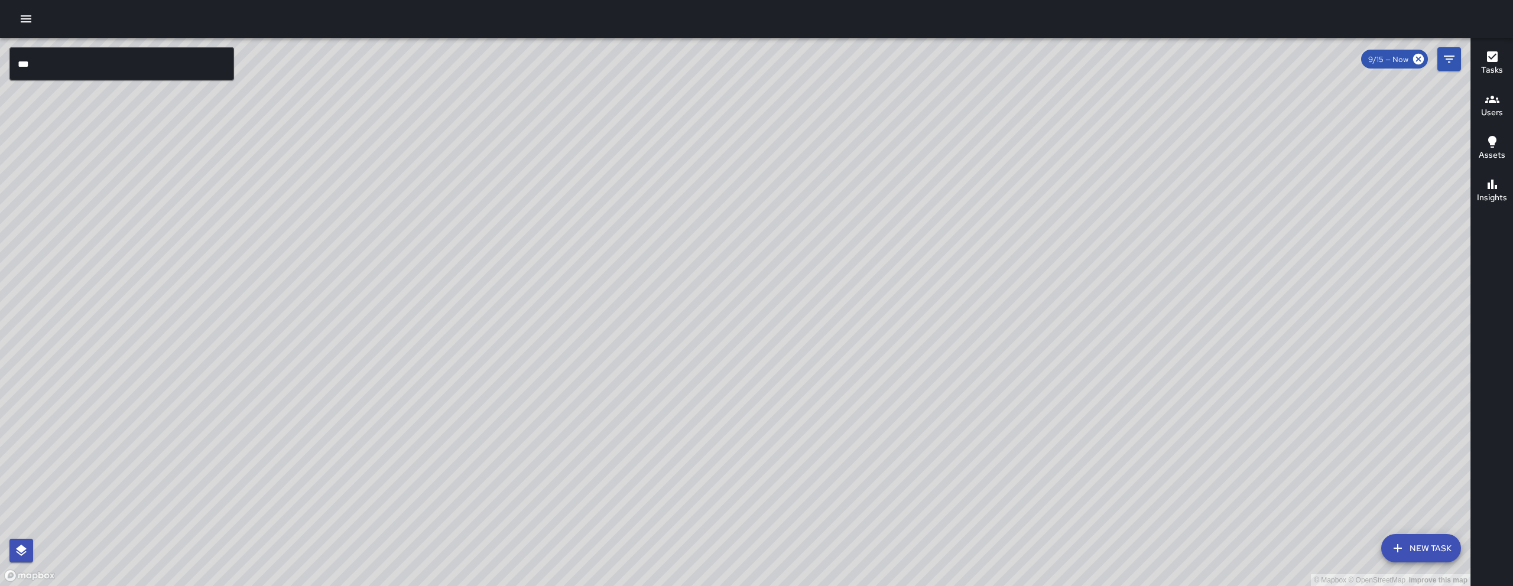
click at [663, 418] on div "© Mapbox © OpenStreetMap Improve this map" at bounding box center [735, 312] width 1471 height 549
click at [680, 395] on div "© Mapbox © OpenStreetMap Improve this map" at bounding box center [735, 312] width 1471 height 549
click at [378, 426] on div "© Mapbox © OpenStreetMap Improve this map" at bounding box center [735, 312] width 1471 height 549
click at [397, 461] on div "© Mapbox © OpenStreetMap Improve this map" at bounding box center [735, 312] width 1471 height 549
drag, startPoint x: 778, startPoint y: 406, endPoint x: 472, endPoint y: 413, distance: 306.3
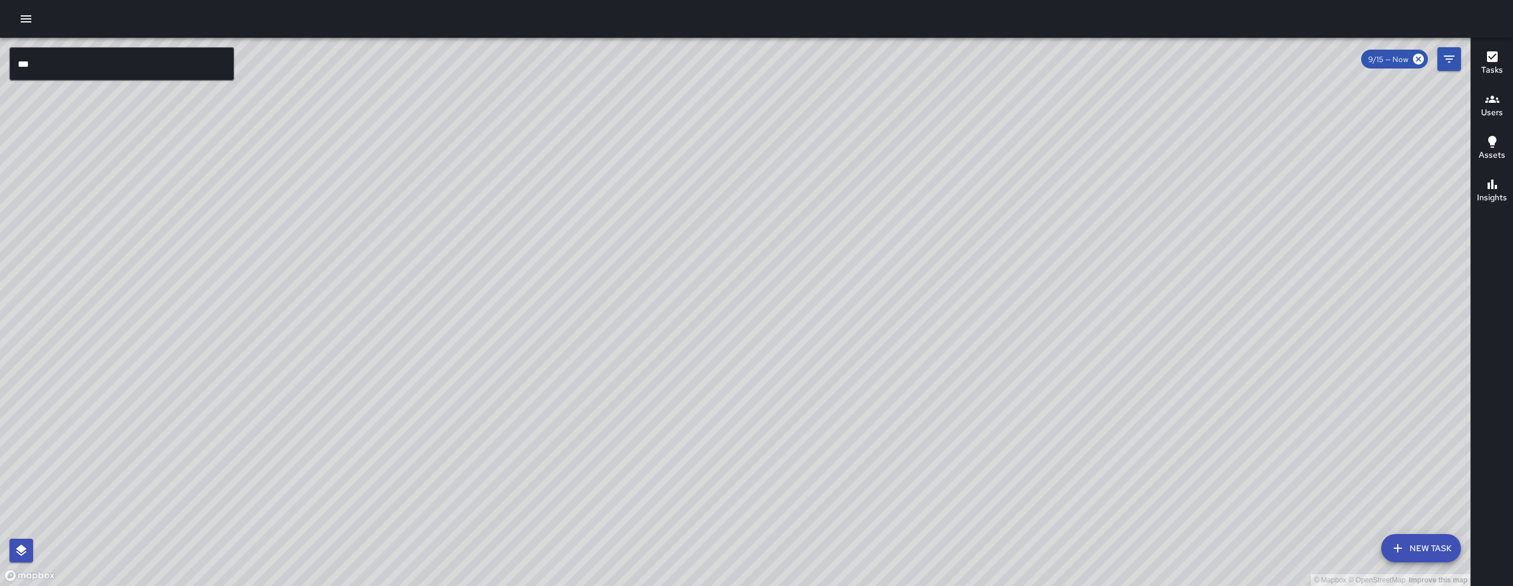
click at [473, 445] on div "© Mapbox © OpenStreetMap Improve this map" at bounding box center [735, 312] width 1471 height 549
drag, startPoint x: 665, startPoint y: 372, endPoint x: 674, endPoint y: 387, distance: 17.2
click at [674, 387] on div "© Mapbox © OpenStreetMap Improve this map" at bounding box center [735, 312] width 1471 height 549
click at [25, 24] on icon "button" at bounding box center [26, 19] width 14 height 14
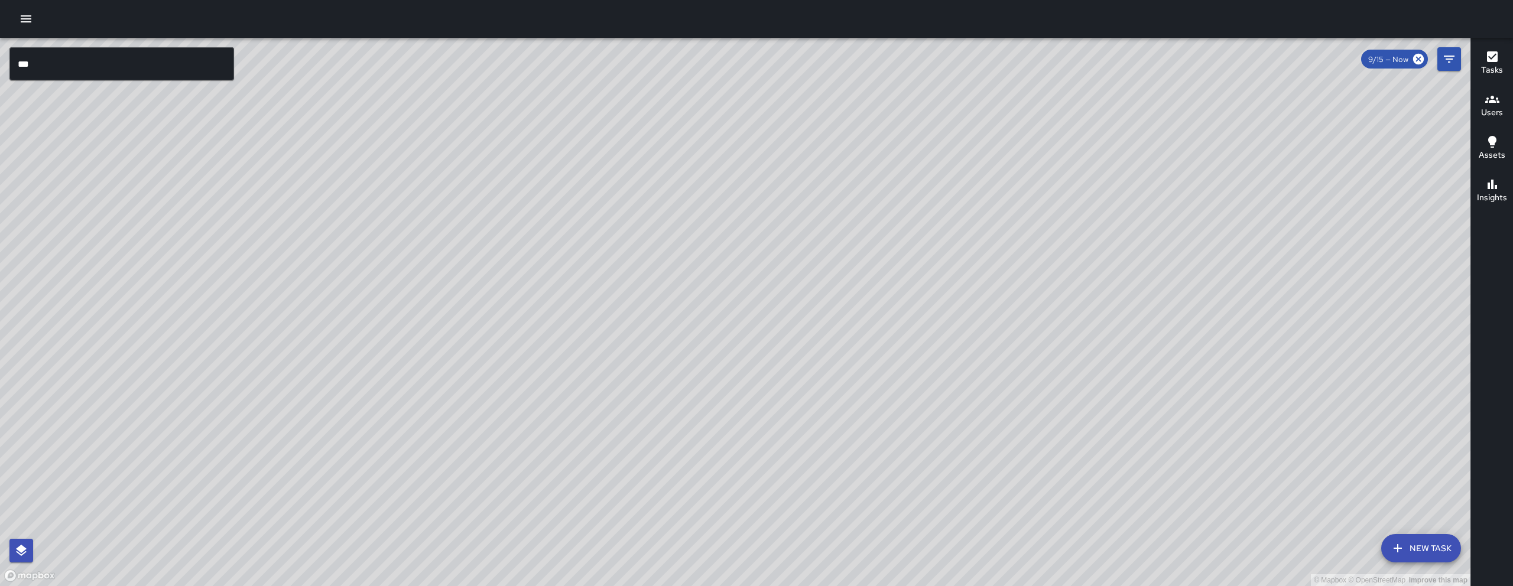
click at [20, 8] on button "button" at bounding box center [26, 19] width 24 height 24
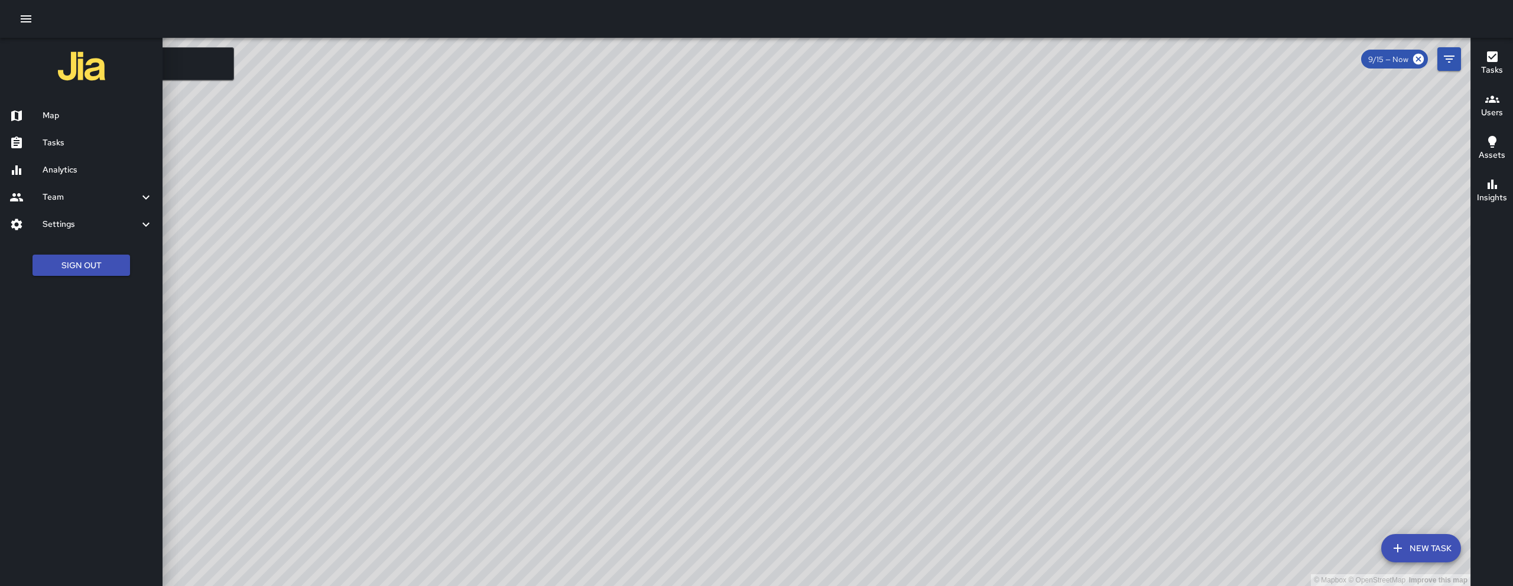
click at [24, 20] on icon "button" at bounding box center [26, 19] width 14 height 14
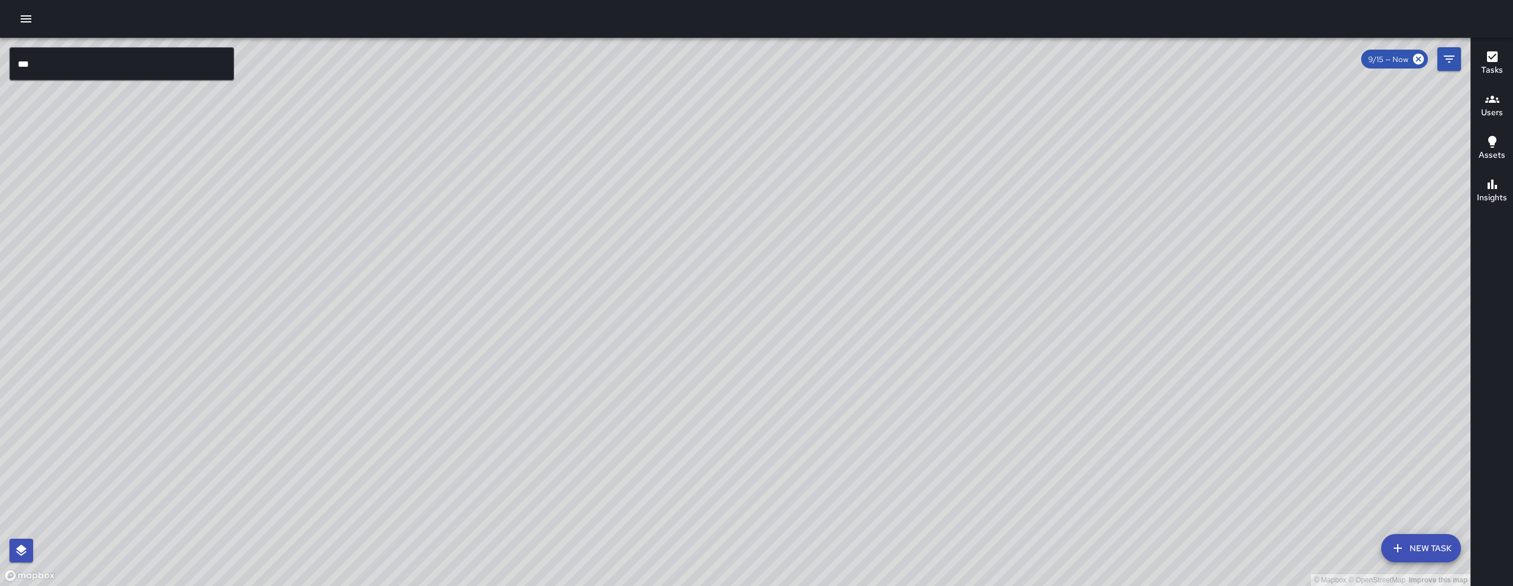
click at [26, 21] on icon "button" at bounding box center [26, 19] width 14 height 14
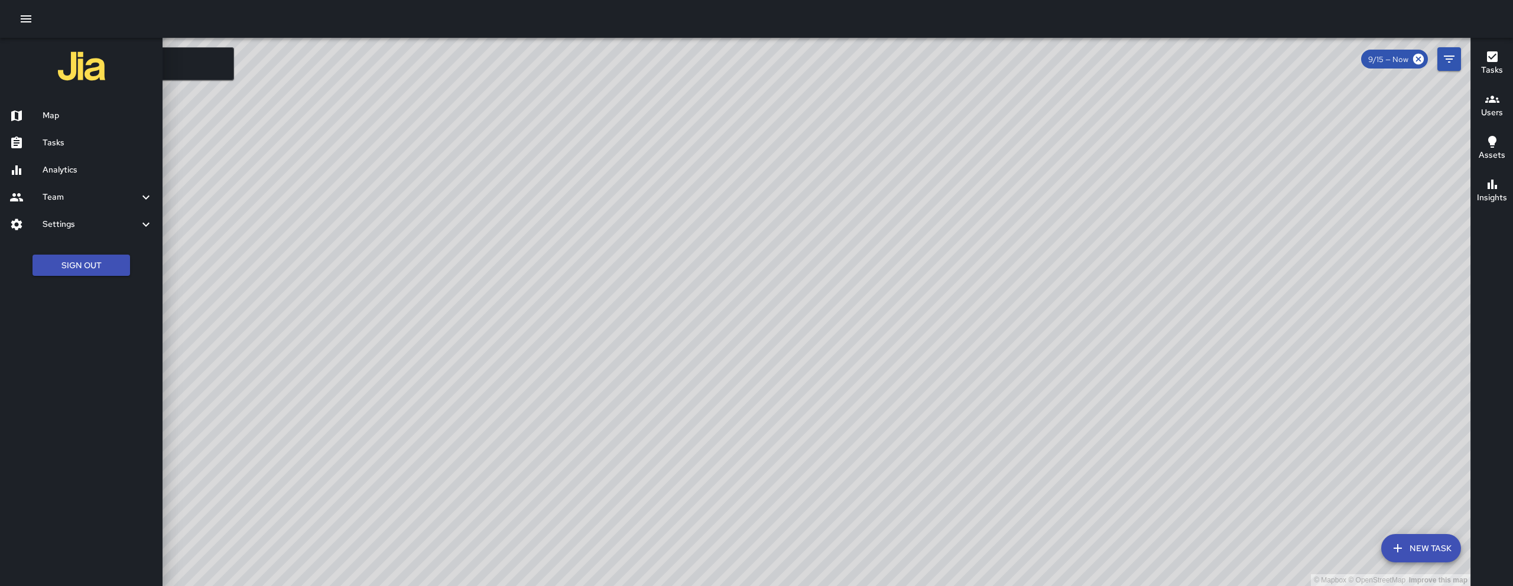
click at [96, 148] on h6 "Tasks" at bounding box center [98, 143] width 111 height 13
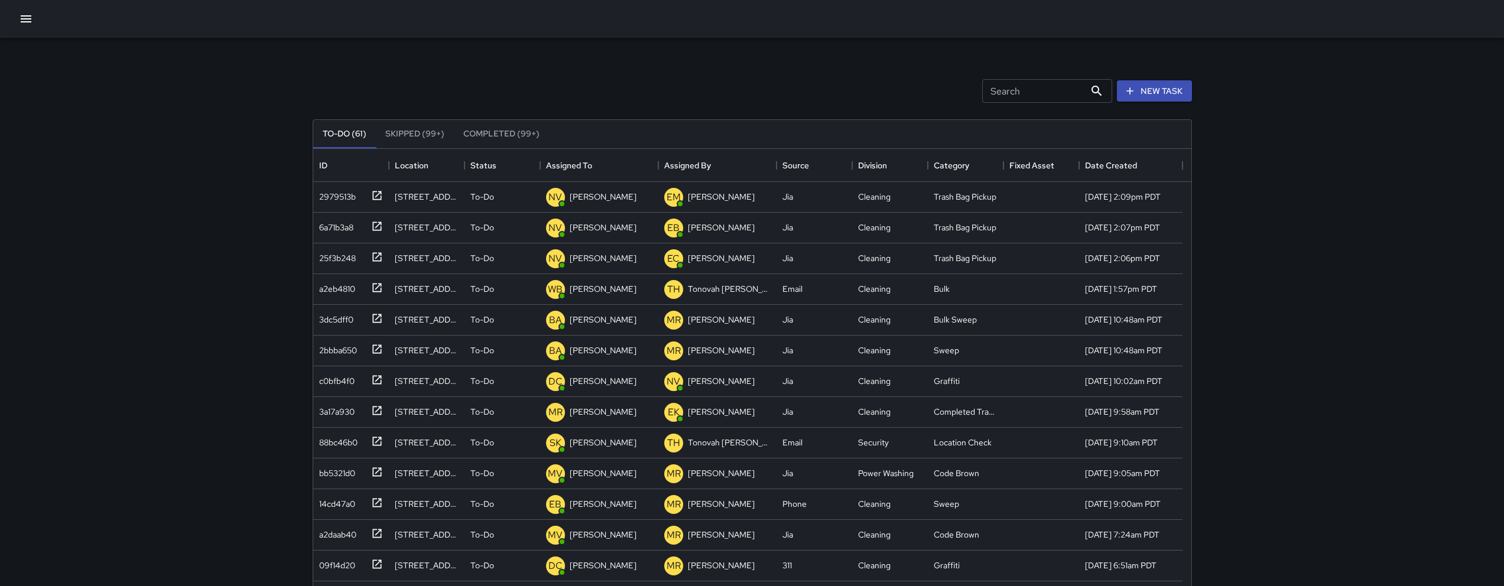
click at [25, 27] on button "button" at bounding box center [26, 19] width 24 height 24
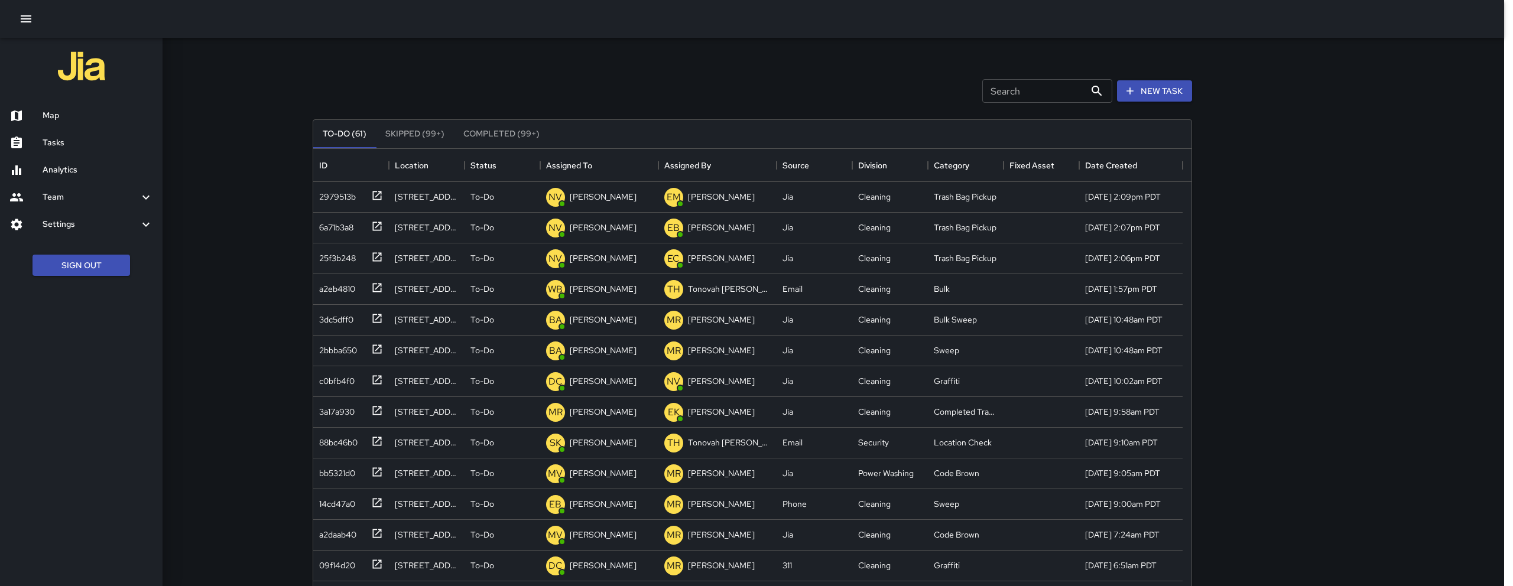
click at [43, 118] on h6 "Map" at bounding box center [98, 115] width 111 height 13
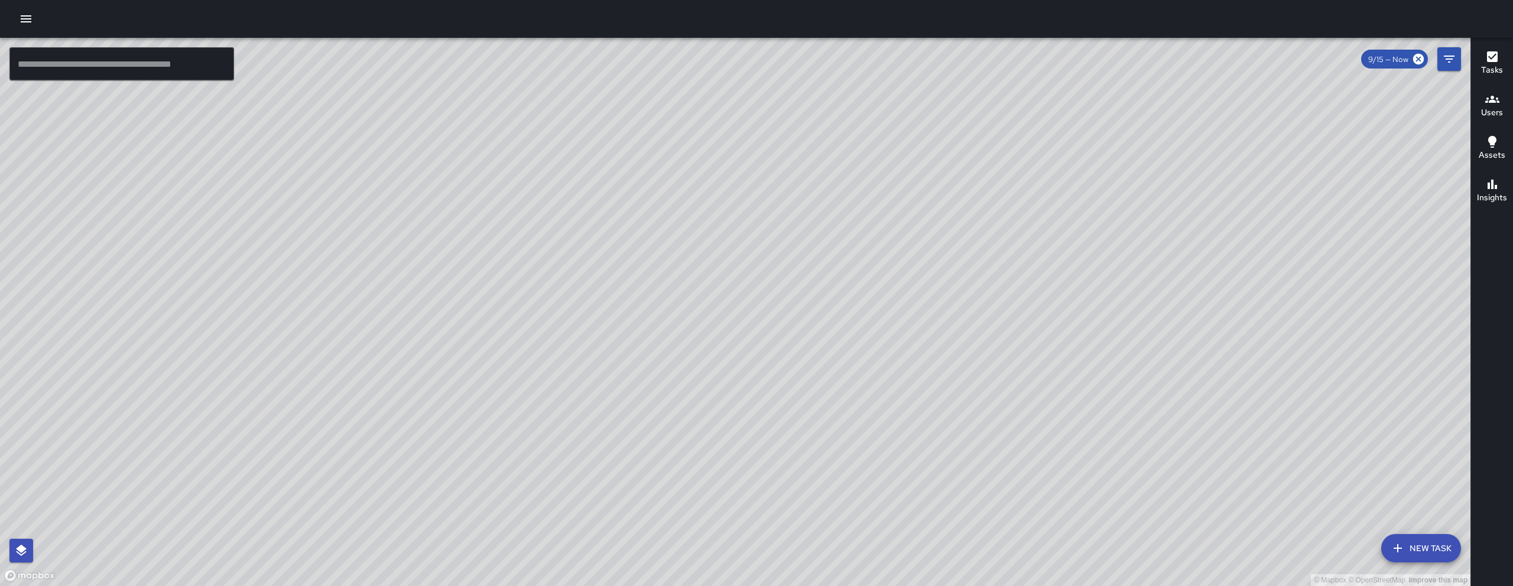
click at [882, 362] on div "© Mapbox © OpenStreetMap Improve this map" at bounding box center [735, 312] width 1471 height 549
click at [885, 338] on div "© Mapbox © OpenStreetMap Improve this map" at bounding box center [735, 312] width 1471 height 549
drag, startPoint x: 847, startPoint y: 444, endPoint x: 882, endPoint y: 300, distance: 148.5
click at [867, 387] on div "© Mapbox © OpenStreetMap Improve this map" at bounding box center [735, 312] width 1471 height 549
drag, startPoint x: 768, startPoint y: 543, endPoint x: 821, endPoint y: 439, distance: 117.1
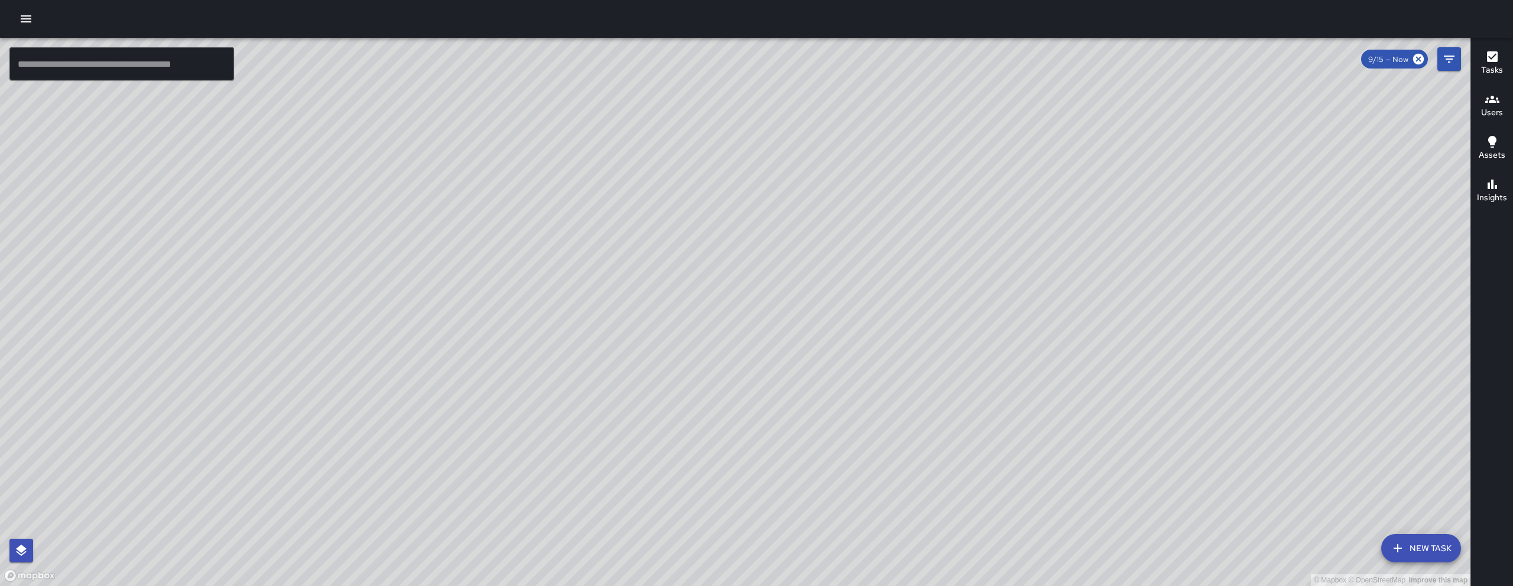
click at [813, 468] on div "© Mapbox © OpenStreetMap Improve this map" at bounding box center [735, 312] width 1471 height 549
click at [819, 459] on div "© Mapbox © OpenStreetMap Improve this map" at bounding box center [735, 312] width 1471 height 549
drag, startPoint x: 1027, startPoint y: 356, endPoint x: 1028, endPoint y: 378, distance: 21.9
click at [1028, 372] on div "© Mapbox © OpenStreetMap Improve this map" at bounding box center [735, 312] width 1471 height 549
click at [1012, 378] on div "© Mapbox © OpenStreetMap Improve this map" at bounding box center [735, 312] width 1471 height 549
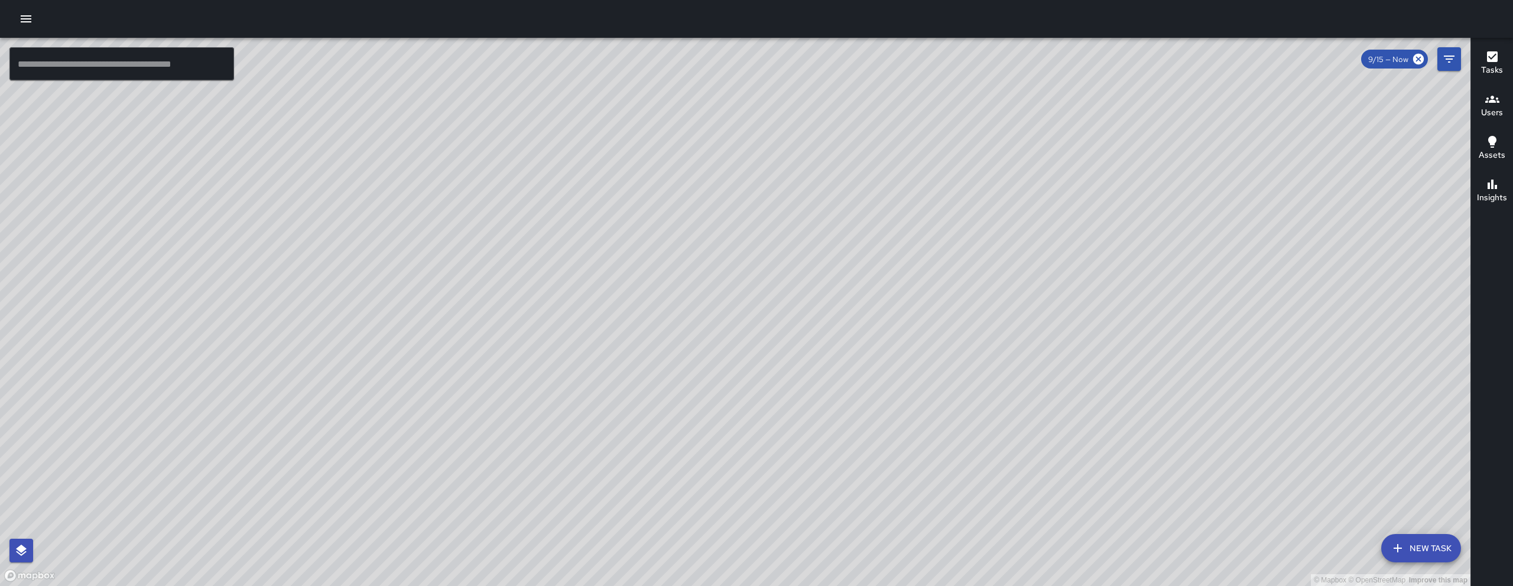
drag, startPoint x: 982, startPoint y: 443, endPoint x: 978, endPoint y: 452, distance: 9.3
click at [979, 449] on div "© Mapbox © OpenStreetMap Improve this map" at bounding box center [735, 312] width 1471 height 549
click at [1454, 55] on icon "Filters" at bounding box center [1449, 59] width 14 height 14
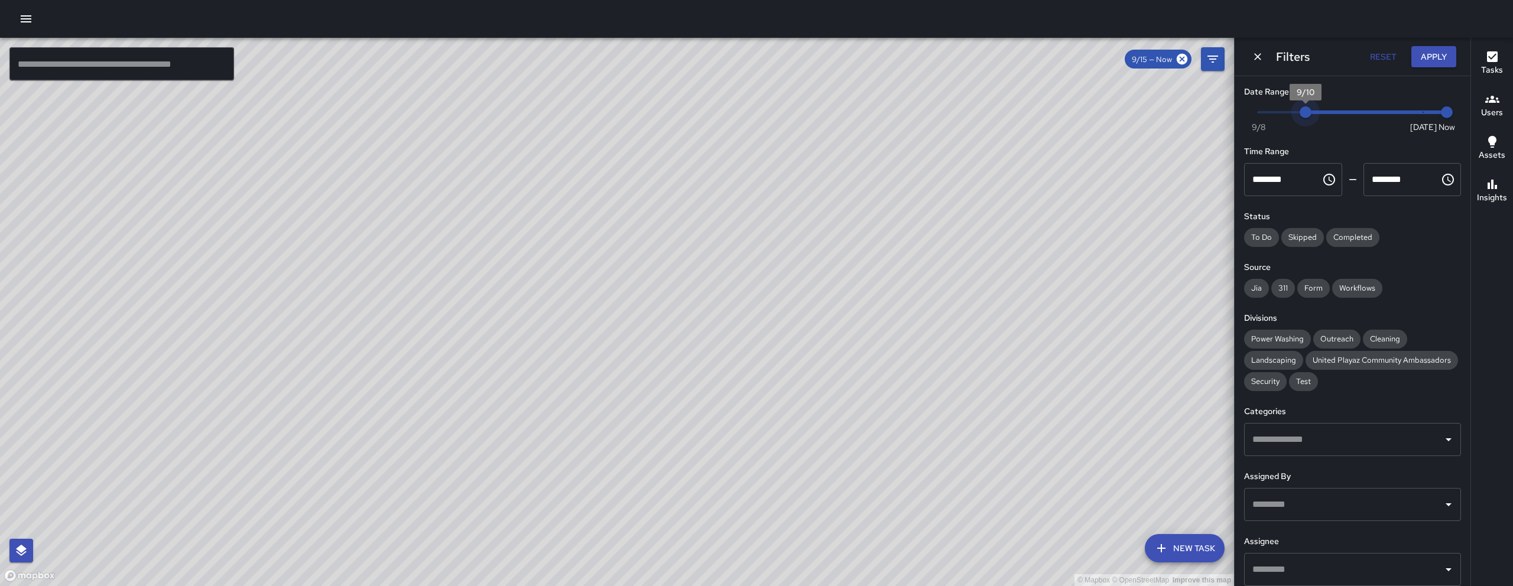
drag, startPoint x: 1403, startPoint y: 112, endPoint x: 1300, endPoint y: 113, distance: 102.9
click at [1300, 113] on span "9/10" at bounding box center [1306, 112] width 12 height 12
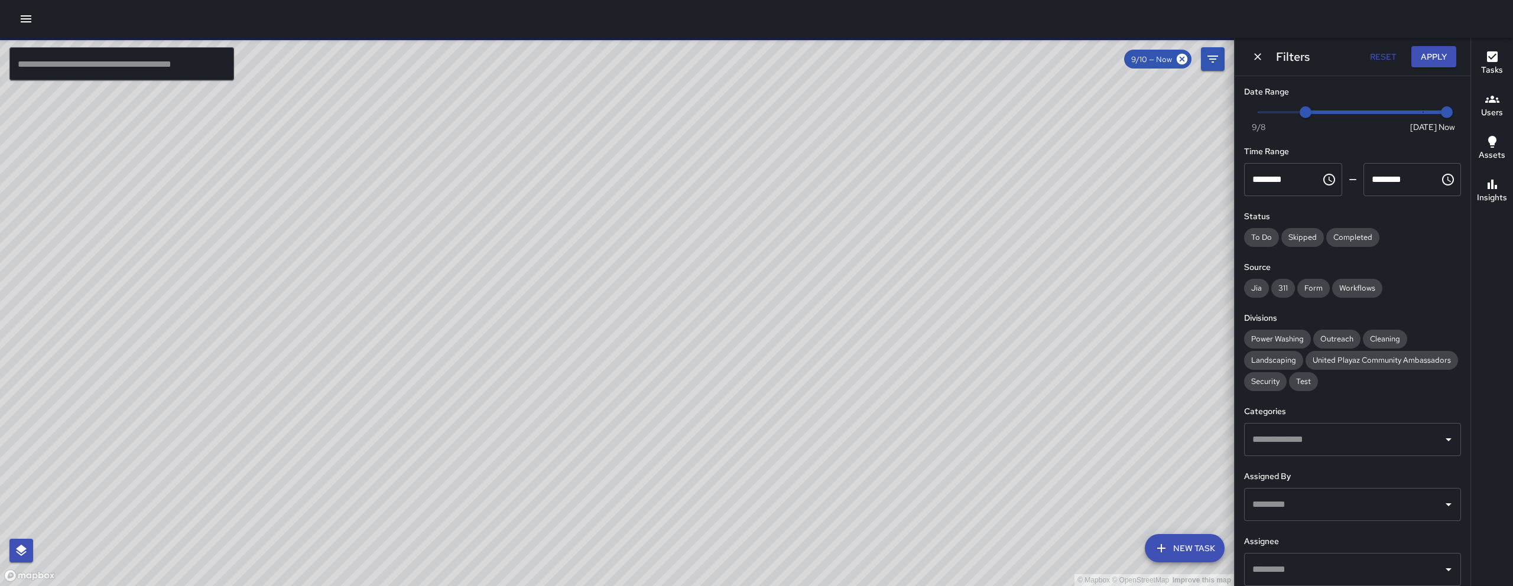
drag, startPoint x: 810, startPoint y: 177, endPoint x: 746, endPoint y: 394, distance: 226.3
click at [746, 394] on div "© Mapbox © OpenStreetMap Improve this map" at bounding box center [617, 312] width 1234 height 549
click at [744, 358] on div "© Mapbox © OpenStreetMap Improve this map" at bounding box center [617, 312] width 1234 height 549
drag, startPoint x: 695, startPoint y: 442, endPoint x: 699, endPoint y: 404, distance: 37.4
click at [686, 457] on div "© Mapbox © OpenStreetMap Improve this map" at bounding box center [617, 312] width 1234 height 549
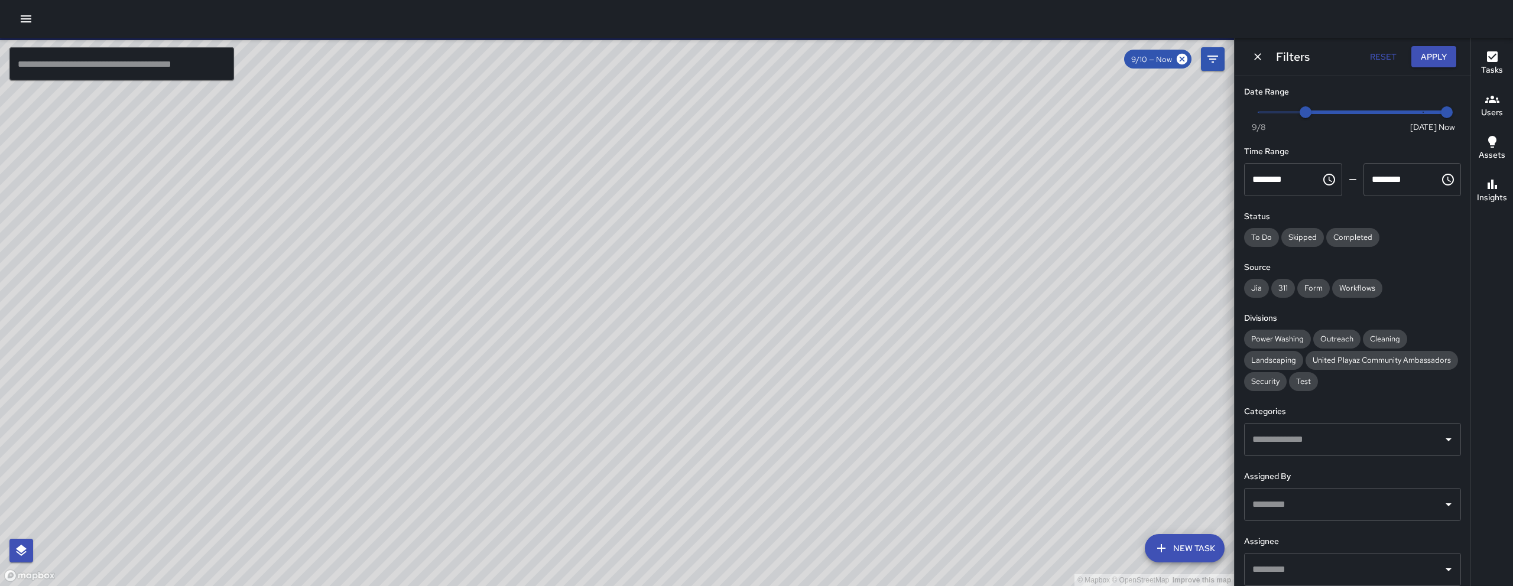
click at [601, 529] on div "© Mapbox © OpenStreetMap Improve this map" at bounding box center [617, 312] width 1234 height 549
drag, startPoint x: 752, startPoint y: 244, endPoint x: 579, endPoint y: 512, distance: 318.9
click at [579, 512] on div "© Mapbox © OpenStreetMap Improve this map" at bounding box center [617, 312] width 1234 height 549
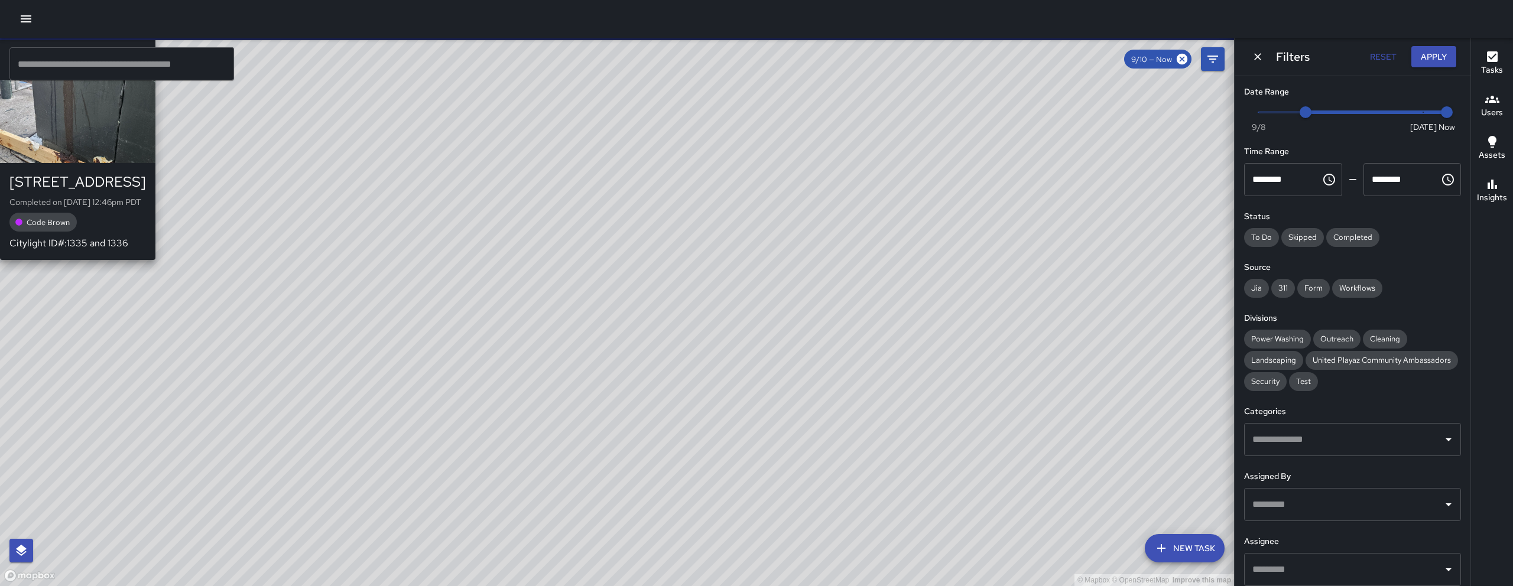
click at [628, 232] on div "© Mapbox © OpenStreetMap Improve this map NV [PERSON_NAME] [STREET_ADDRESS] Com…" at bounding box center [617, 312] width 1234 height 549
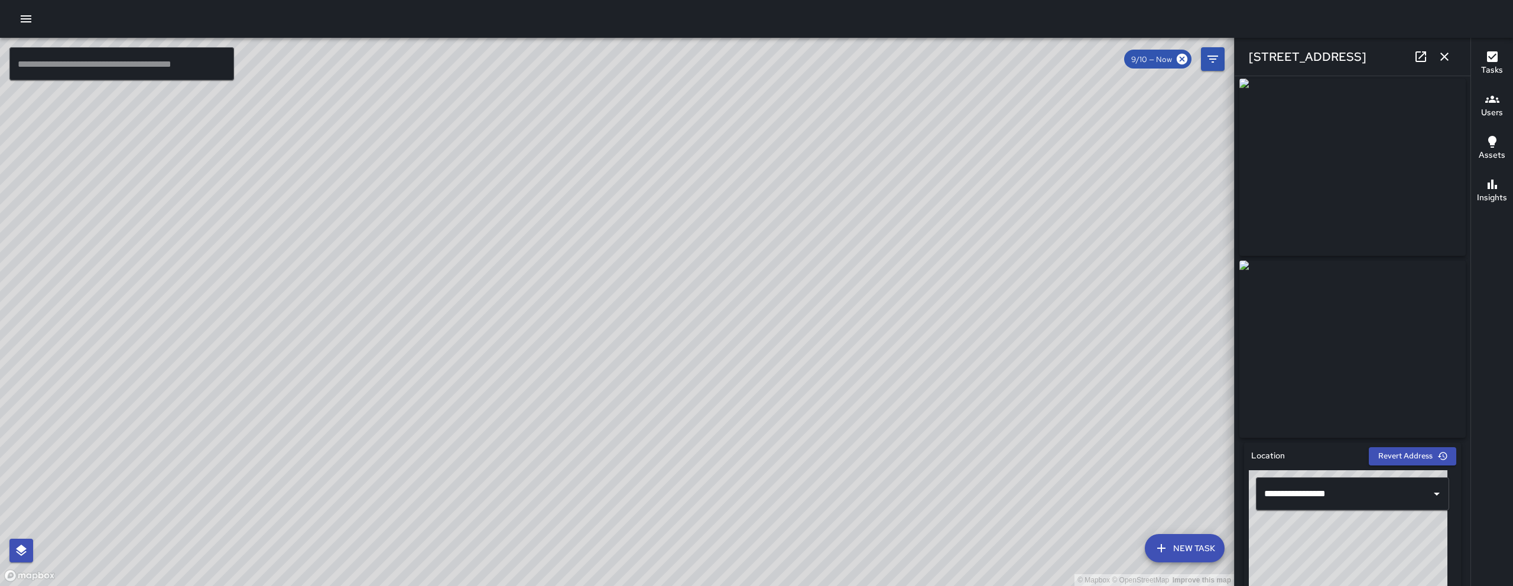
scroll to position [5, 0]
click at [1426, 52] on icon at bounding box center [1421, 57] width 14 height 14
drag, startPoint x: 495, startPoint y: 586, endPoint x: 1140, endPoint y: 281, distance: 713.9
click at [773, 426] on div "© Mapbox © OpenStreetMap Improve this map" at bounding box center [617, 312] width 1234 height 549
click at [1450, 57] on icon "button" at bounding box center [1445, 57] width 14 height 14
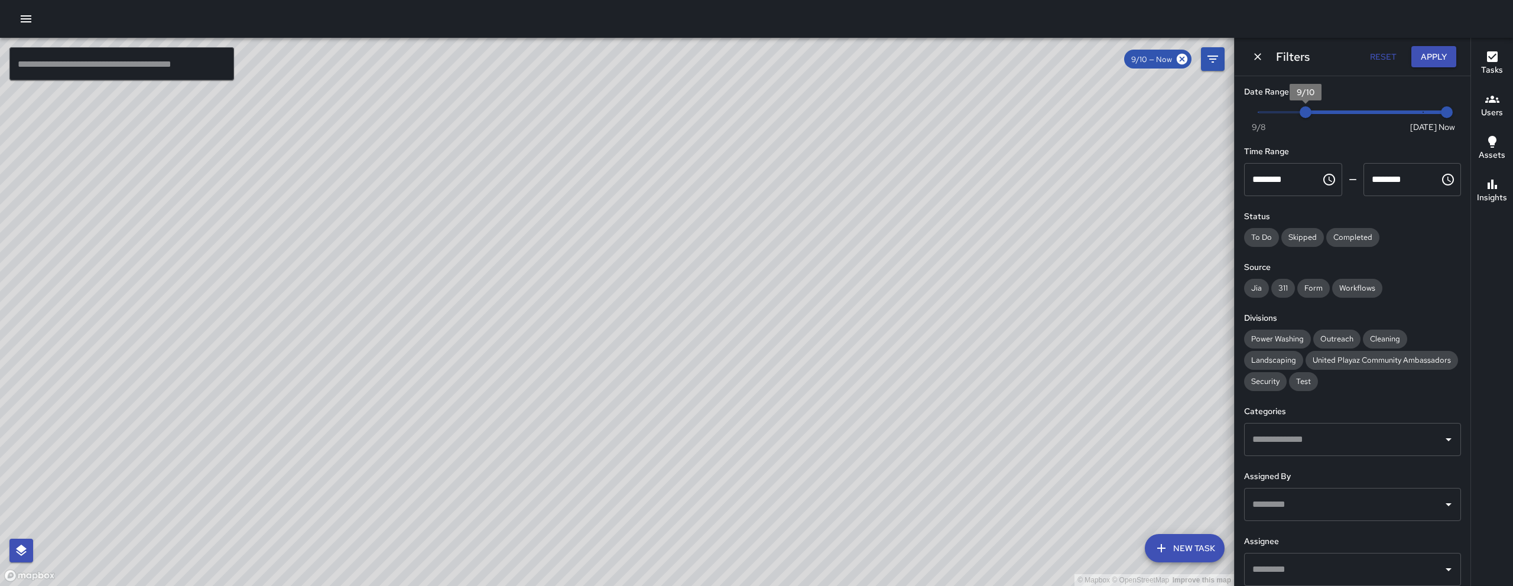
type input "*"
drag, startPoint x: 1302, startPoint y: 108, endPoint x: 1427, endPoint y: 110, distance: 125.3
click at [1426, 111] on span "9/15" at bounding box center [1423, 112] width 12 height 12
click at [1260, 52] on icon "Dismiss" at bounding box center [1258, 57] width 12 height 12
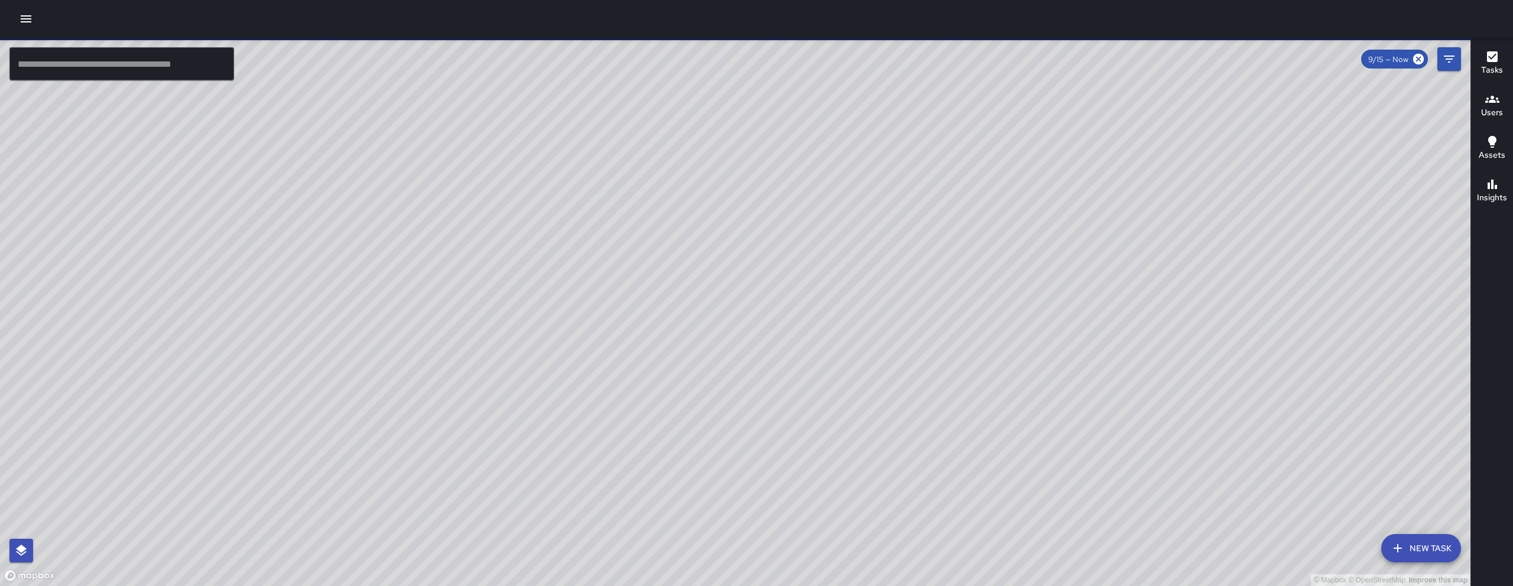
drag, startPoint x: 706, startPoint y: 375, endPoint x: 783, endPoint y: 294, distance: 112.5
click at [783, 294] on div "© Mapbox © OpenStreetMap Improve this map" at bounding box center [735, 312] width 1471 height 549
click at [560, 426] on div "© Mapbox © OpenStreetMap Improve this map" at bounding box center [735, 312] width 1471 height 549
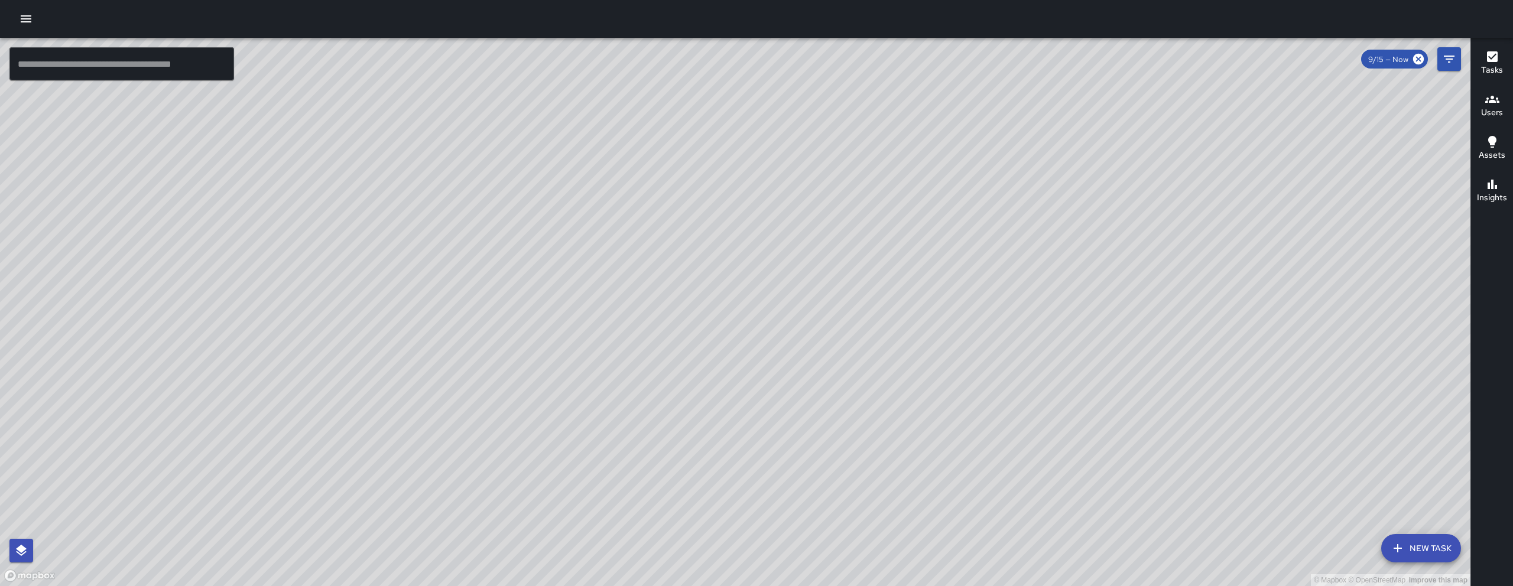
click at [548, 427] on div "© Mapbox © OpenStreetMap Improve this map" at bounding box center [735, 312] width 1471 height 549
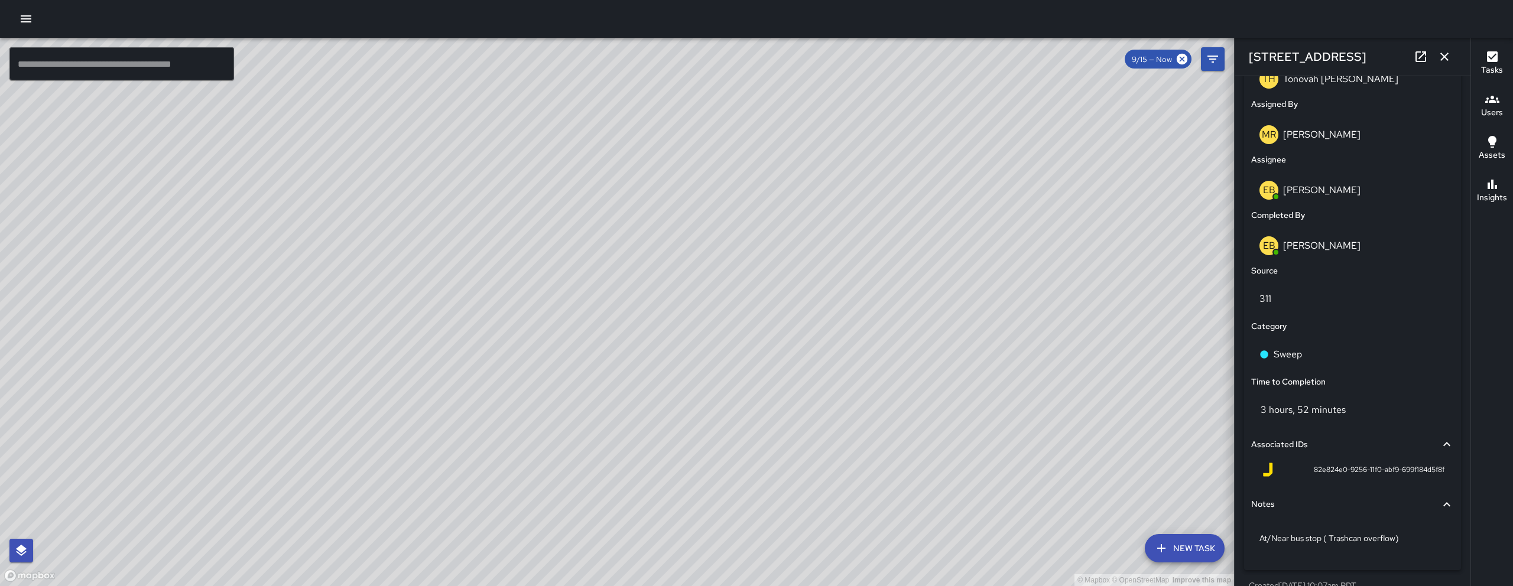
scroll to position [0, 0]
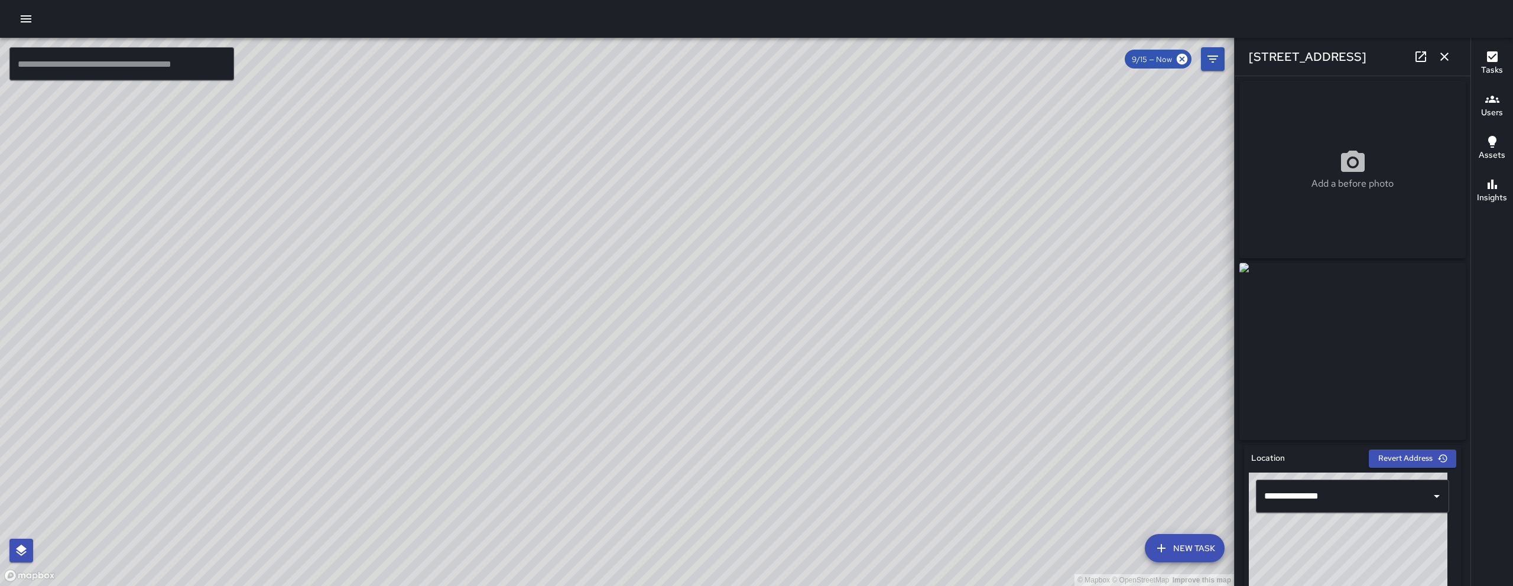
click at [1446, 53] on icon "button" at bounding box center [1445, 57] width 14 height 14
click at [1220, 53] on icon "Filters" at bounding box center [1213, 59] width 14 height 14
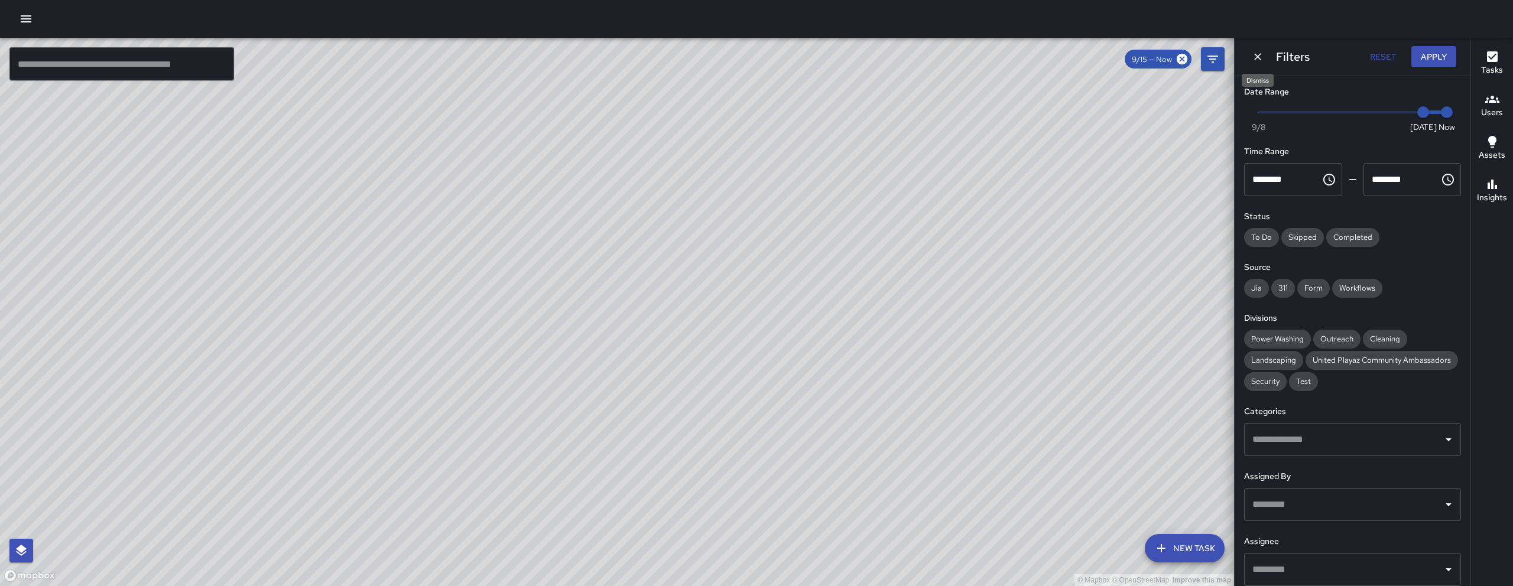
click at [1260, 54] on icon "Dismiss" at bounding box center [1257, 56] width 7 height 7
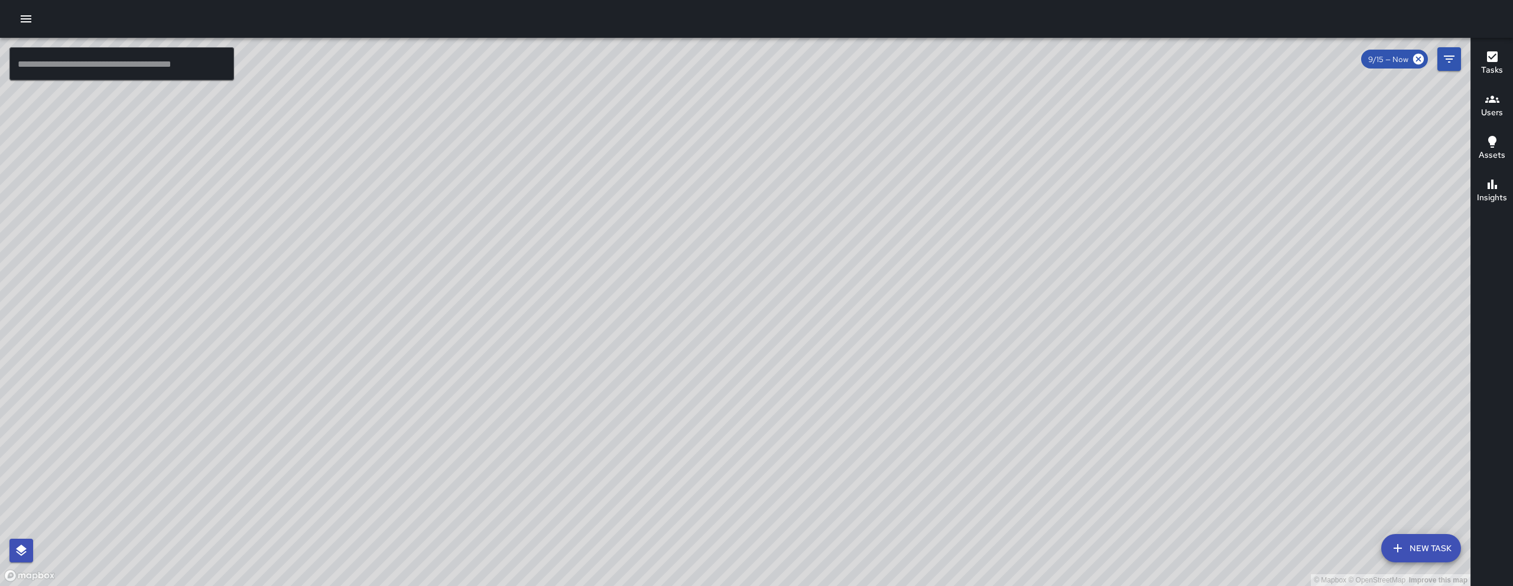
drag, startPoint x: 1107, startPoint y: 394, endPoint x: 1010, endPoint y: 457, distance: 116.1
click at [1026, 448] on div "© Mapbox © OpenStreetMap Improve this map" at bounding box center [735, 312] width 1471 height 549
drag, startPoint x: 917, startPoint y: 516, endPoint x: 721, endPoint y: 536, distance: 196.6
click at [721, 536] on div "© Mapbox © OpenStreetMap Improve this map" at bounding box center [735, 312] width 1471 height 549
drag, startPoint x: 858, startPoint y: 433, endPoint x: 967, endPoint y: 307, distance: 165.9
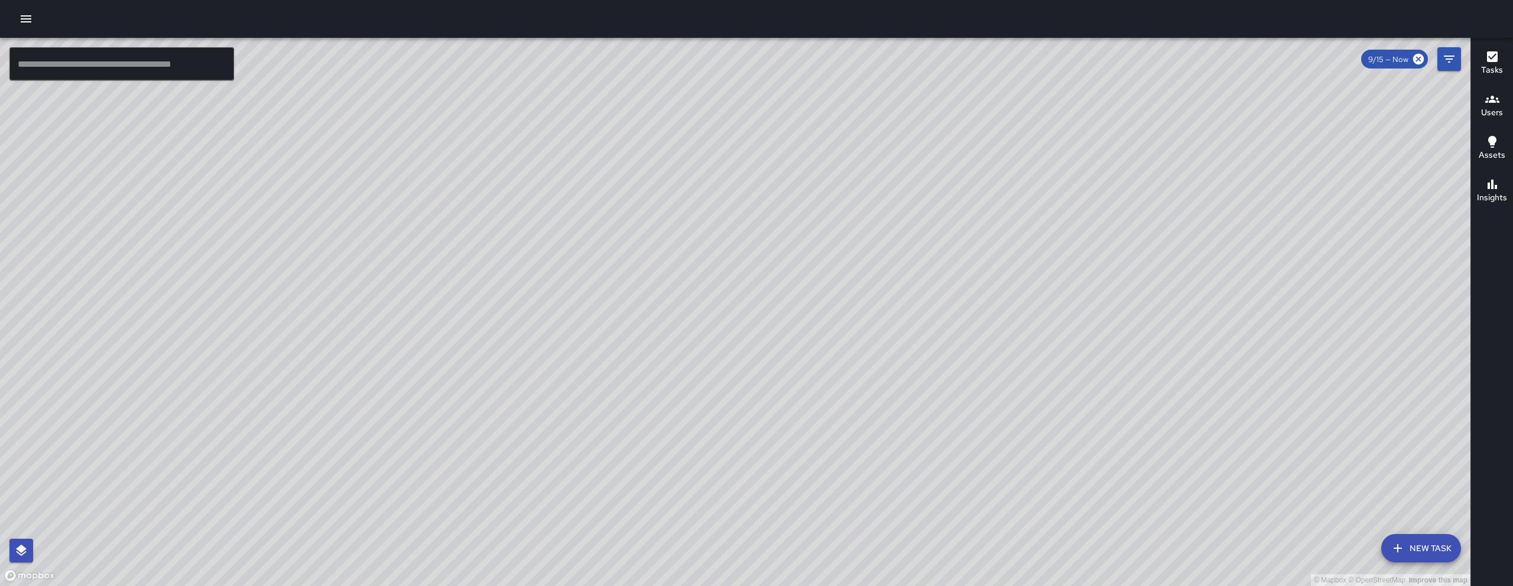
click at [967, 308] on div "© Mapbox © OpenStreetMap Improve this map" at bounding box center [735, 312] width 1471 height 549
drag, startPoint x: 980, startPoint y: 110, endPoint x: 962, endPoint y: 215, distance: 106.8
click at [964, 203] on div "© Mapbox © OpenStreetMap Improve this map" at bounding box center [735, 312] width 1471 height 549
drag, startPoint x: 962, startPoint y: 215, endPoint x: 960, endPoint y: 223, distance: 8.5
click at [960, 224] on div "© Mapbox © OpenStreetMap Improve this map" at bounding box center [735, 312] width 1471 height 549
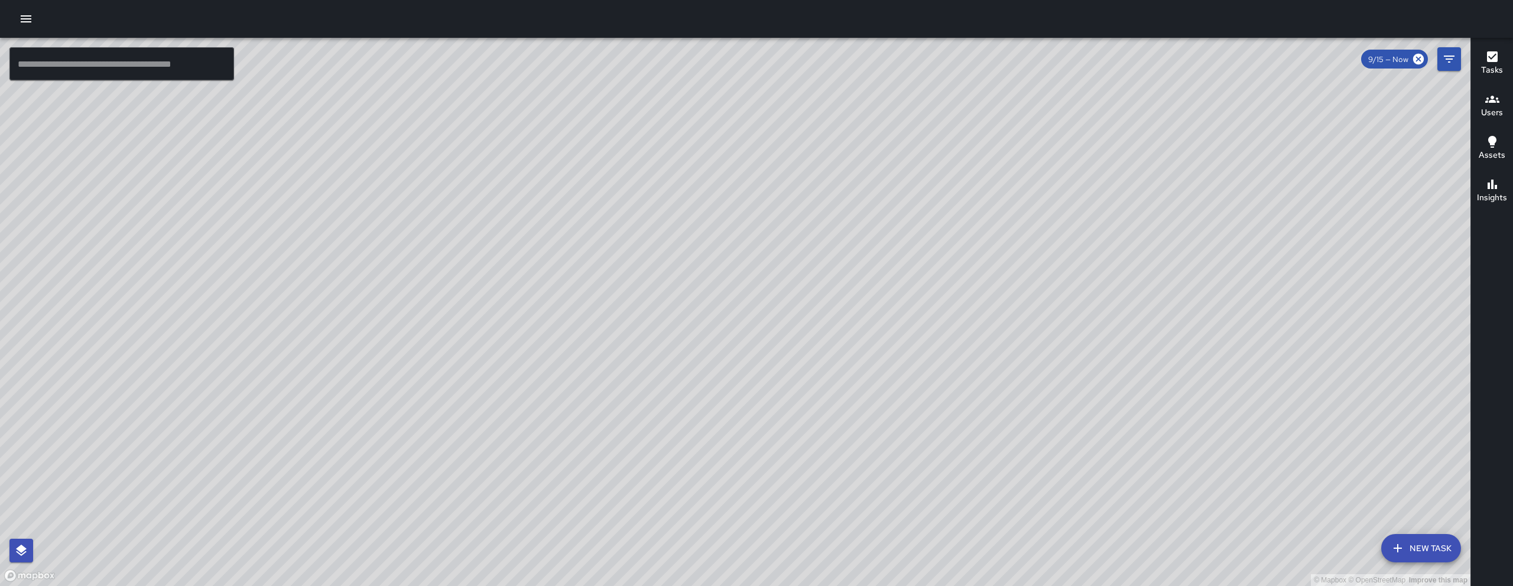
drag, startPoint x: 963, startPoint y: 218, endPoint x: 926, endPoint y: 282, distance: 73.9
click at [926, 282] on div "© Mapbox © OpenStreetMap Improve this map" at bounding box center [735, 312] width 1471 height 549
drag, startPoint x: 755, startPoint y: 372, endPoint x: 627, endPoint y: 542, distance: 213.5
click at [627, 547] on div "© Mapbox © OpenStreetMap Improve this map" at bounding box center [735, 312] width 1471 height 549
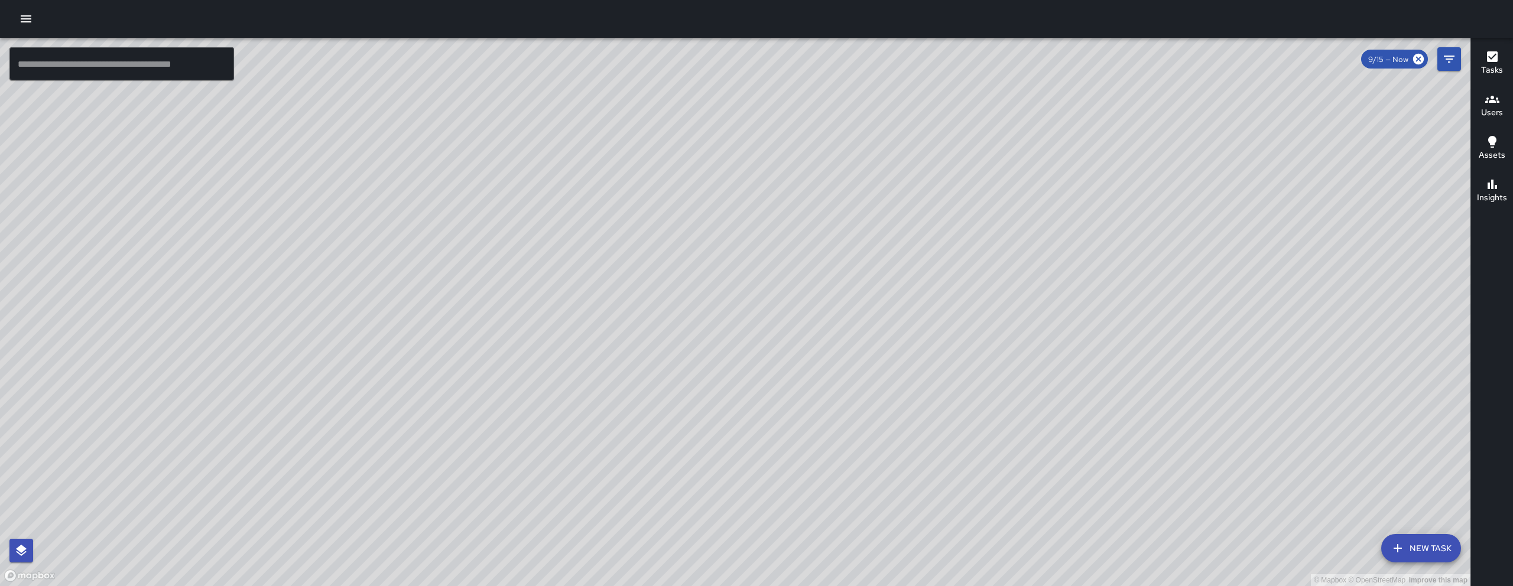
drag, startPoint x: 770, startPoint y: 410, endPoint x: 844, endPoint y: 339, distance: 102.8
click at [829, 332] on div "© Mapbox © OpenStreetMap Improve this map" at bounding box center [735, 312] width 1471 height 549
drag, startPoint x: 799, startPoint y: 406, endPoint x: 866, endPoint y: 317, distance: 111.5
click at [856, 329] on div "© Mapbox © OpenStreetMap Improve this map" at bounding box center [735, 312] width 1471 height 549
drag, startPoint x: 1000, startPoint y: 315, endPoint x: 786, endPoint y: 430, distance: 243.0
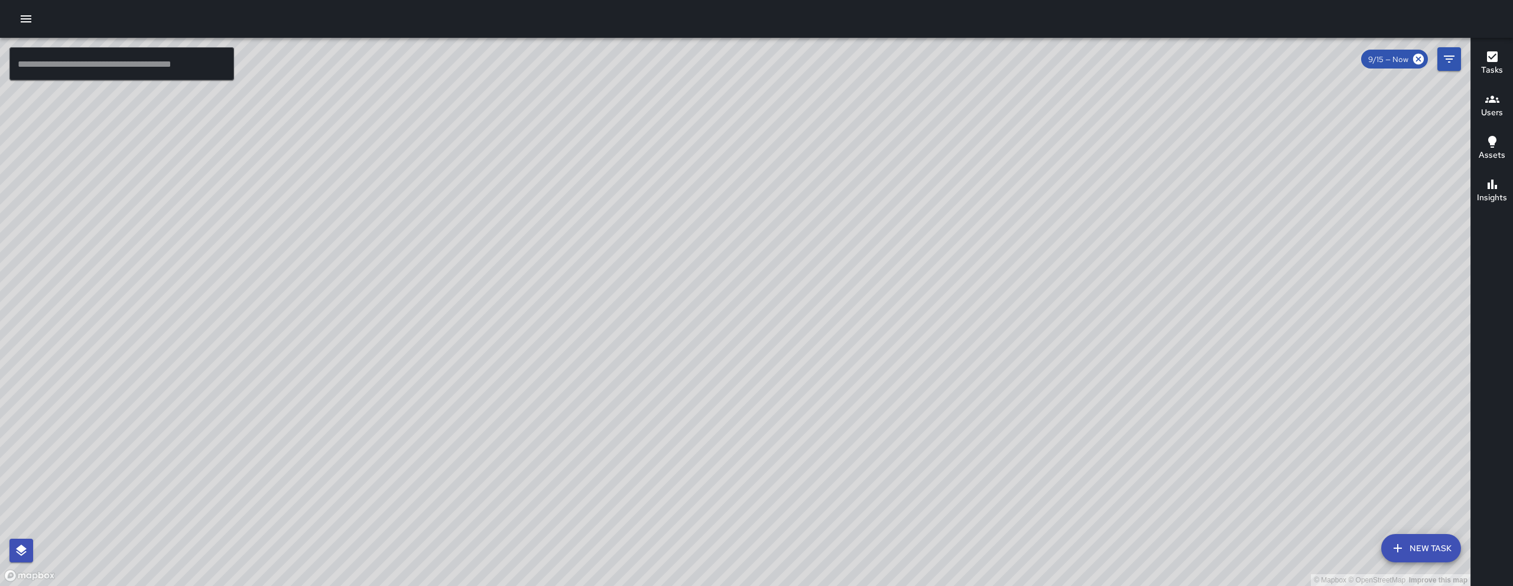
click at [786, 430] on div "© Mapbox © OpenStreetMap Improve this map" at bounding box center [735, 312] width 1471 height 549
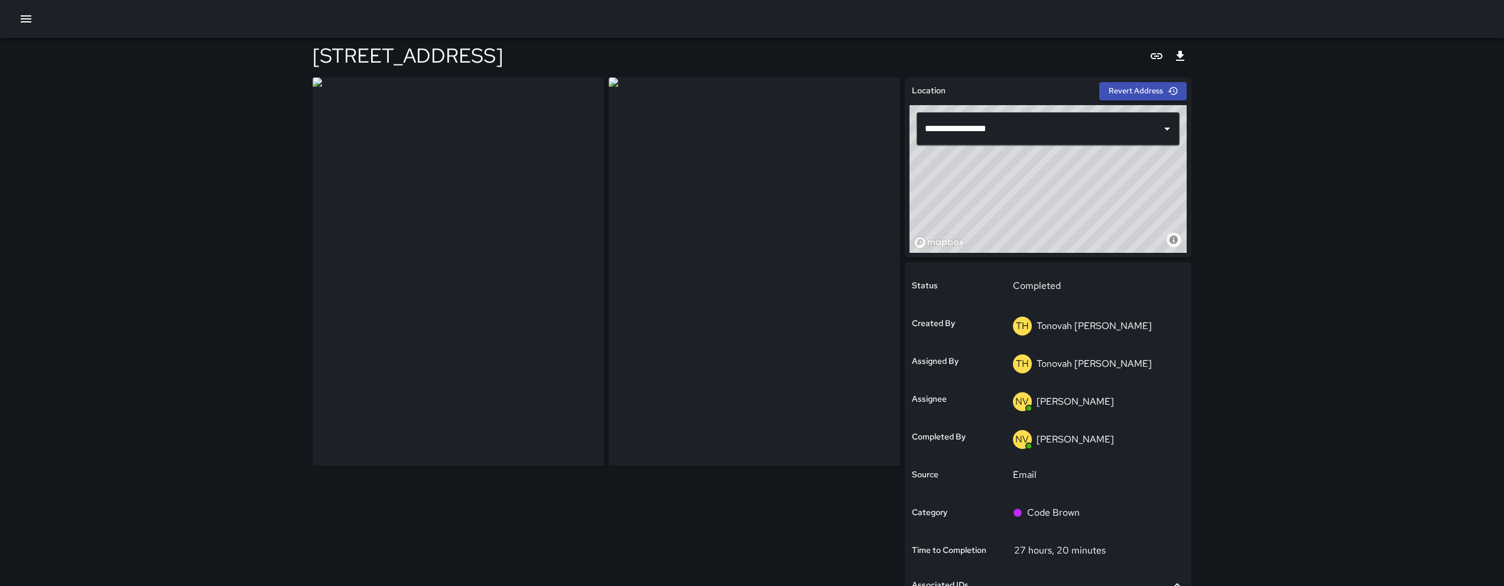
scroll to position [5, 0]
drag, startPoint x: 515, startPoint y: 53, endPoint x: 309, endPoint y: 28, distance: 207.2
click at [309, 28] on div "**********" at bounding box center [752, 374] width 1504 height 758
copy h4 "549 Natoma Street"
